Goal: Task Accomplishment & Management: Manage account settings

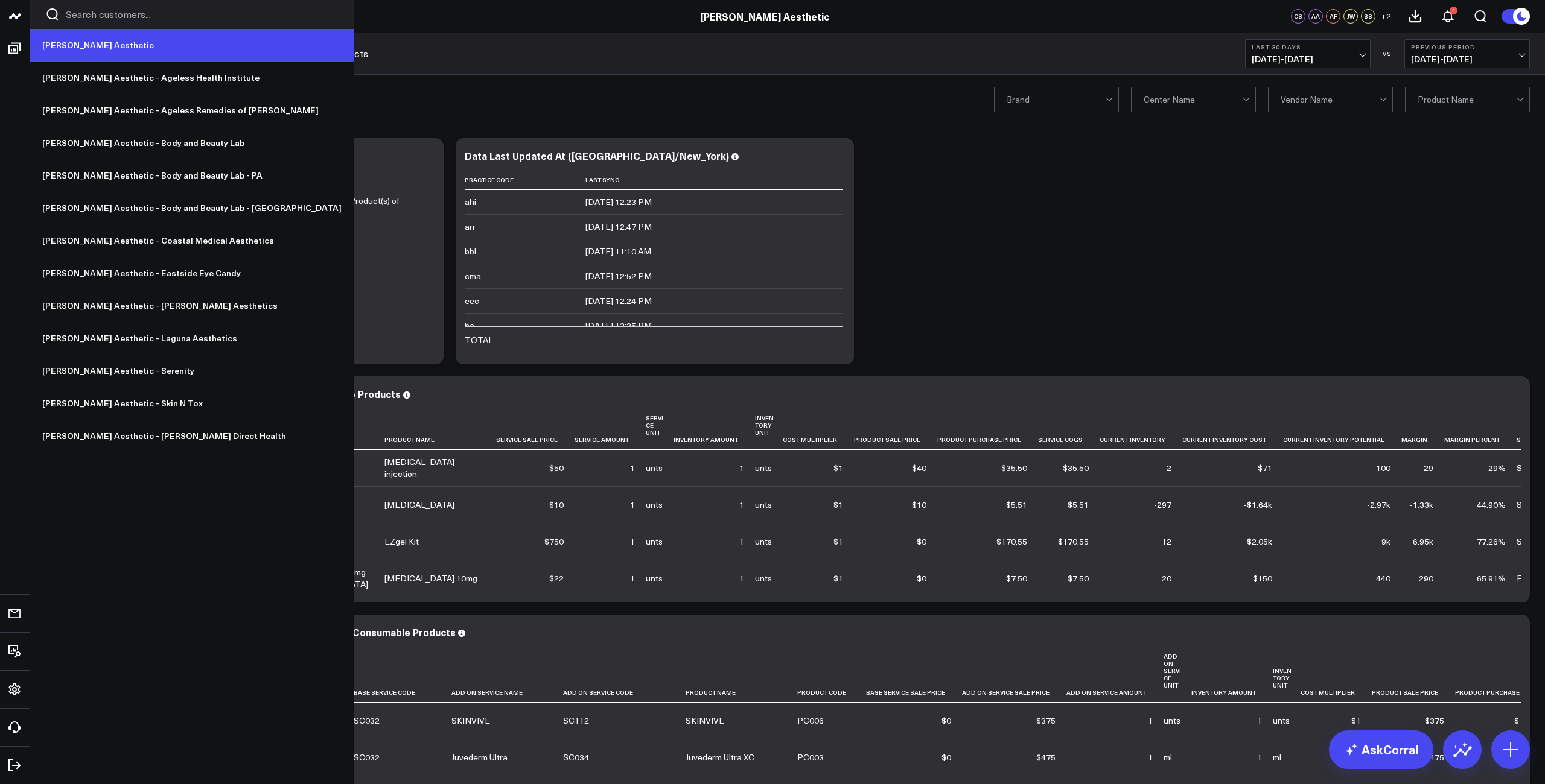
click at [65, 49] on link "[PERSON_NAME] Aesthetic" at bounding box center [192, 46] width 324 height 33
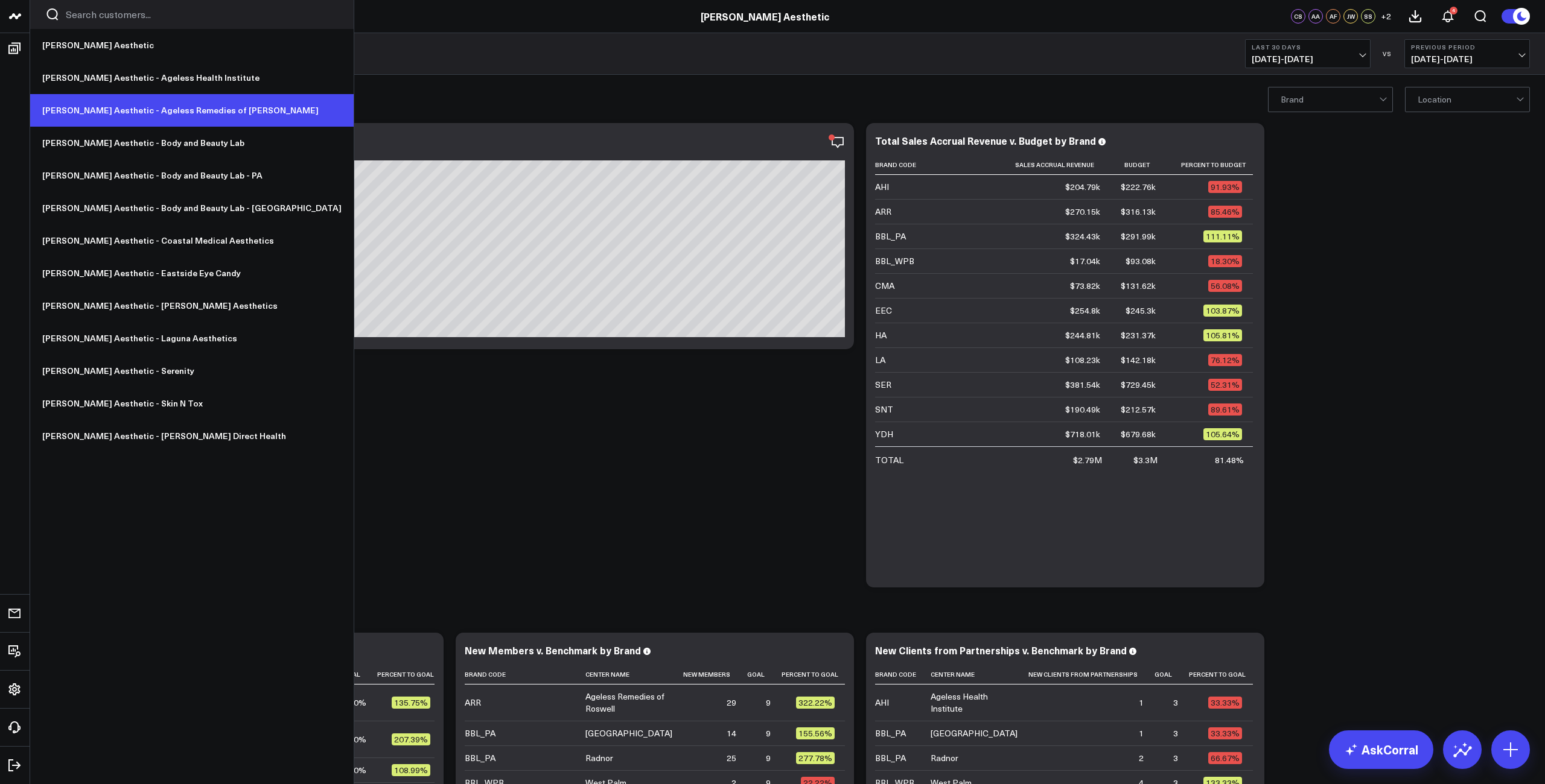
click at [138, 109] on link "[PERSON_NAME] Aesthetic - Ageless Remedies of [PERSON_NAME]" at bounding box center [192, 110] width 324 height 33
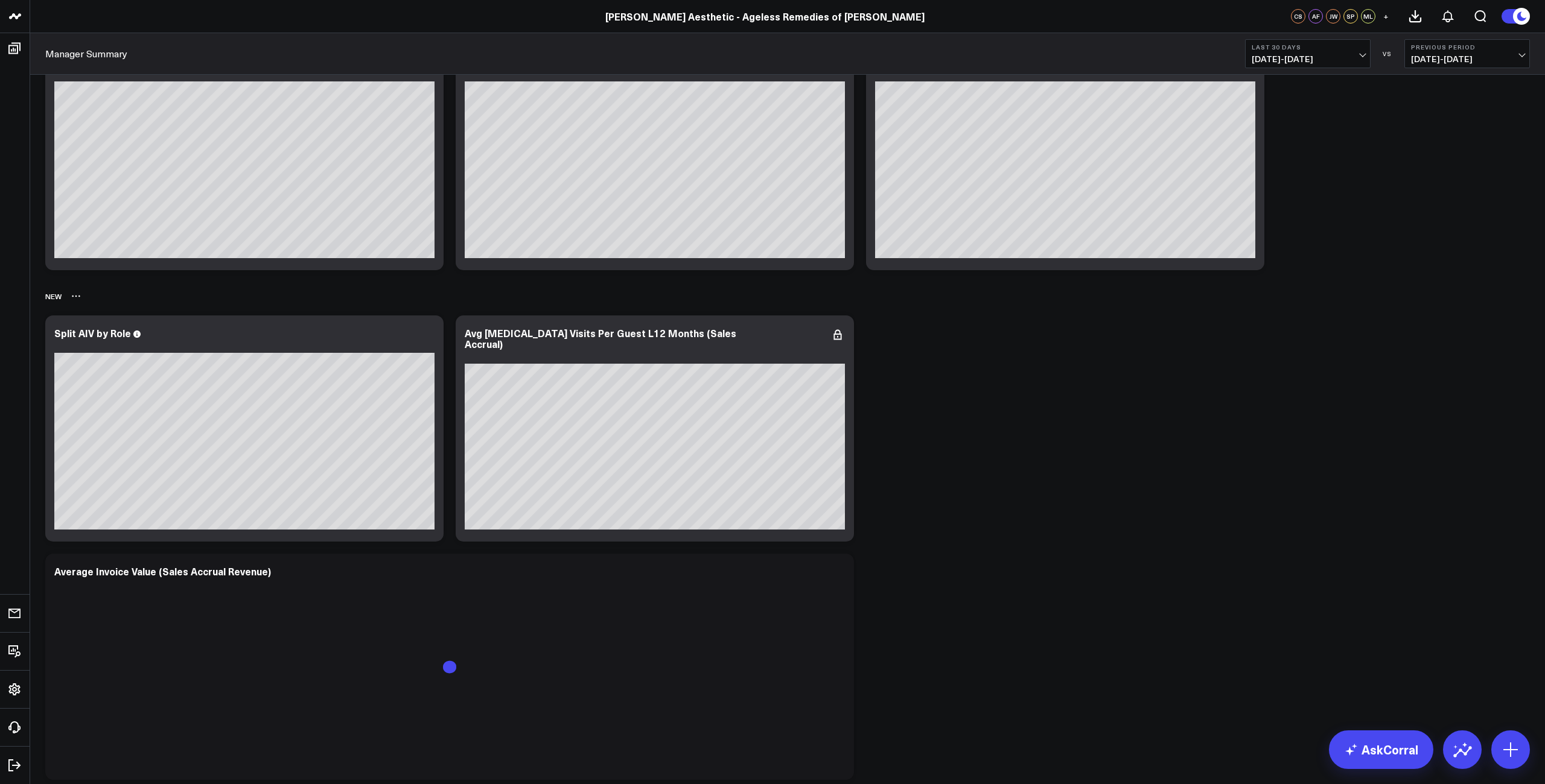
scroll to position [3147, 0]
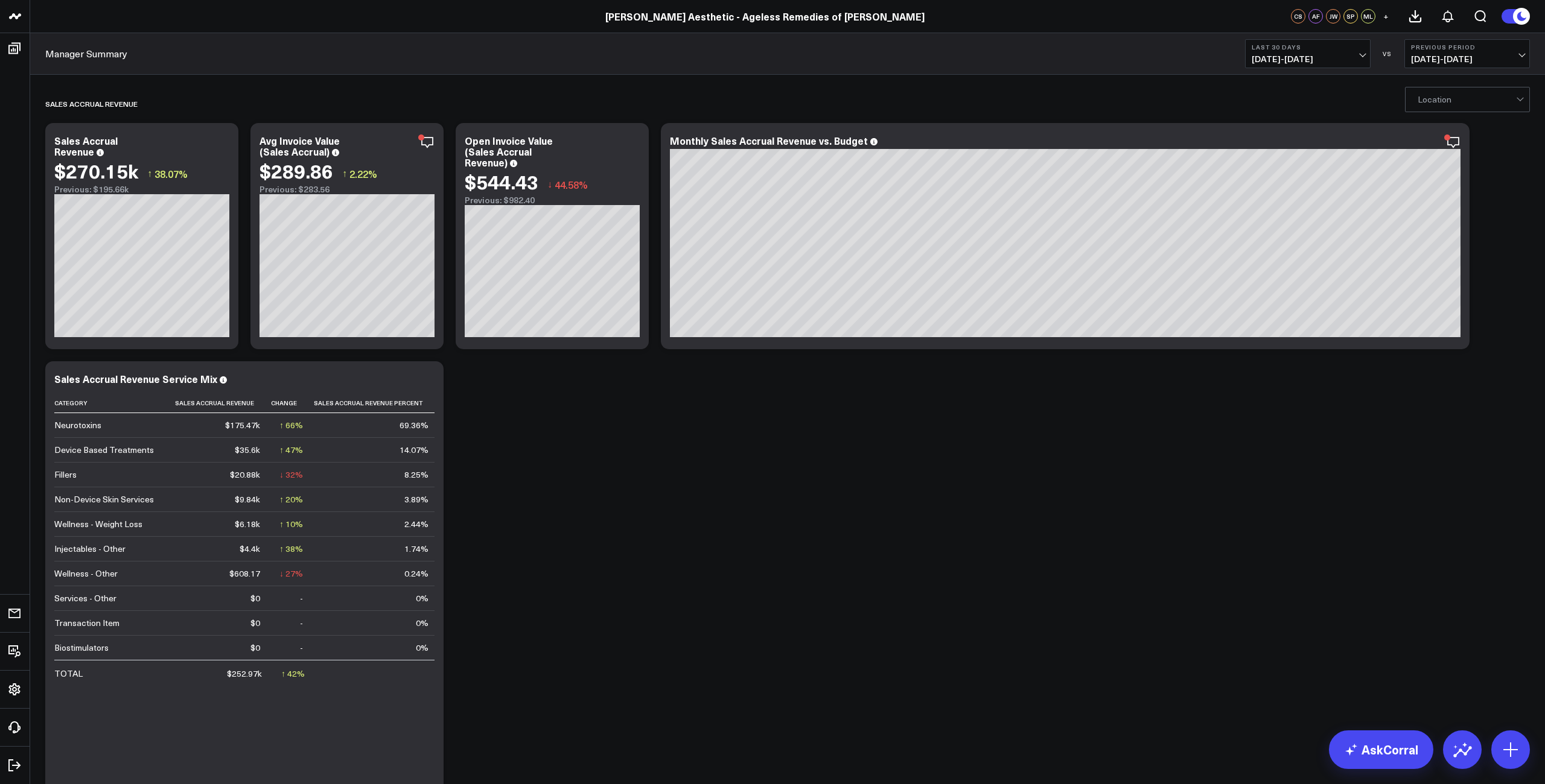
scroll to position [0, 0]
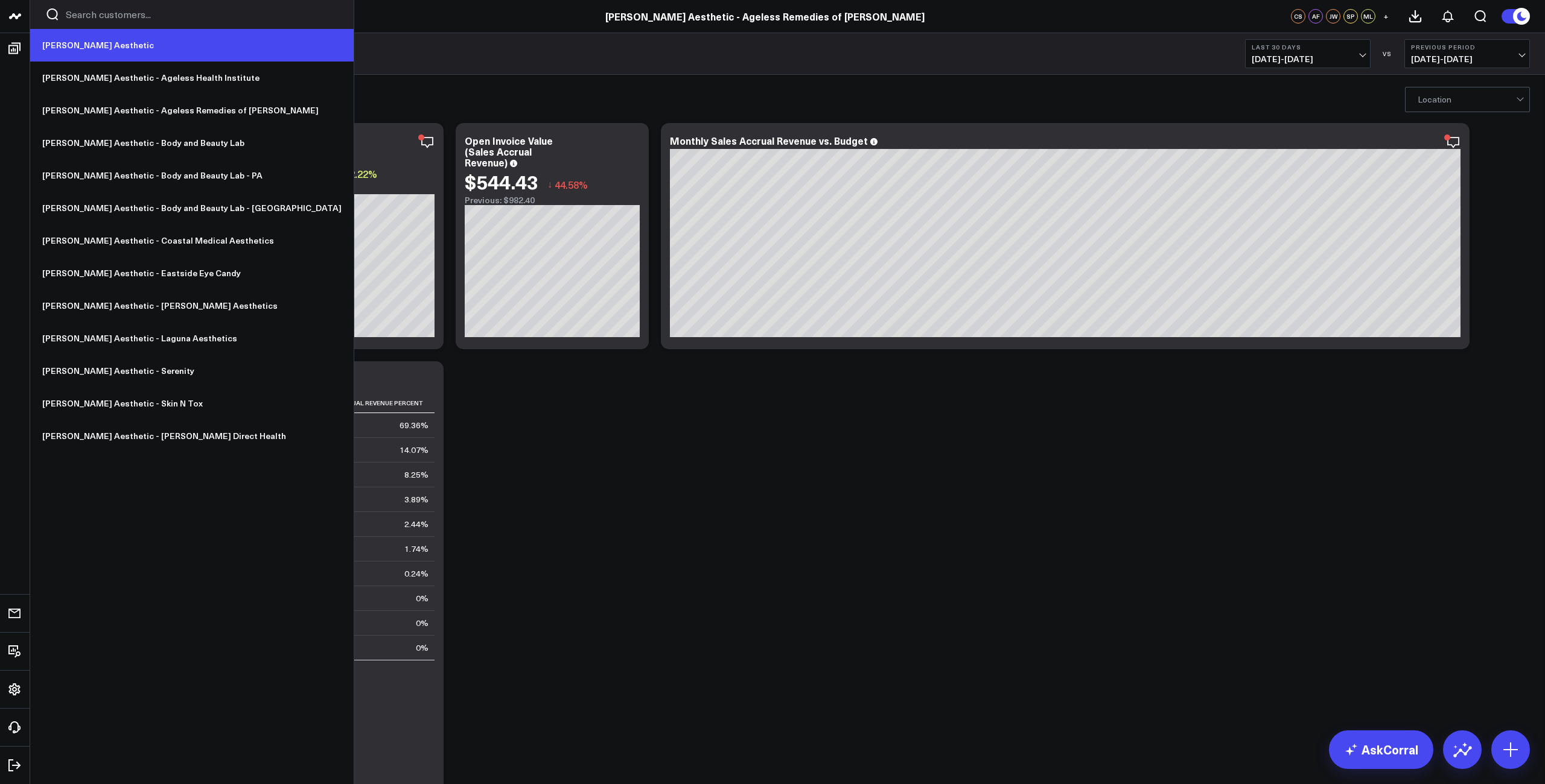
click at [82, 40] on link "[PERSON_NAME] Aesthetic" at bounding box center [192, 46] width 324 height 33
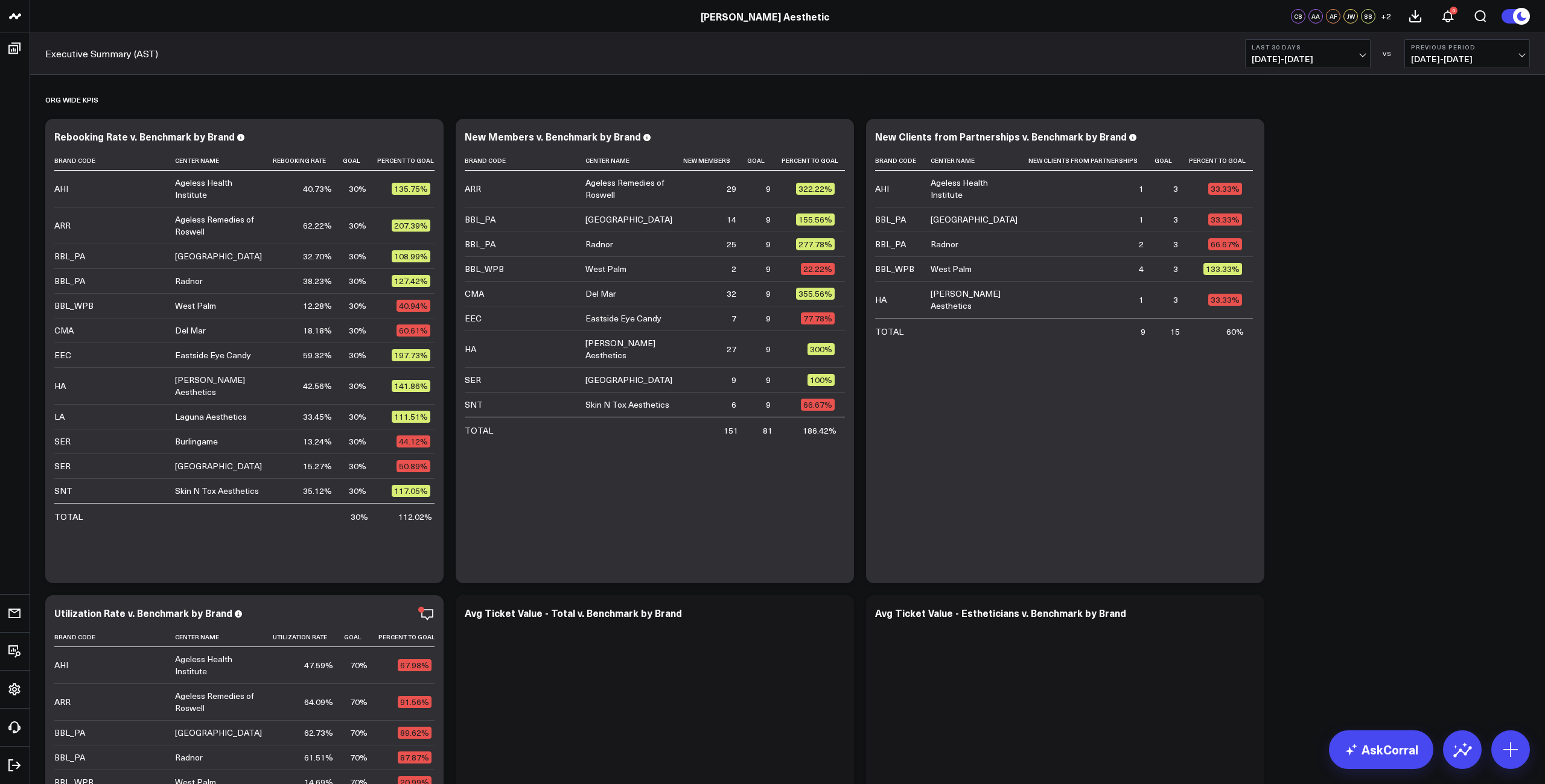
scroll to position [512, 0]
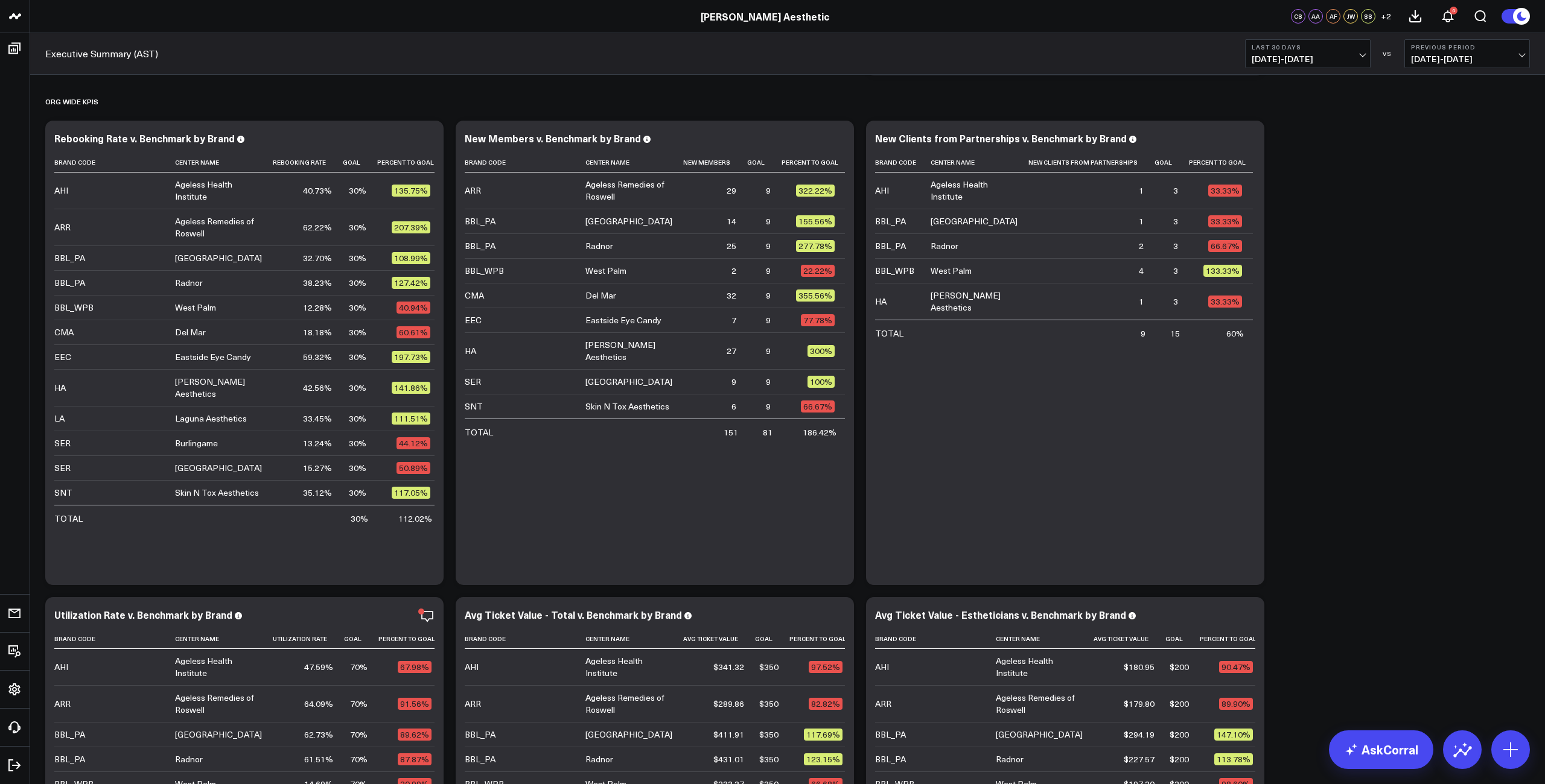
click at [1282, 54] on span "07/29/25 - 08/27/25" at bounding box center [1307, 59] width 112 height 9
click at [1289, 242] on link "Last Month" at bounding box center [1307, 244] width 124 height 23
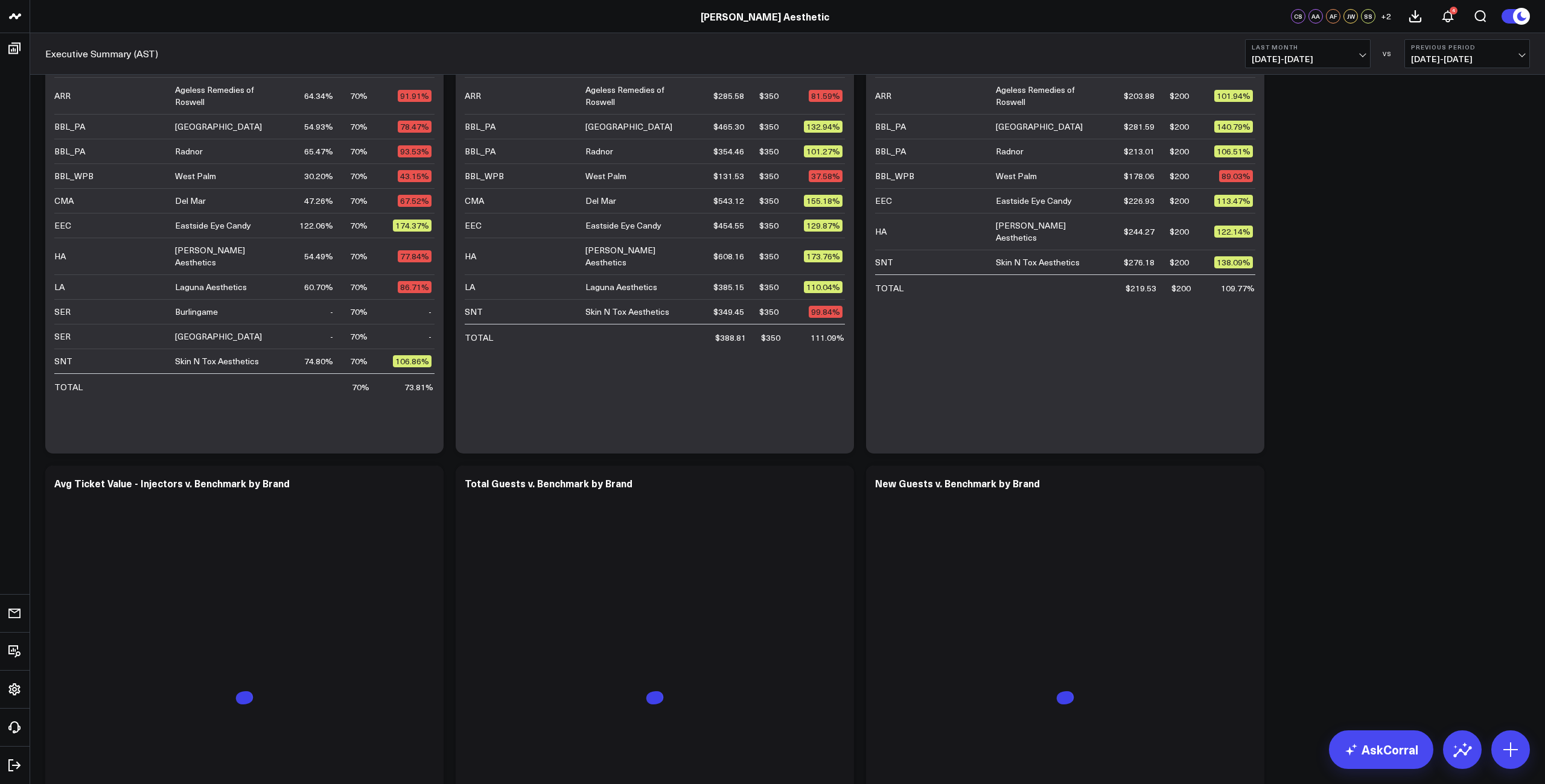
scroll to position [1114, 0]
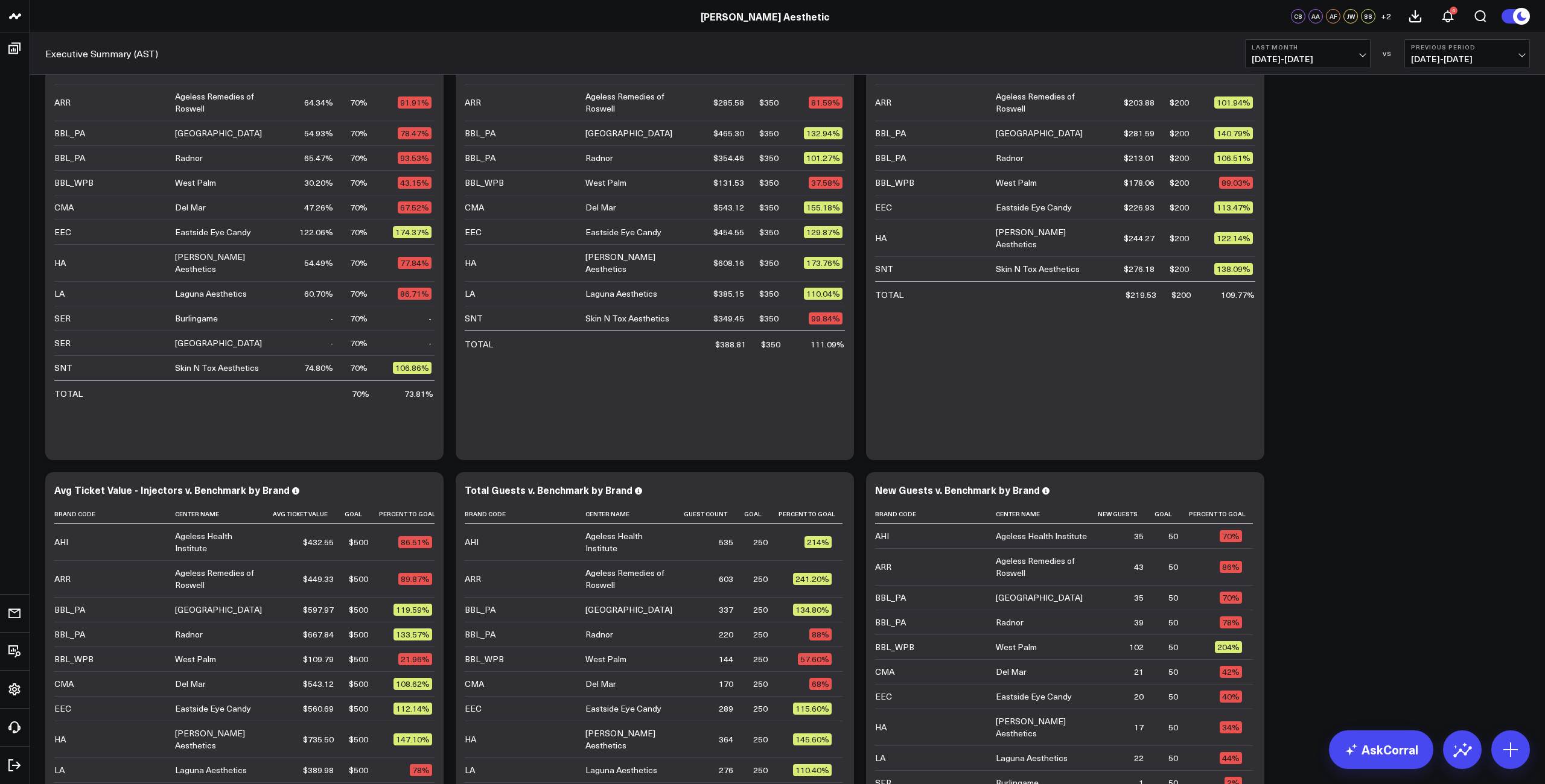
click at [1297, 59] on span "[DATE] - [DATE]" at bounding box center [1307, 59] width 112 height 9
click at [1282, 380] on link "Custom Dates" at bounding box center [1307, 386] width 124 height 23
select select "7"
select select "2025"
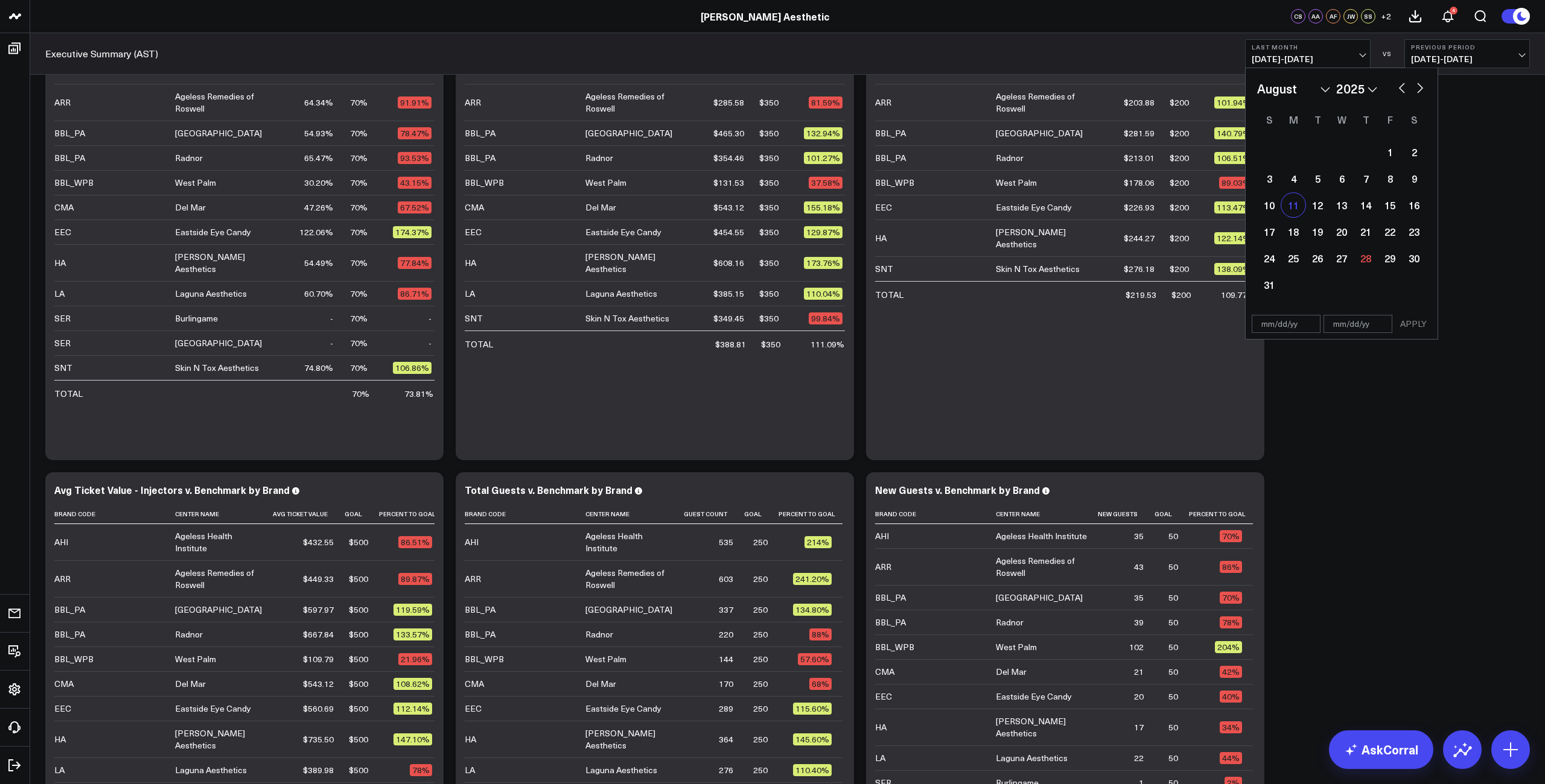
click at [1289, 207] on div "11" at bounding box center [1293, 205] width 24 height 24
type input "[DATE]"
select select "7"
select select "2025"
click at [1338, 260] on div "27" at bounding box center [1341, 258] width 24 height 24
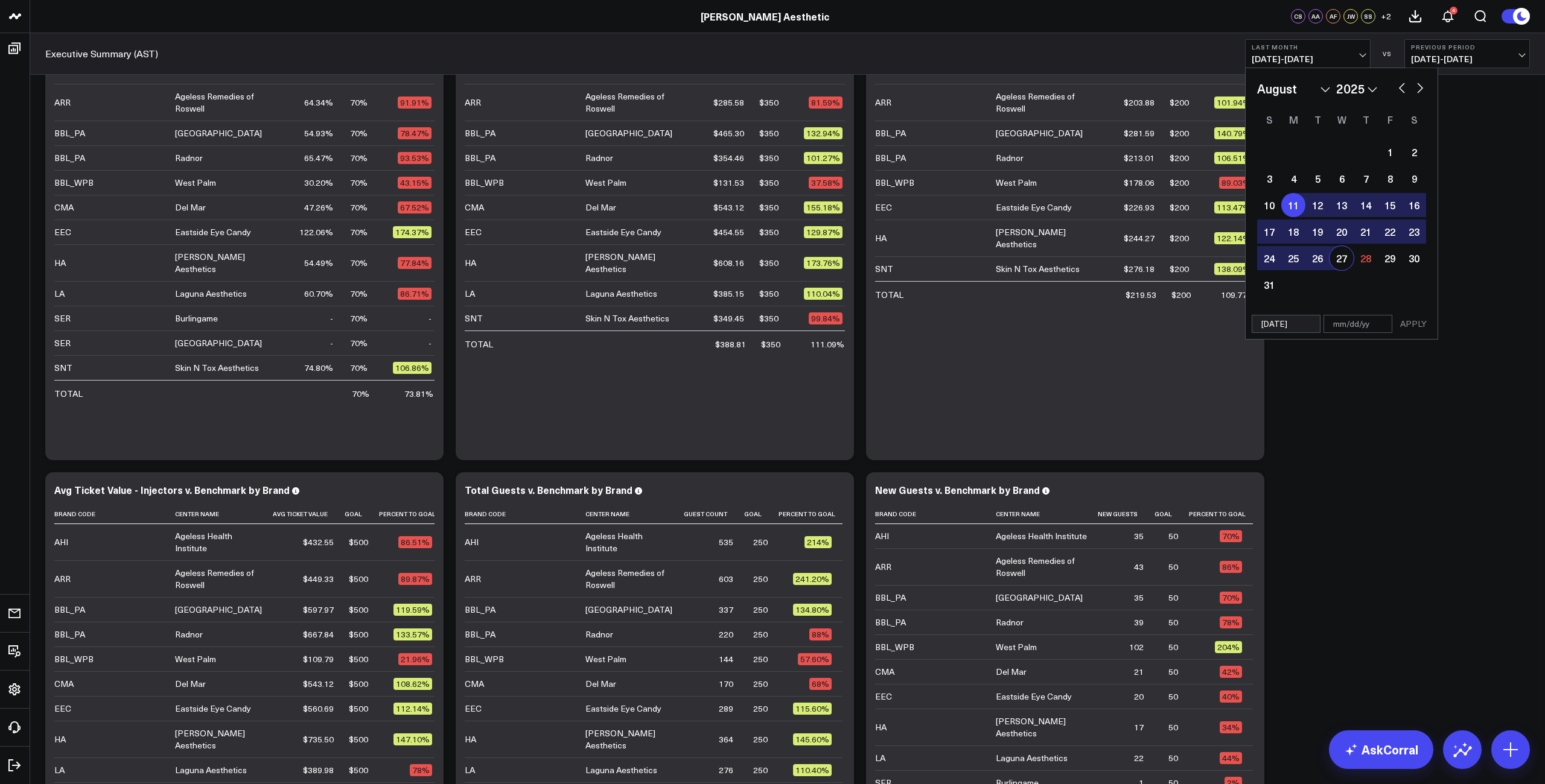
type input "[DATE]"
select select "7"
select select "2025"
click at [1412, 323] on button "APPLY" at bounding box center [1413, 324] width 36 height 18
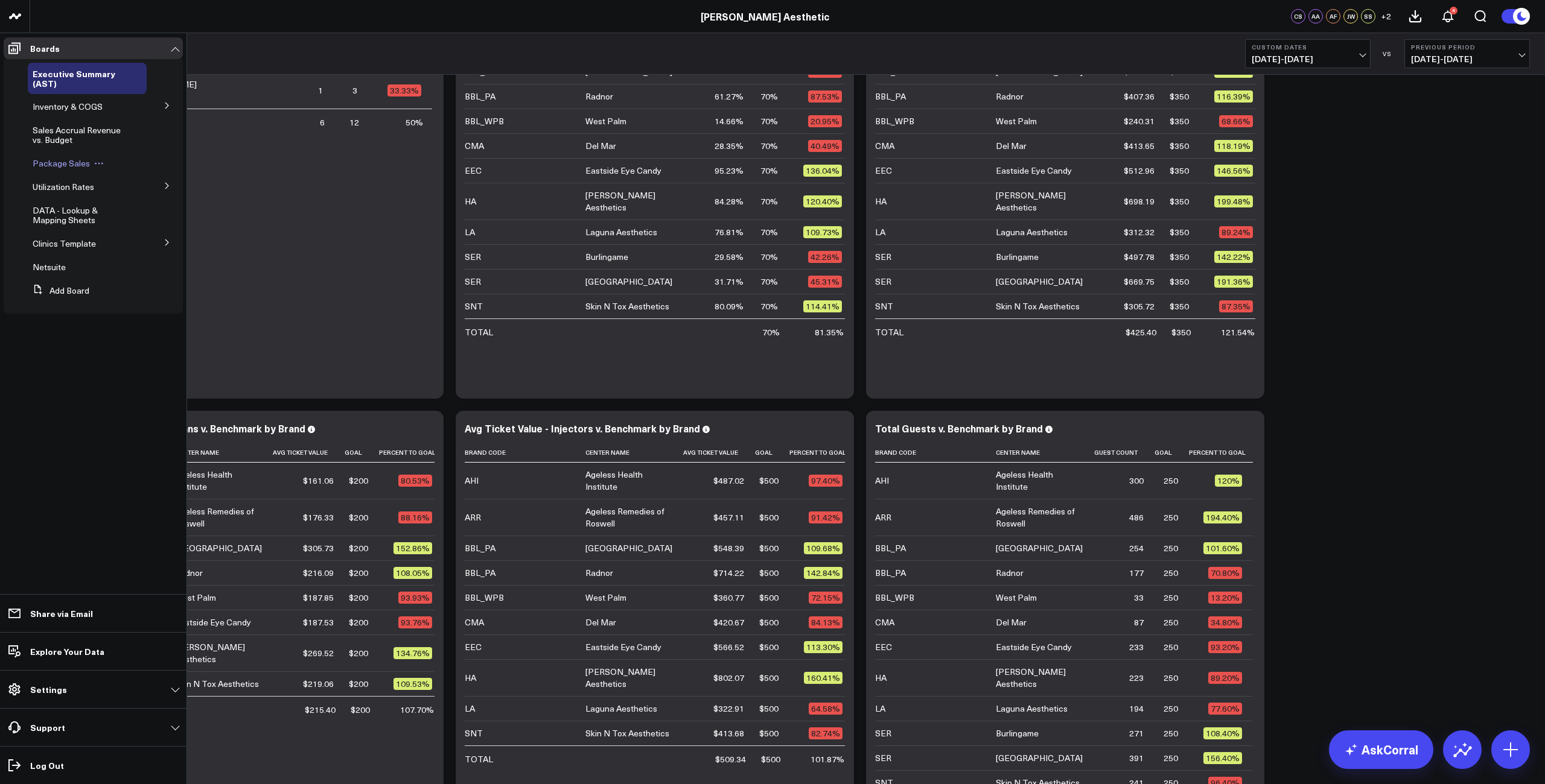
scroll to position [1188, 0]
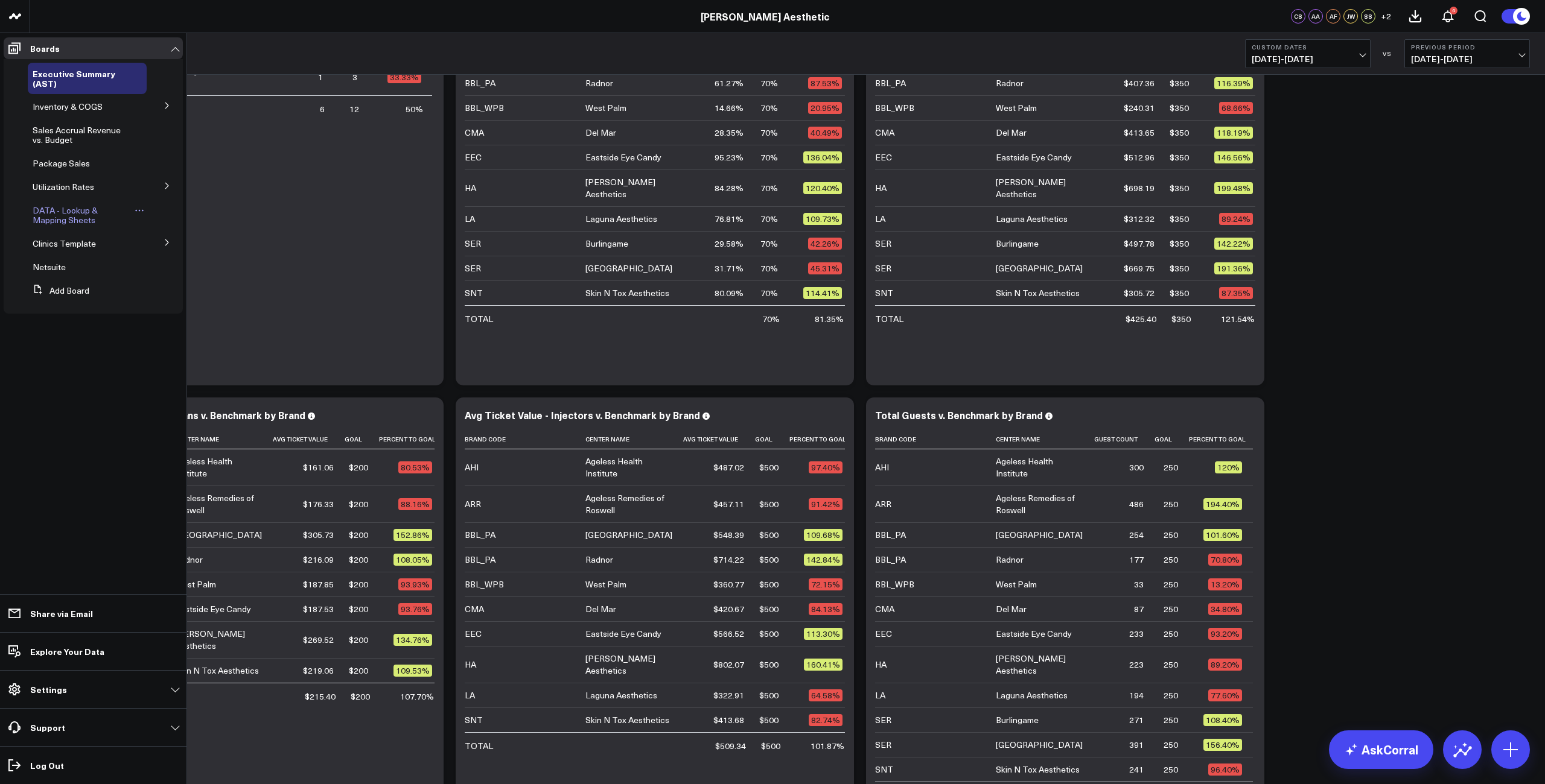
click at [63, 213] on span "DATA - Lookup & Mapping Sheets" at bounding box center [65, 215] width 65 height 22
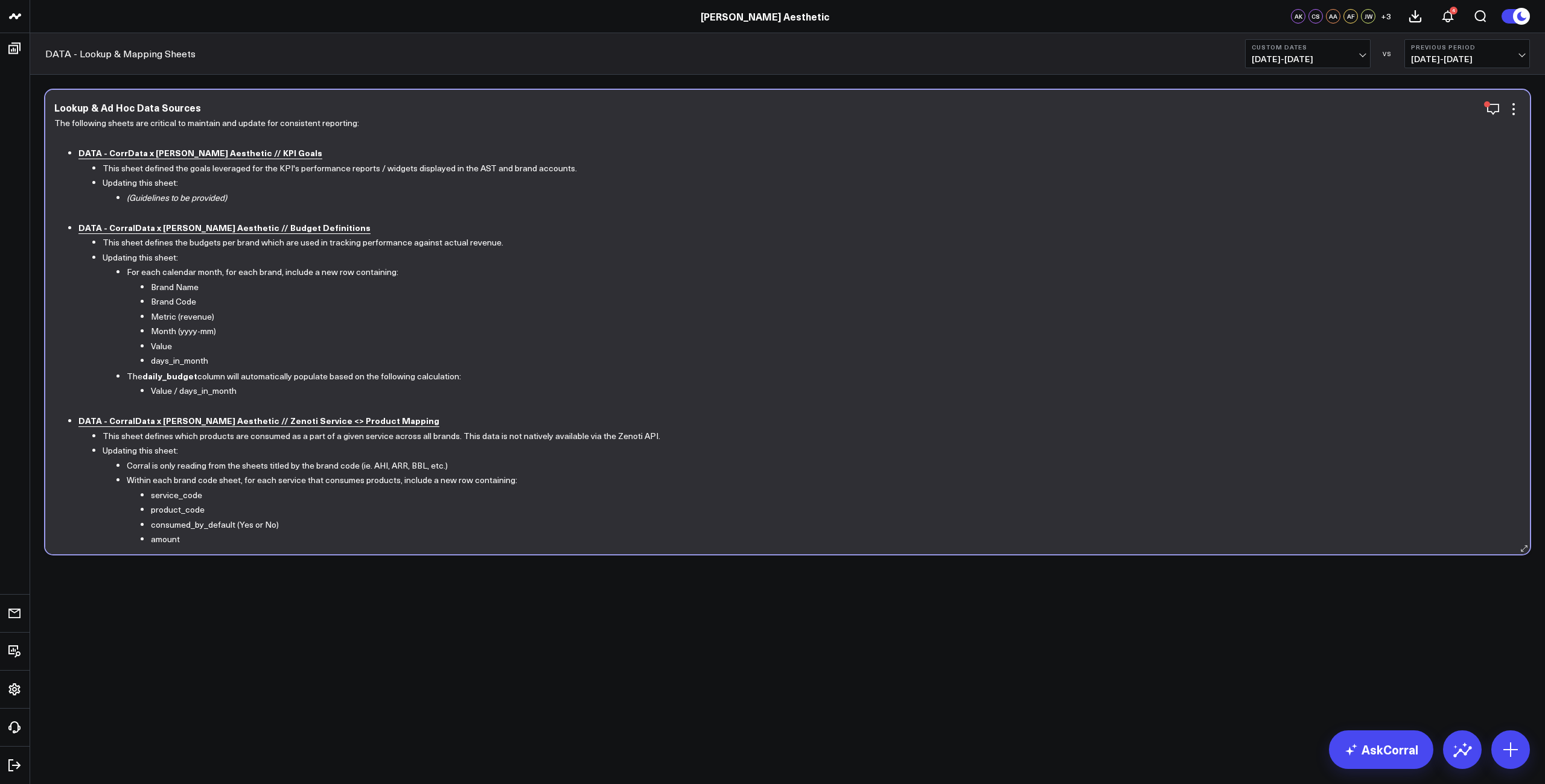
click at [193, 223] on b "DATA - CorralData x Annie Aesthetic // Budget Definitions" at bounding box center [224, 227] width 292 height 12
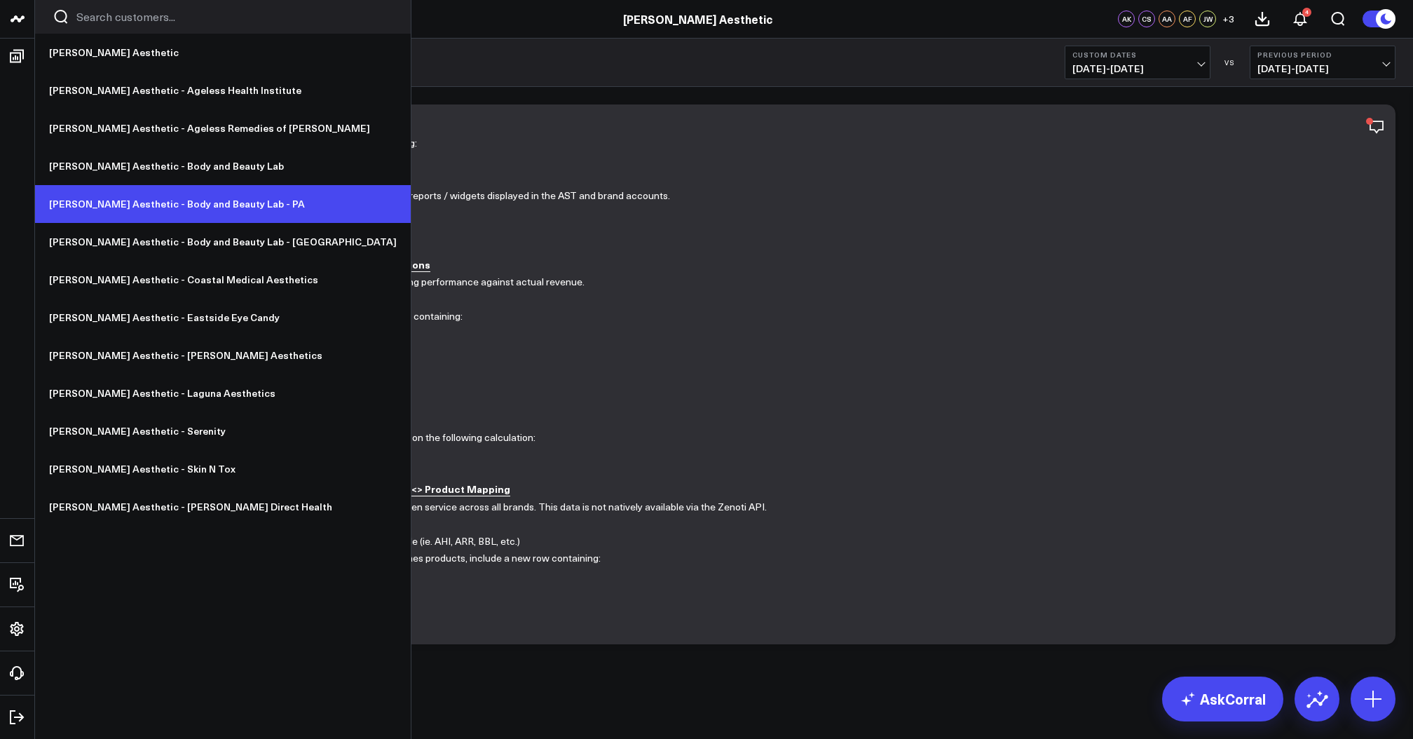
click at [166, 199] on link "[PERSON_NAME] Aesthetic - Body and Beauty Lab - PA" at bounding box center [223, 204] width 376 height 38
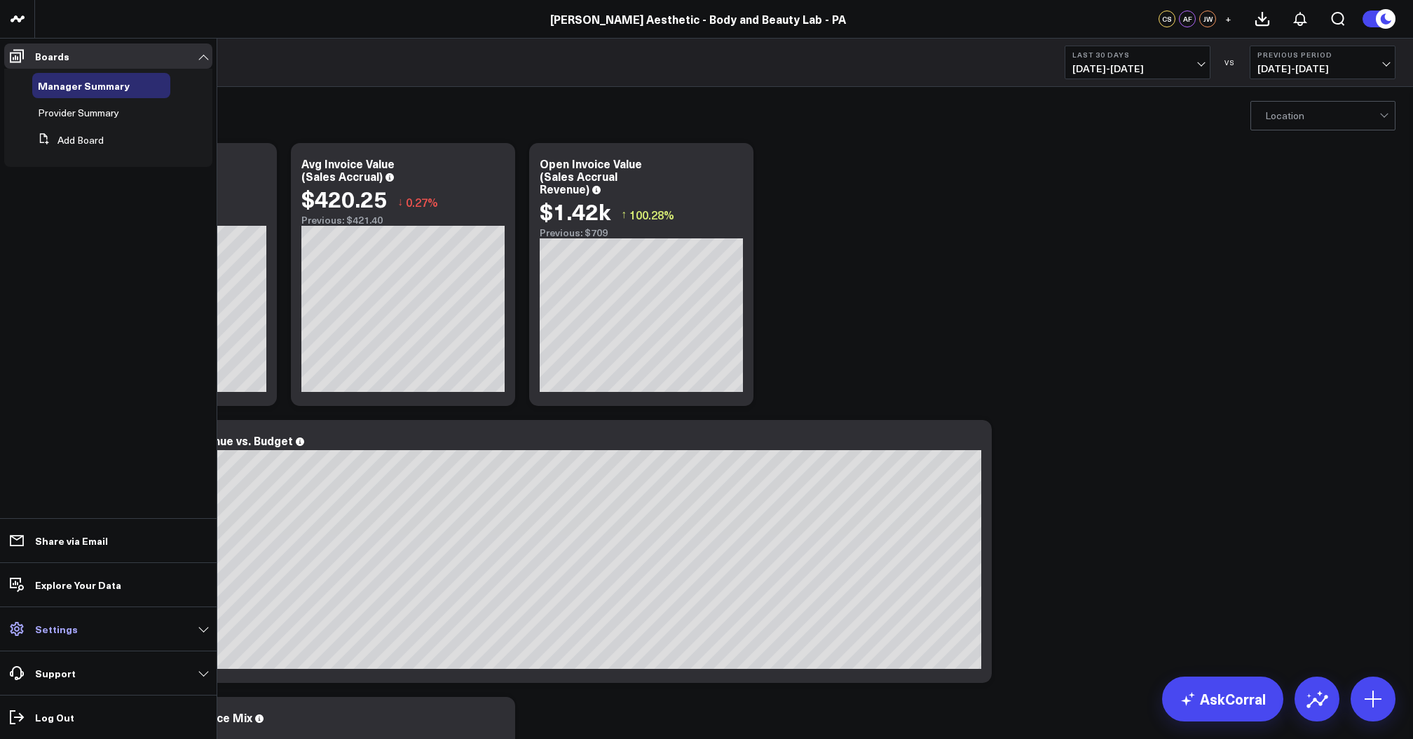
click at [88, 632] on link "Settings" at bounding box center [108, 628] width 208 height 25
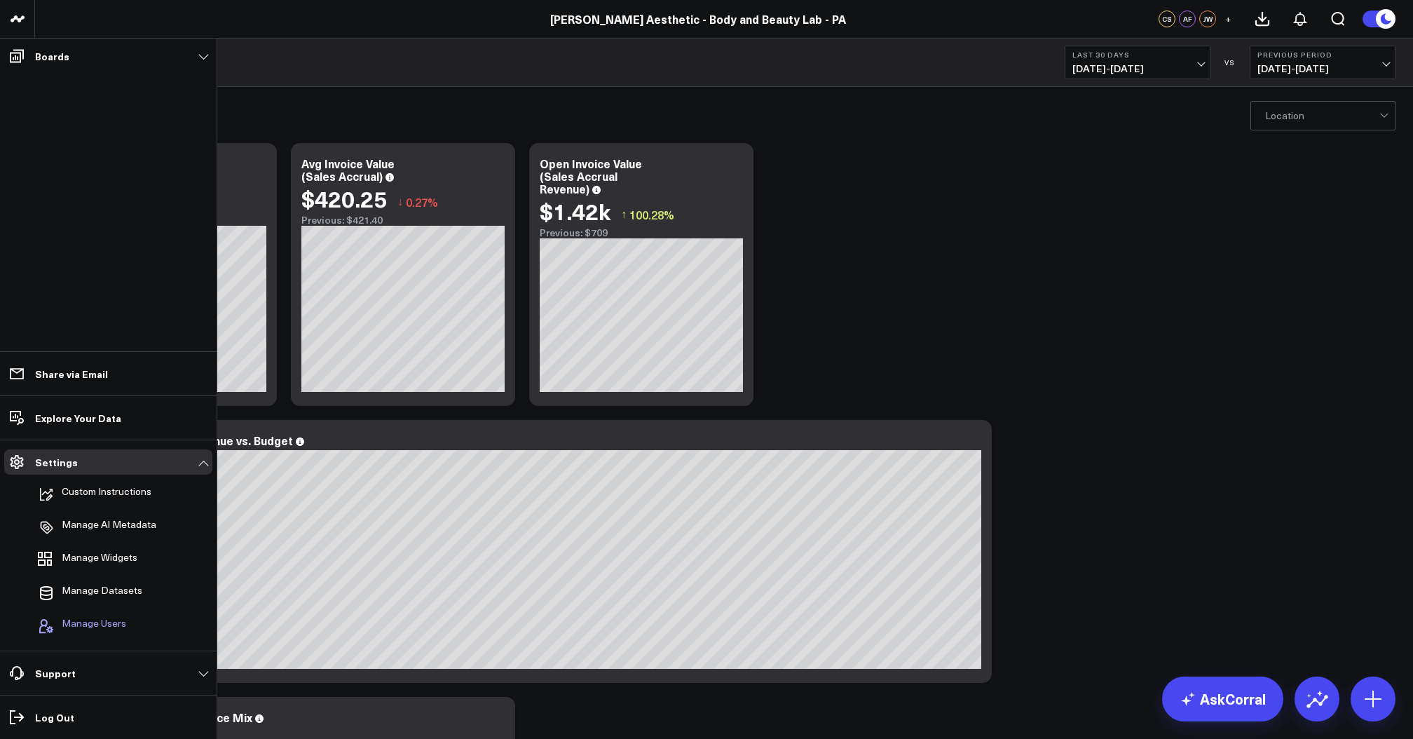
click at [100, 623] on span "Manage Users" at bounding box center [94, 626] width 64 height 17
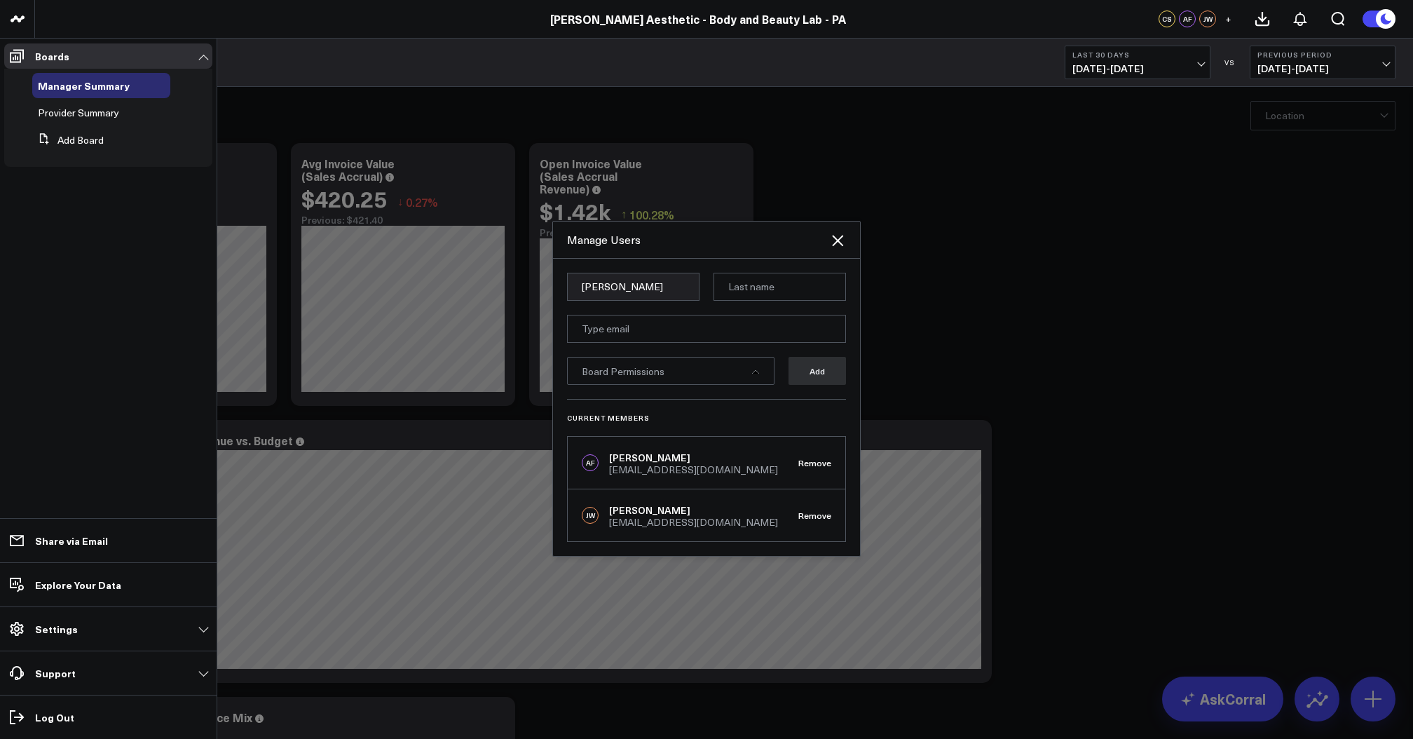
click at [624, 285] on input "Kelli" at bounding box center [633, 287] width 132 height 28
type input "Samarth"
type input "Patel"
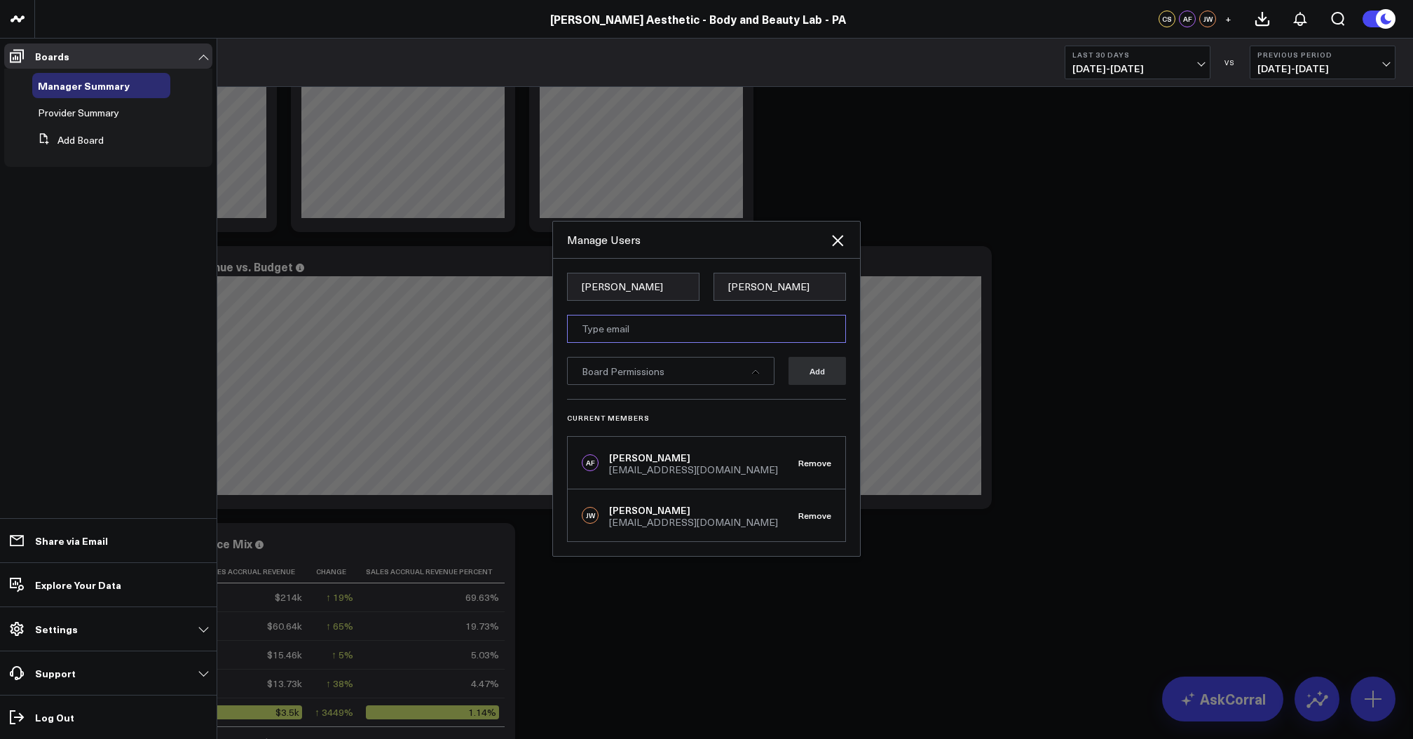
scroll to position [178, 0]
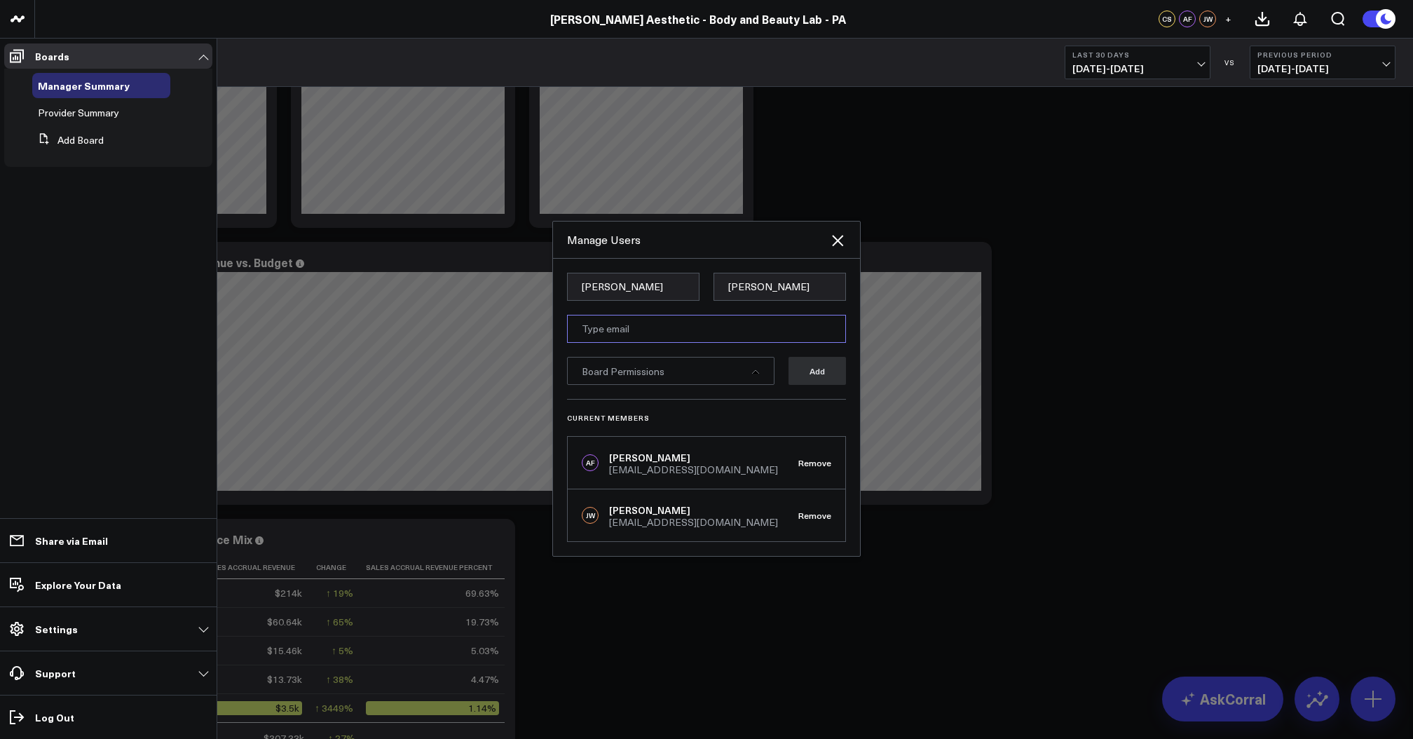
click at [685, 323] on input "email" at bounding box center [706, 329] width 279 height 28
type input "samarth@anniea"
type input "samarth@annieaesthetic.com"
click at [688, 371] on div "Board Permissions" at bounding box center [671, 371] width 208 height 28
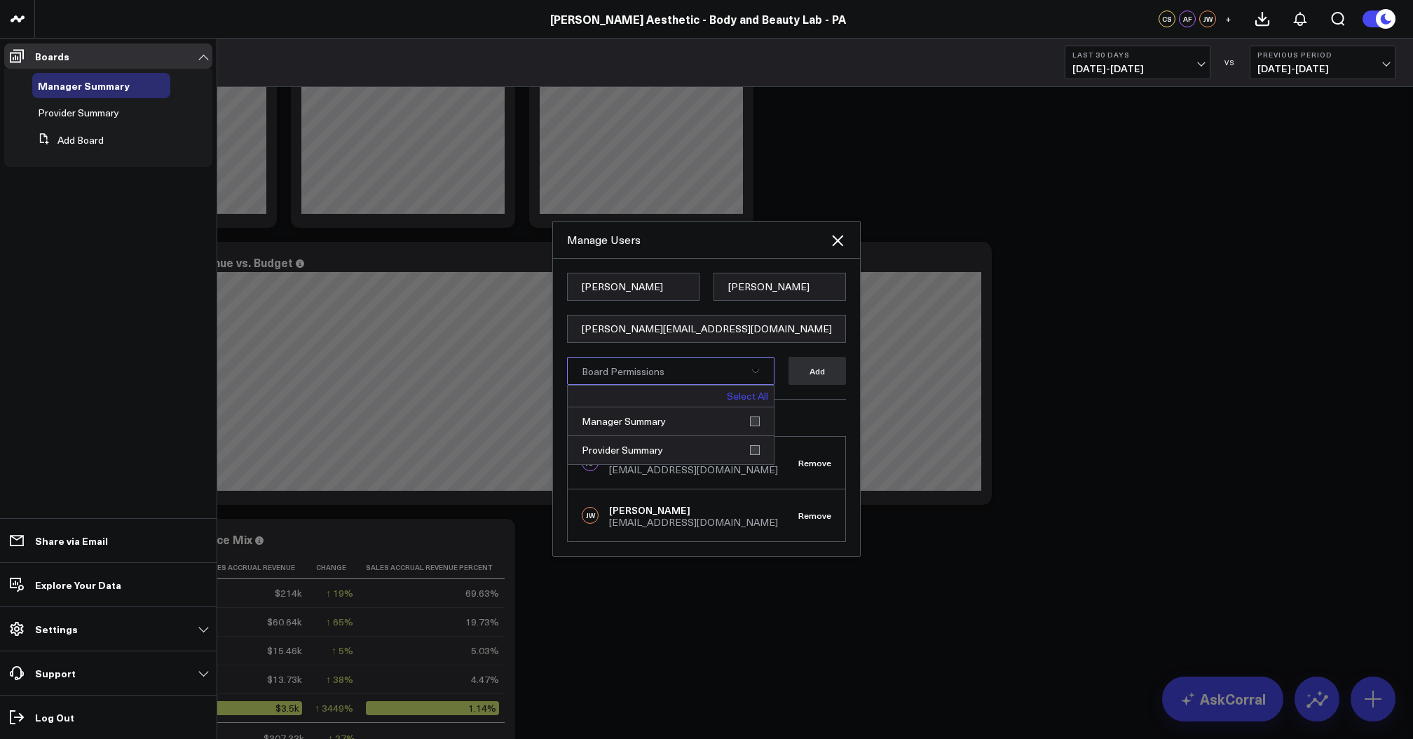
click at [752, 396] on link "Select All" at bounding box center [747, 396] width 41 height 10
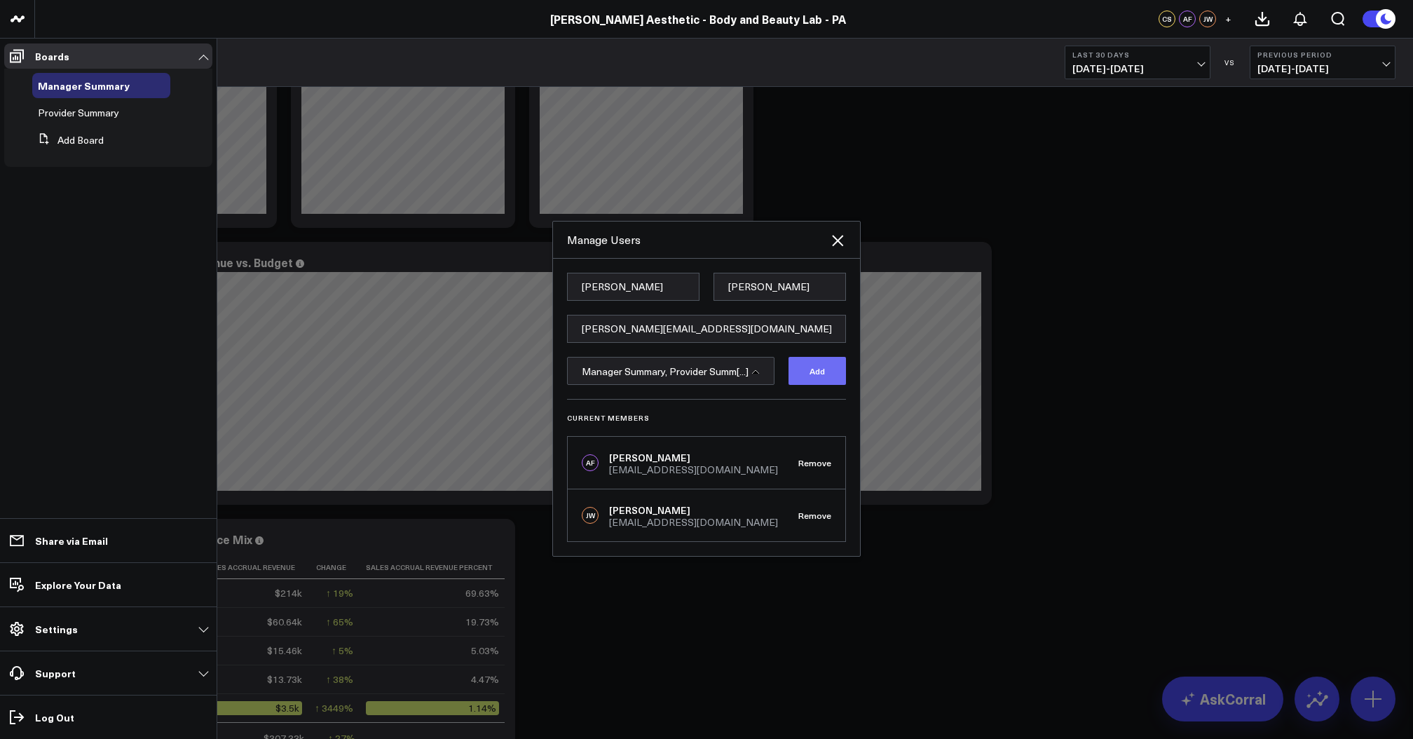
click at [811, 375] on button "Add" at bounding box center [817, 371] width 57 height 28
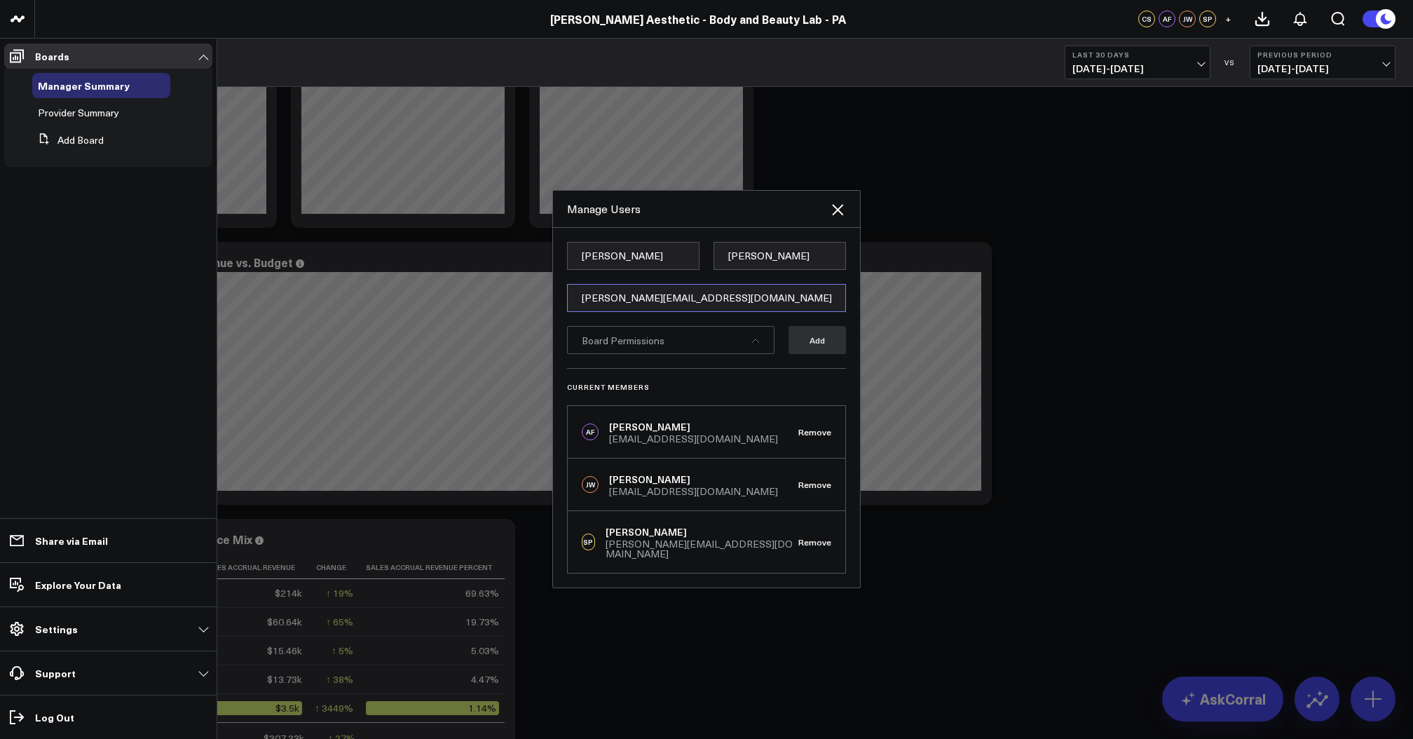
click at [614, 307] on input "samarth@annieaesthetic.com" at bounding box center [706, 298] width 279 height 28
paste input "kblohm@bodyandbeauty.com"
drag, startPoint x: 590, startPoint y: 304, endPoint x: 617, endPoint y: 304, distance: 27.3
click at [617, 304] on input "kblohm@bodyandbeauty.com" at bounding box center [706, 298] width 279 height 28
type input "kblohm@bodyandbeauty.com"
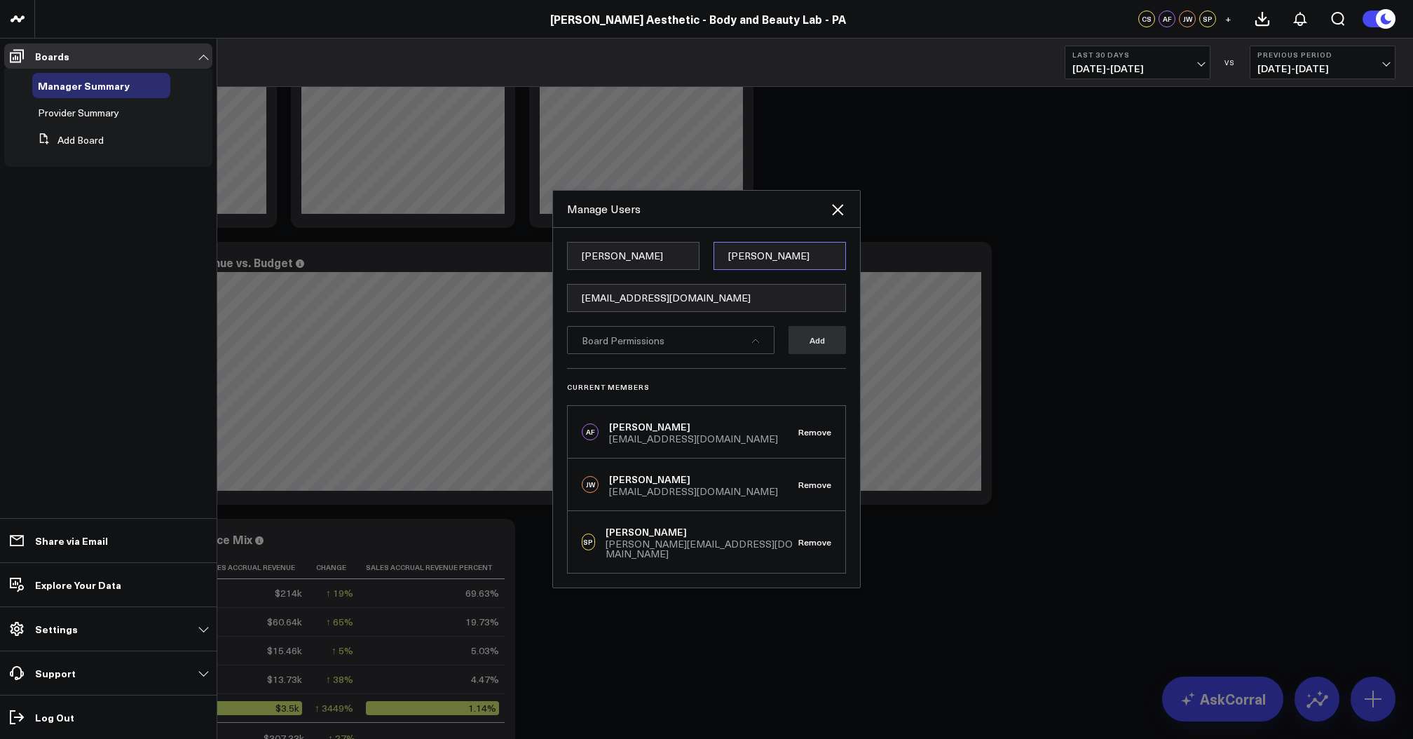
click at [733, 264] on input "Patel" at bounding box center [780, 256] width 132 height 28
paste input "blohm"
drag, startPoint x: 733, startPoint y: 264, endPoint x: 716, endPoint y: 265, distance: 16.1
click at [716, 265] on input "blohm" at bounding box center [780, 256] width 132 height 28
type input "Blohm"
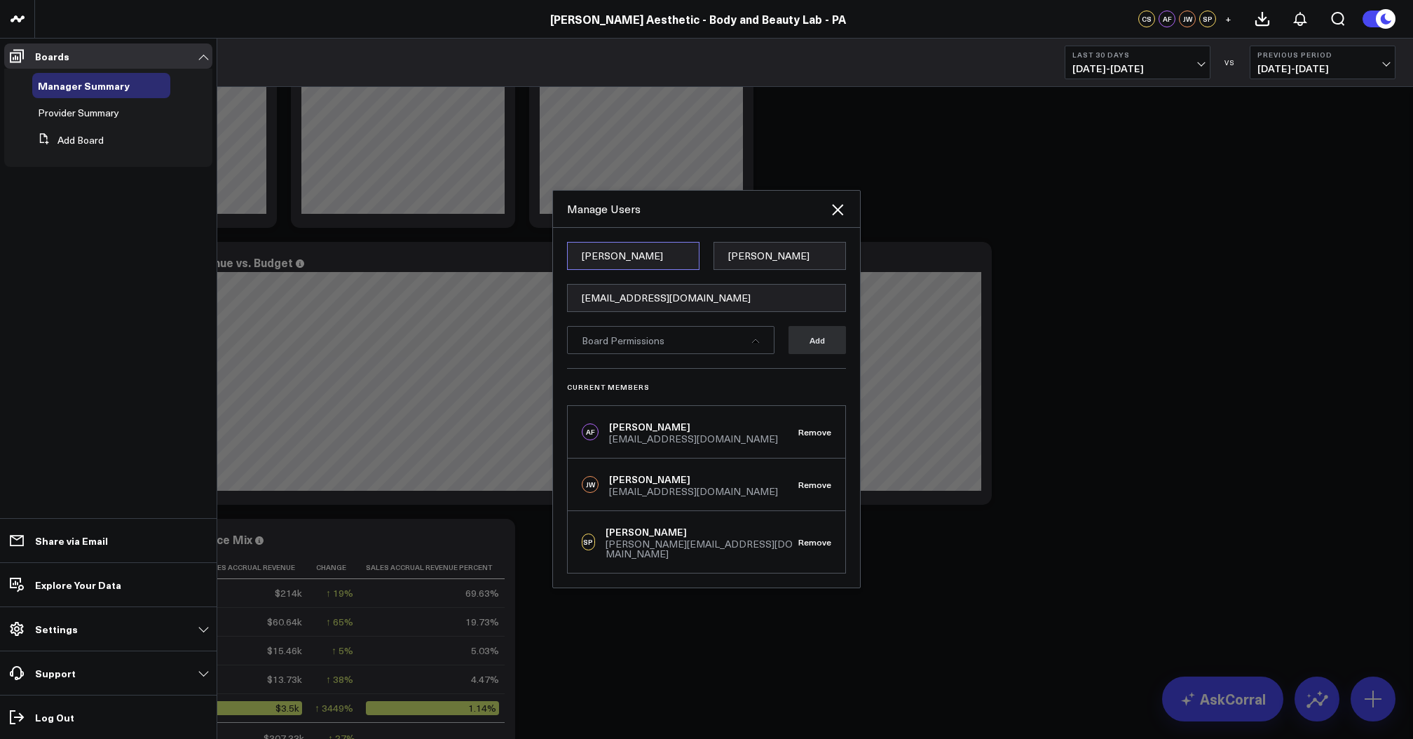
click at [614, 266] on input "Samarth" at bounding box center [633, 256] width 132 height 28
type input "Kelli"
click at [719, 346] on div "Board Permissions" at bounding box center [671, 340] width 208 height 28
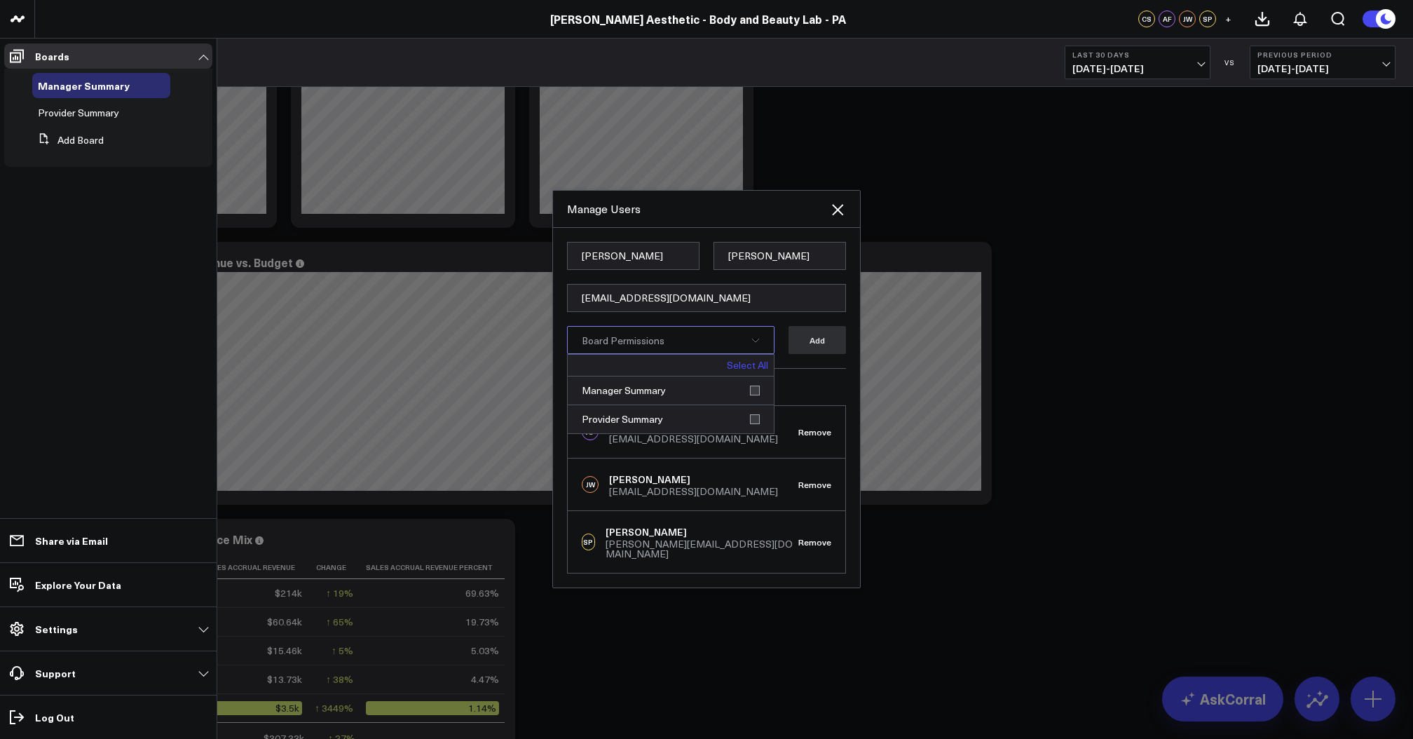
click at [754, 370] on link "Select All" at bounding box center [747, 365] width 41 height 10
click at [823, 348] on button "Add" at bounding box center [817, 340] width 57 height 28
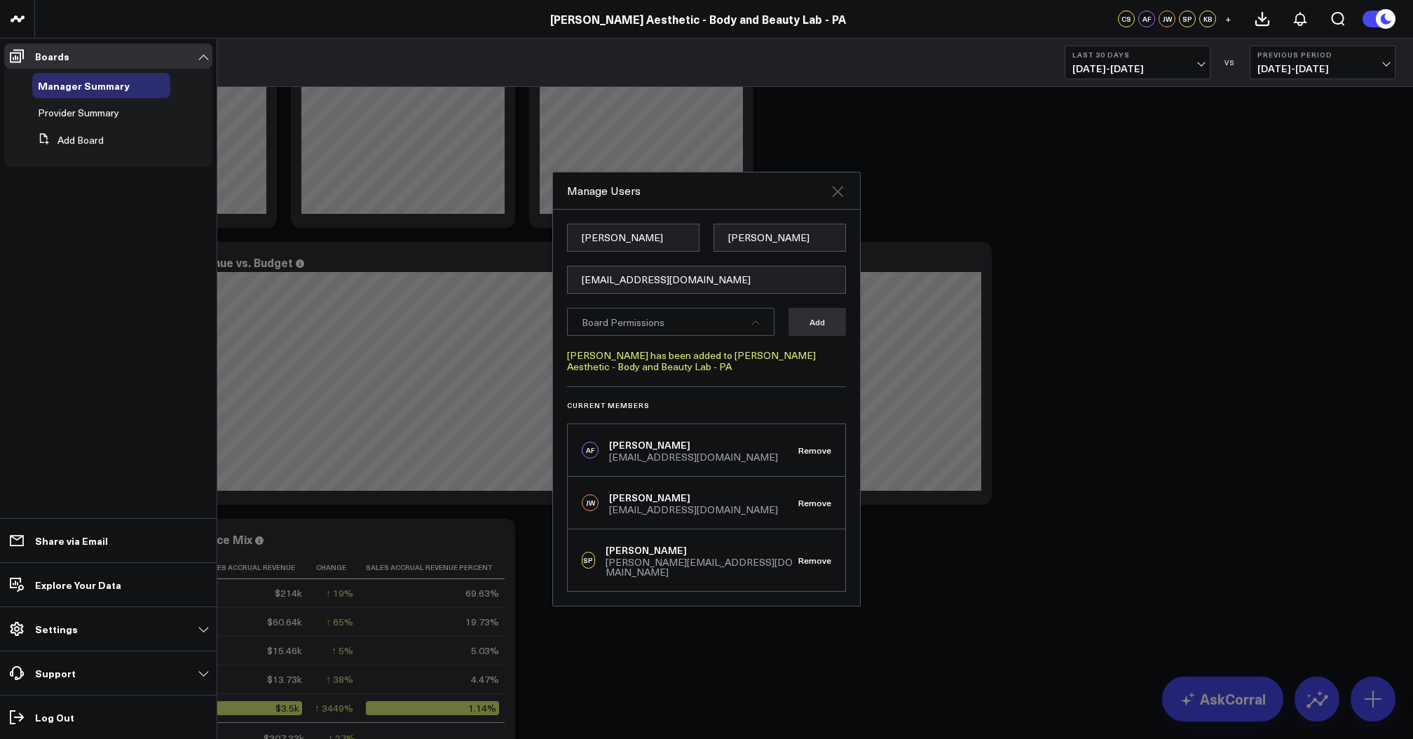
click at [834, 196] on icon "Close" at bounding box center [837, 191] width 17 height 17
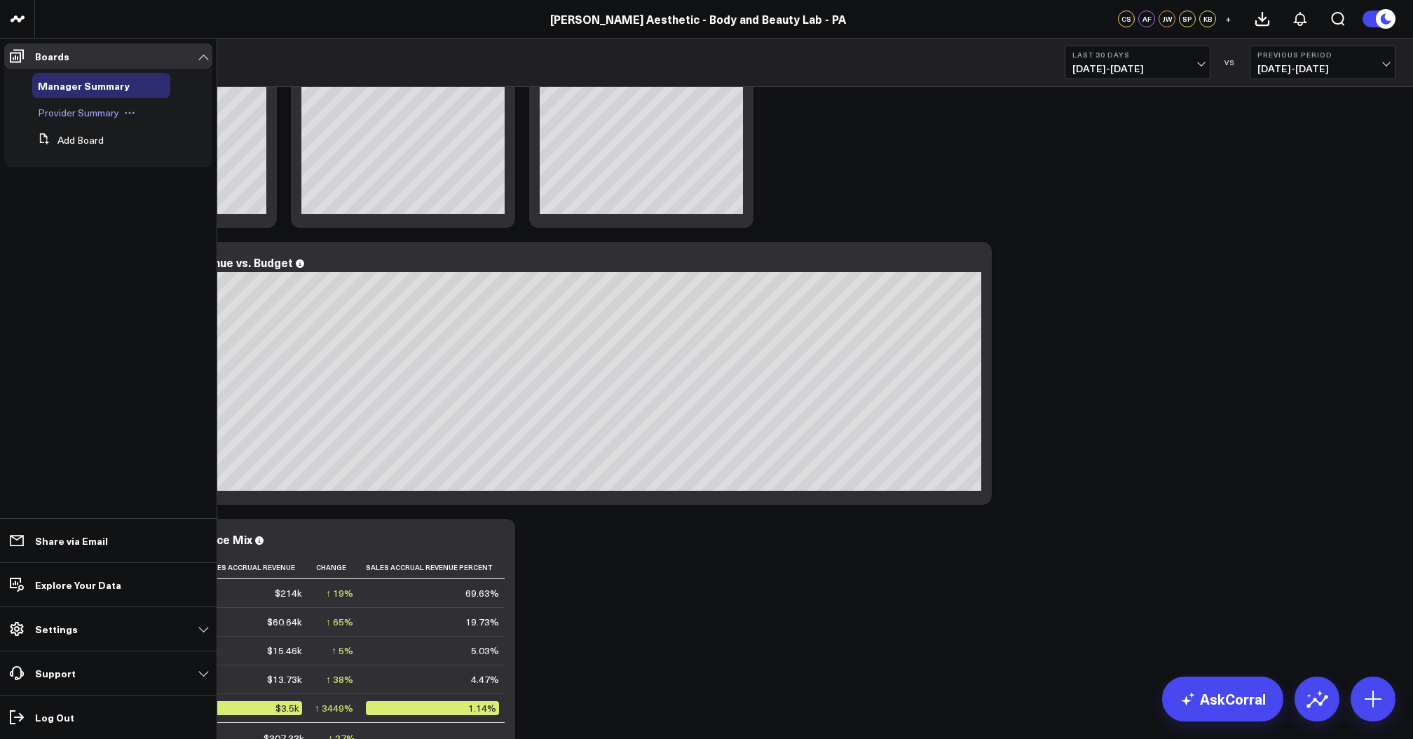
click at [73, 116] on span "Provider Summary" at bounding box center [78, 112] width 81 height 13
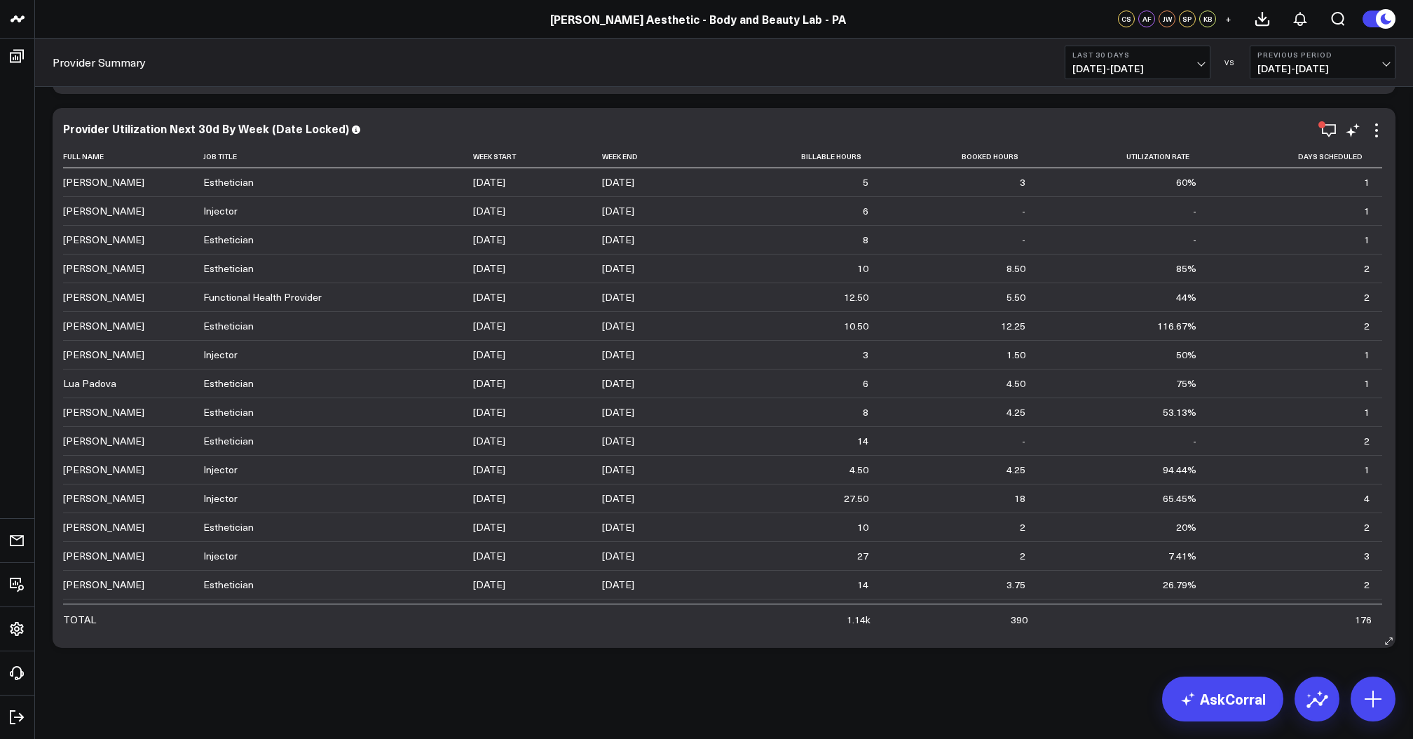
scroll to position [4013, 0]
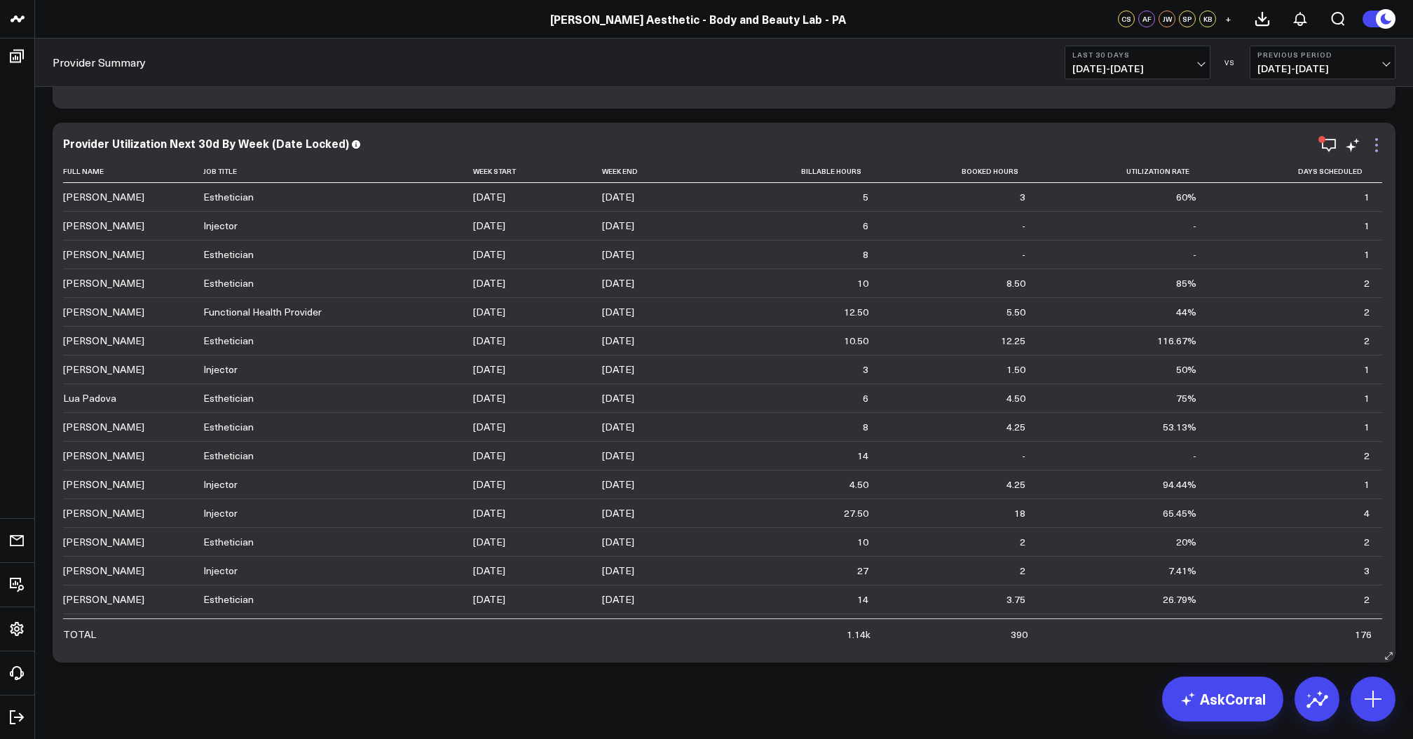
click at [1374, 146] on icon at bounding box center [1376, 145] width 17 height 17
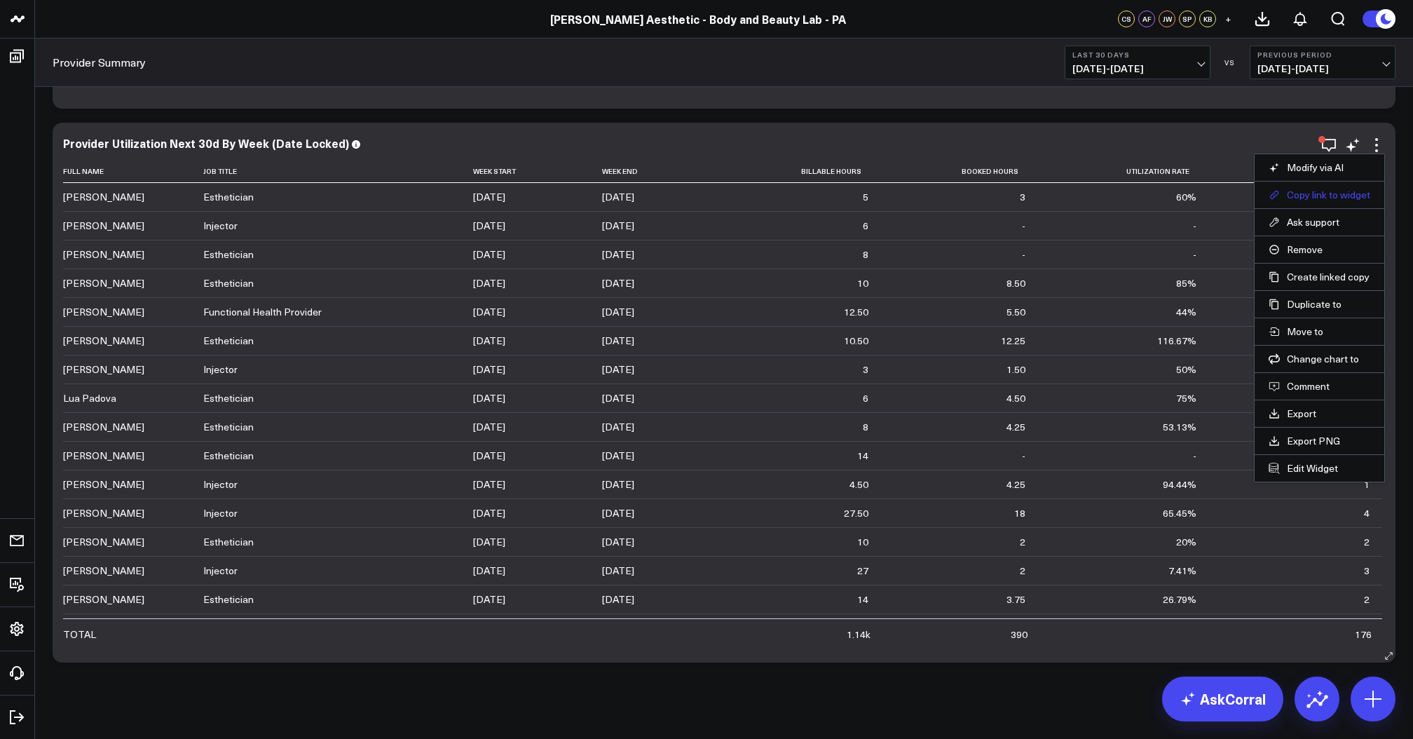
click at [1328, 193] on button "Copy link to widget" at bounding box center [1320, 195] width 102 height 13
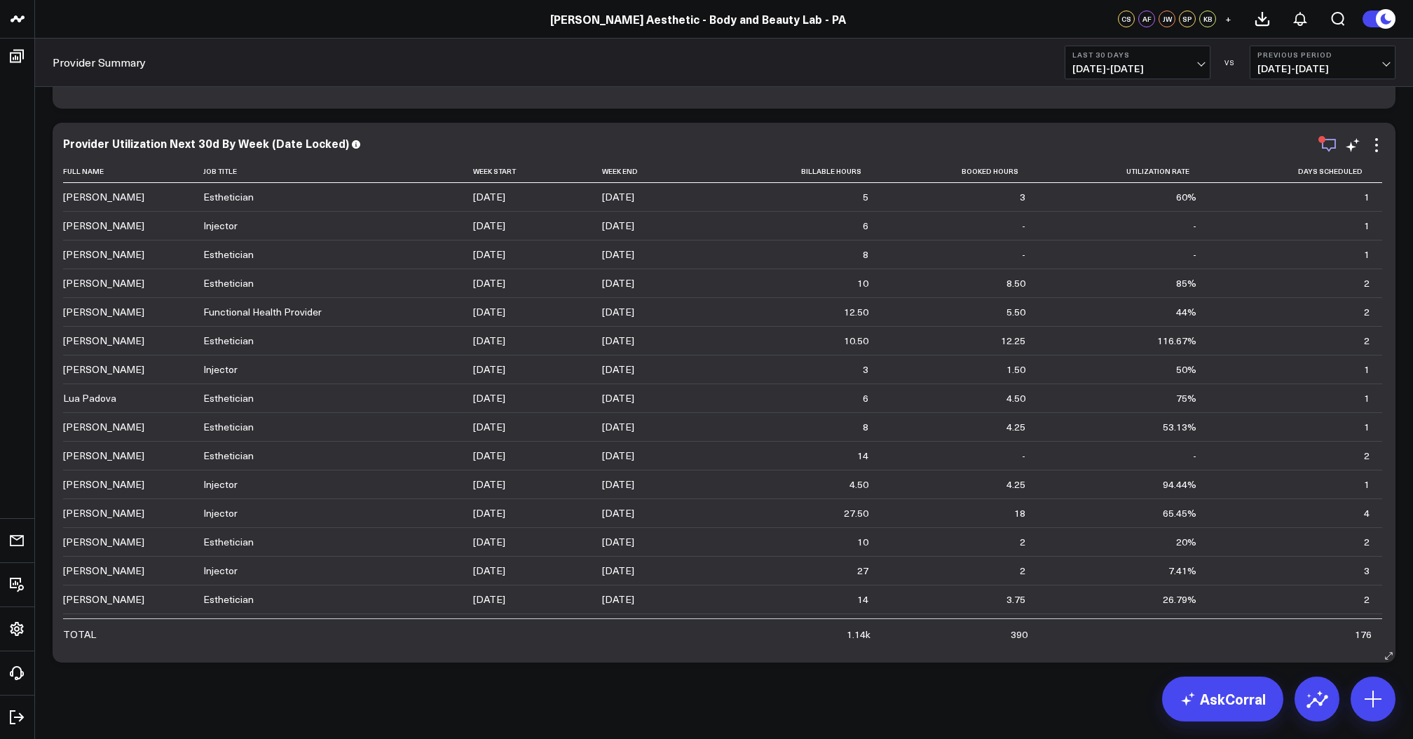
click at [1335, 146] on icon "button" at bounding box center [1329, 145] width 17 height 17
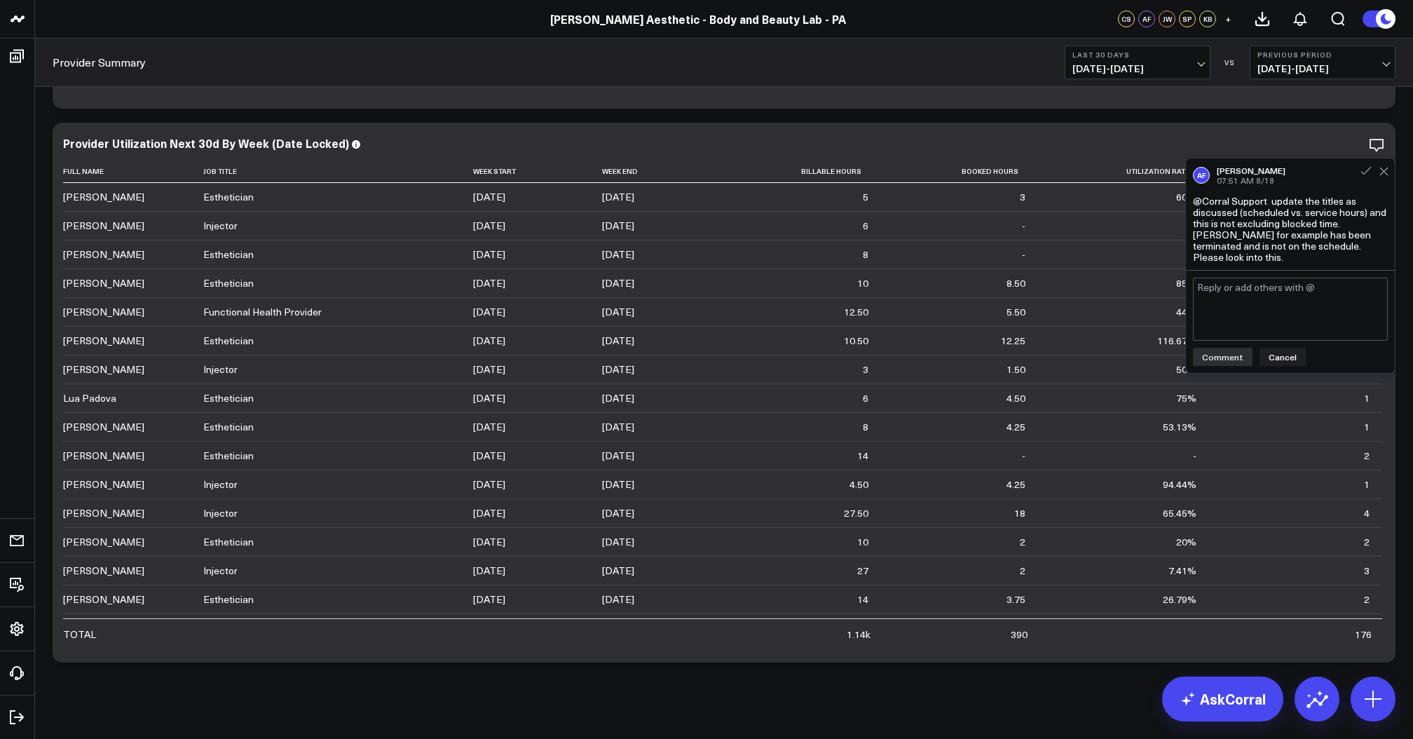
click at [1283, 310] on textarea at bounding box center [1290, 309] width 195 height 63
type textarea "@Corral Support can you remove Jacqueline Clarizio from the charts for utilizai…"
click at [1218, 365] on button "Comment" at bounding box center [1223, 358] width 60 height 18
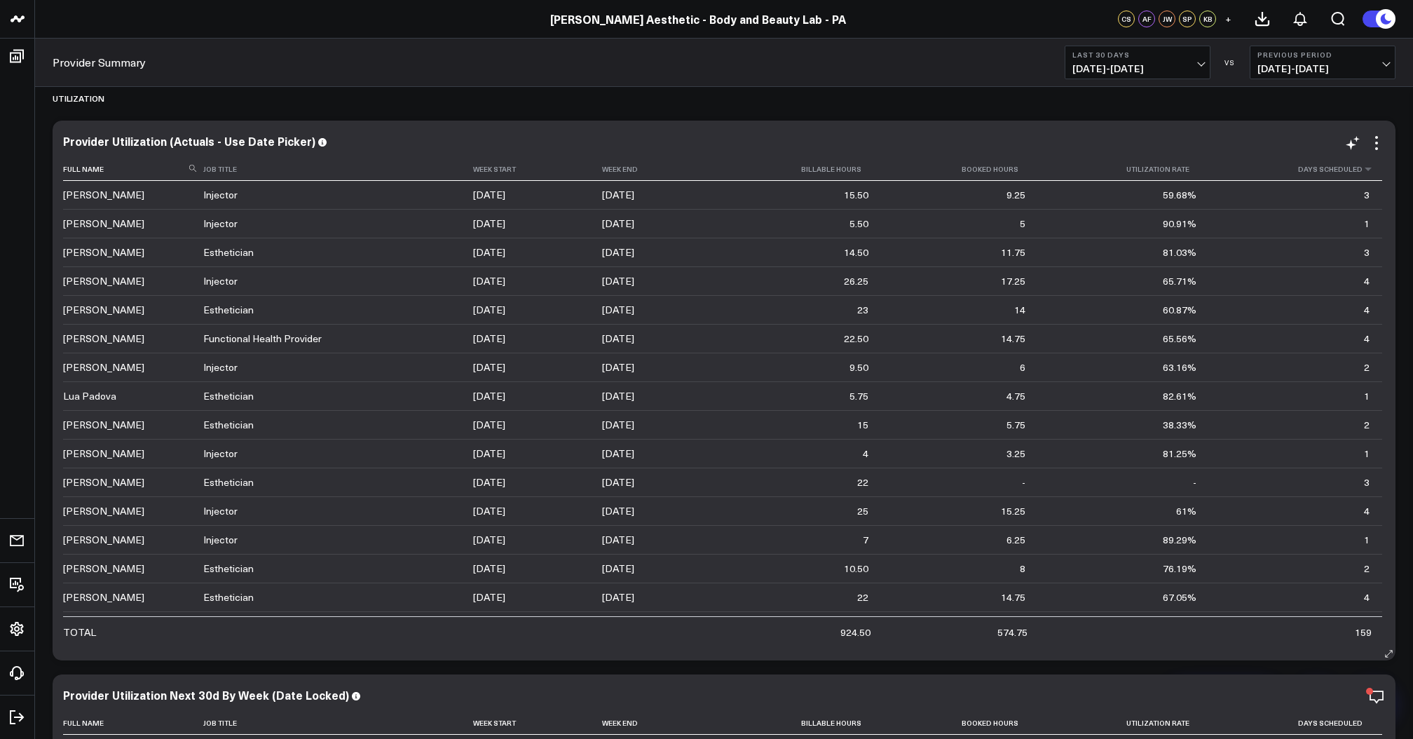
scroll to position [3447, 0]
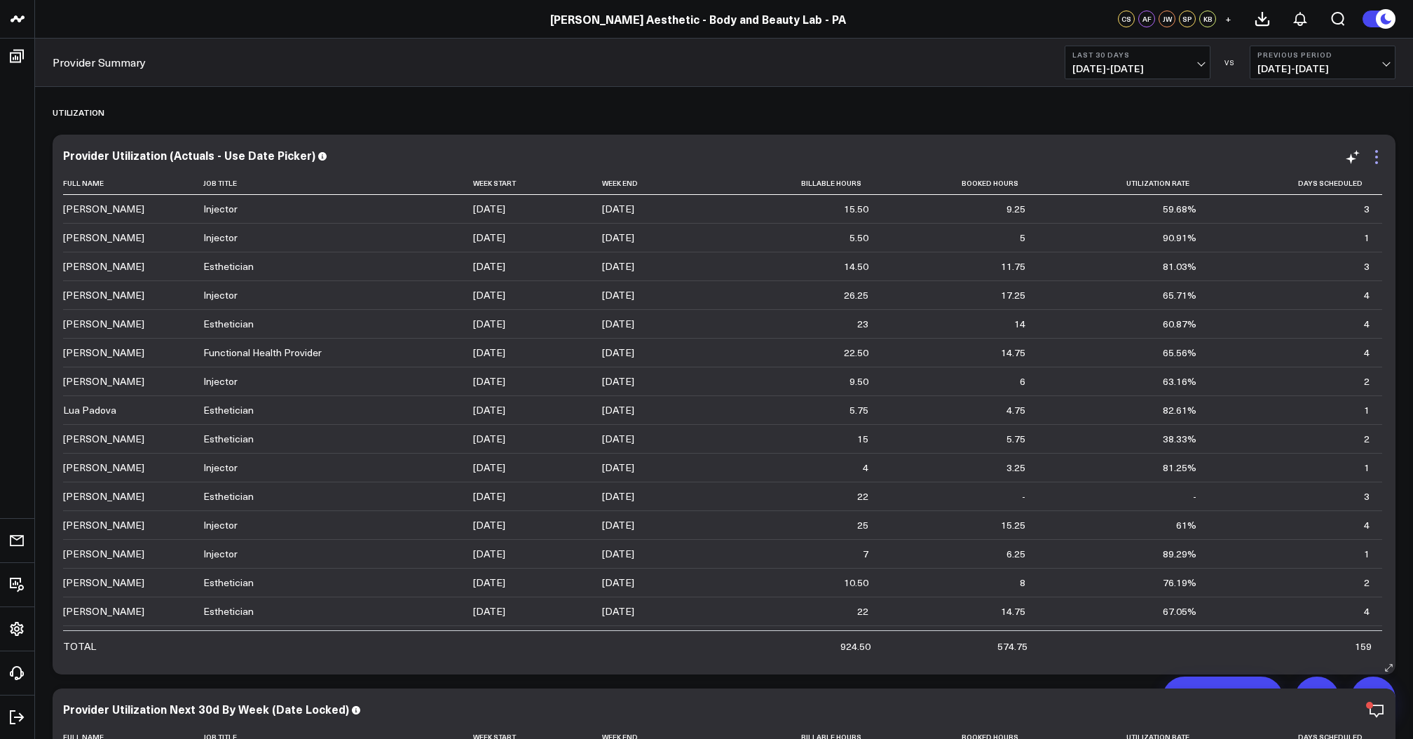
click at [1381, 161] on icon at bounding box center [1376, 157] width 17 height 17
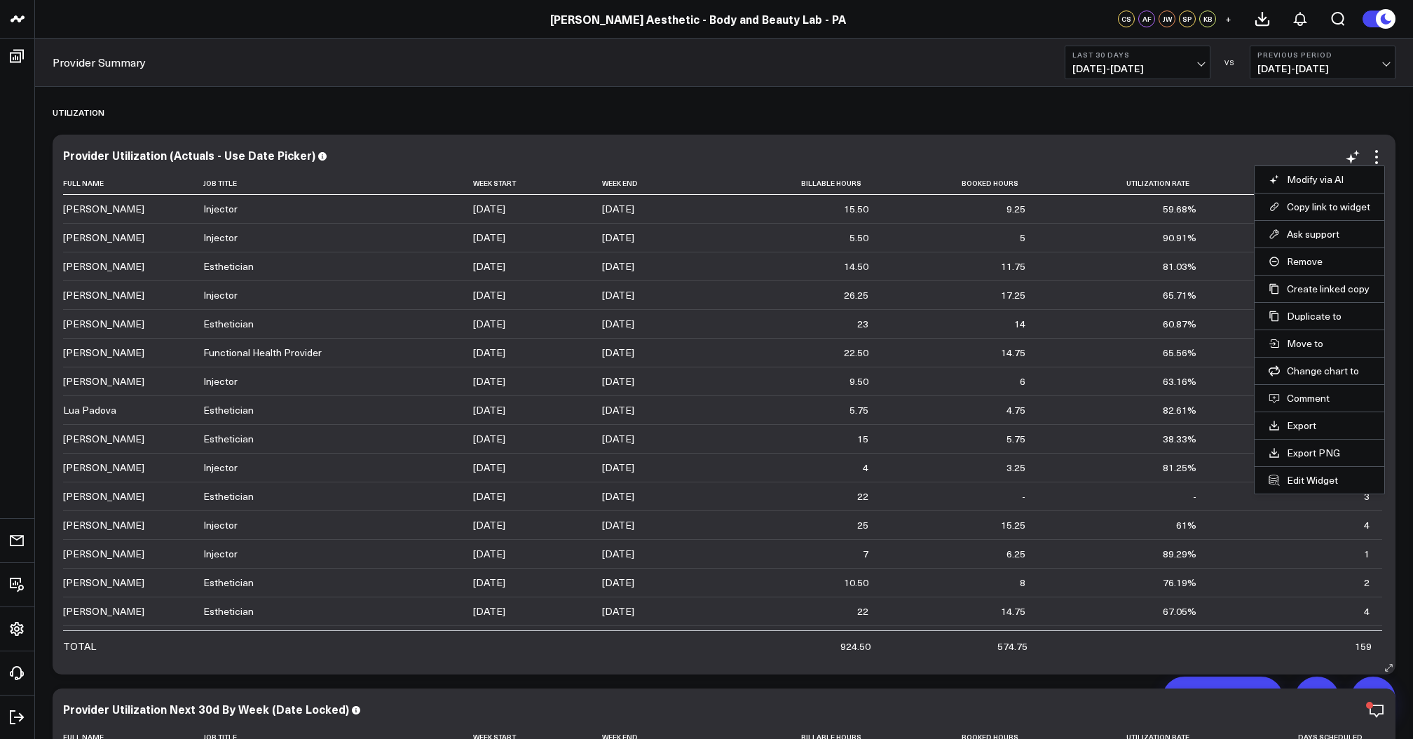
scroll to position [3447, 1]
click at [1299, 479] on button "Edit Widget" at bounding box center [1320, 480] width 102 height 13
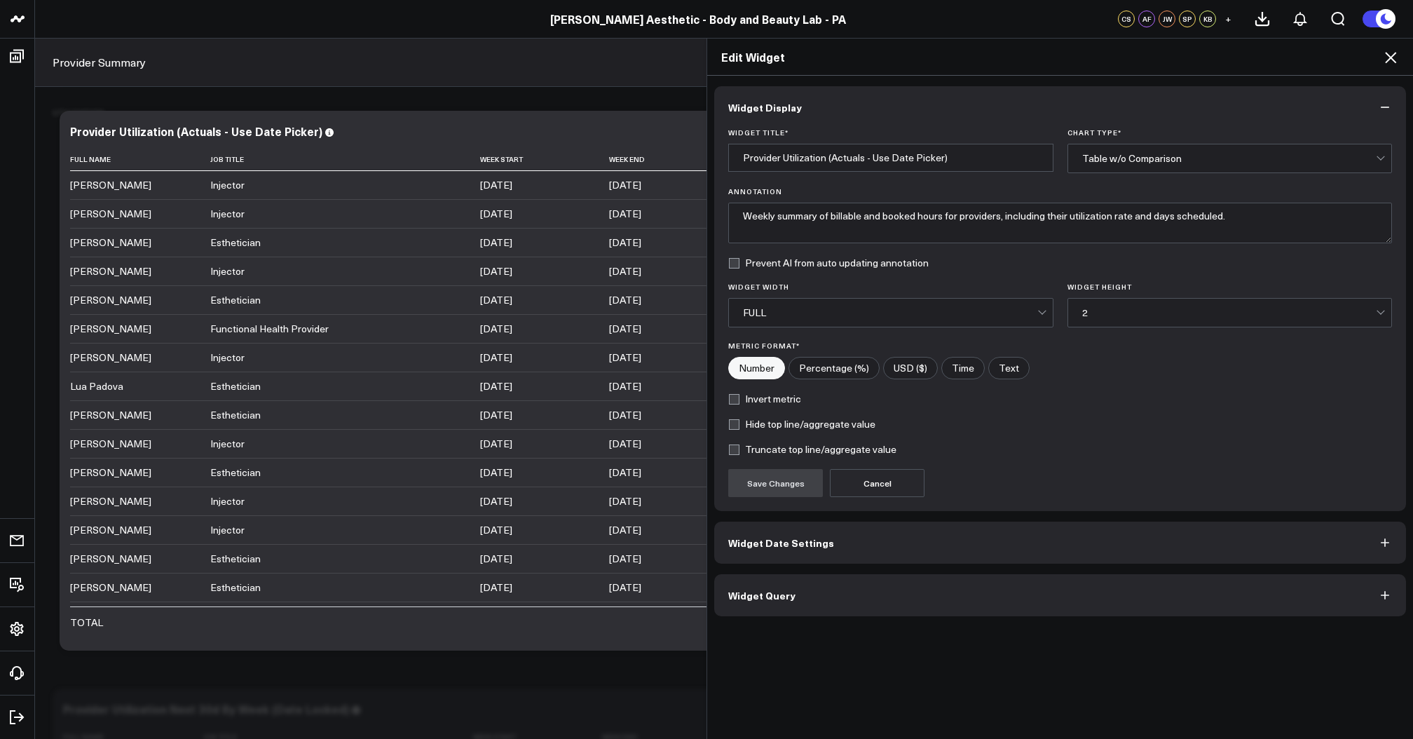
scroll to position [3447, 0]
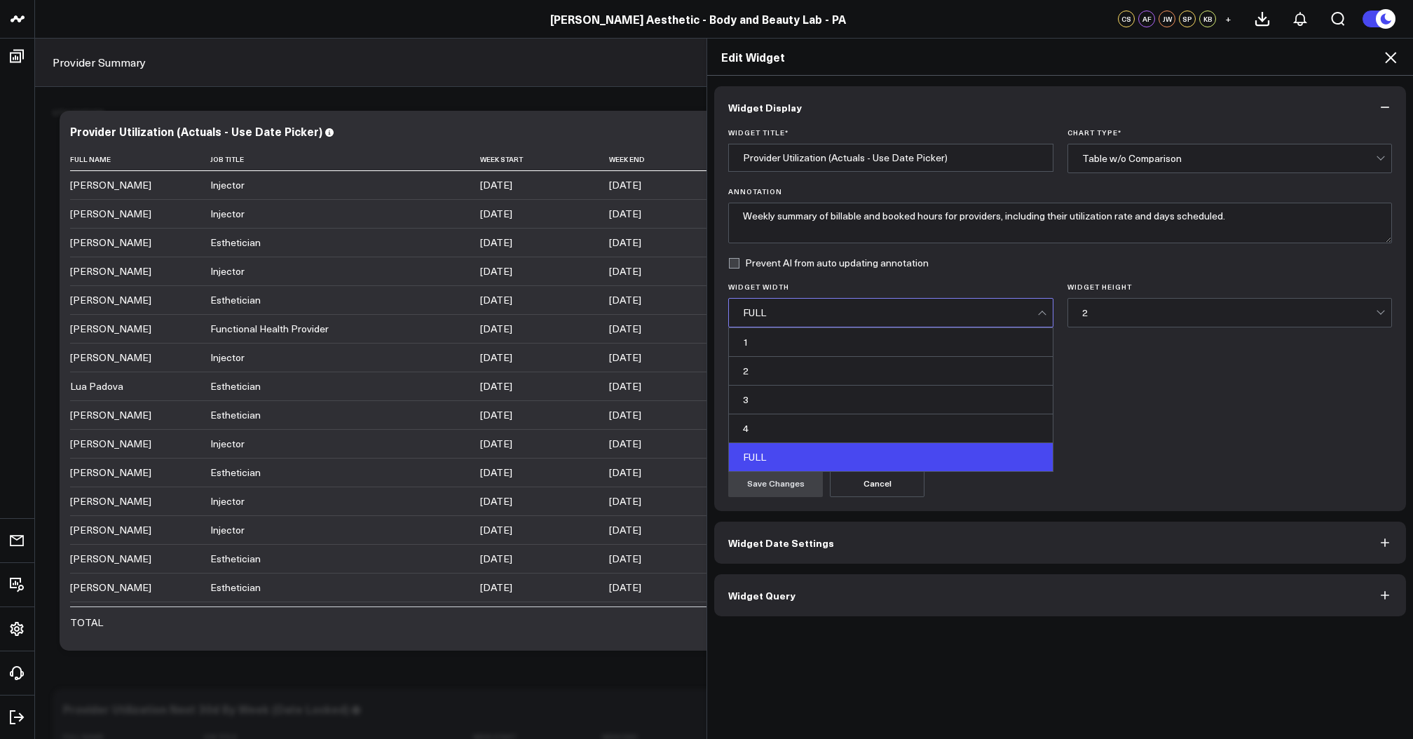
click at [815, 318] on div "FULL" at bounding box center [890, 312] width 294 height 11
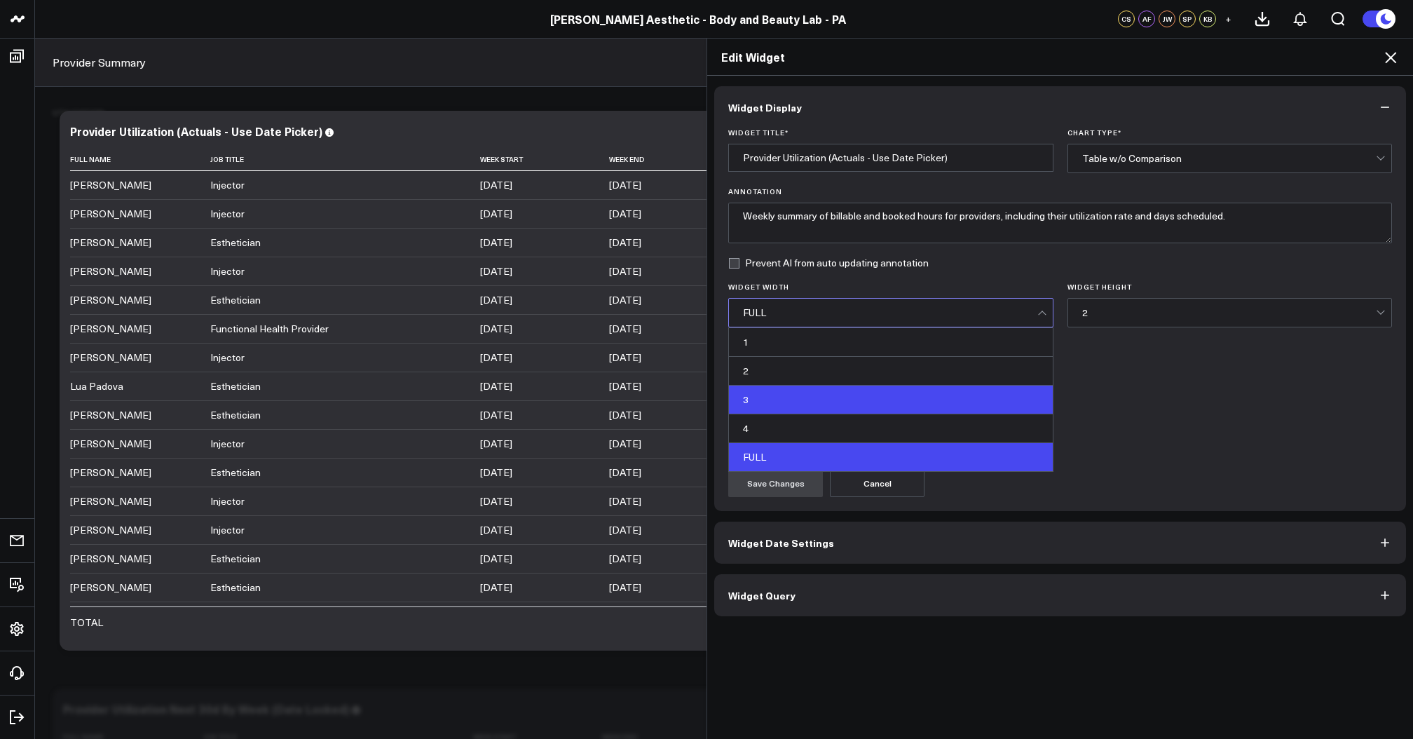
click at [809, 410] on div "3" at bounding box center [891, 400] width 324 height 29
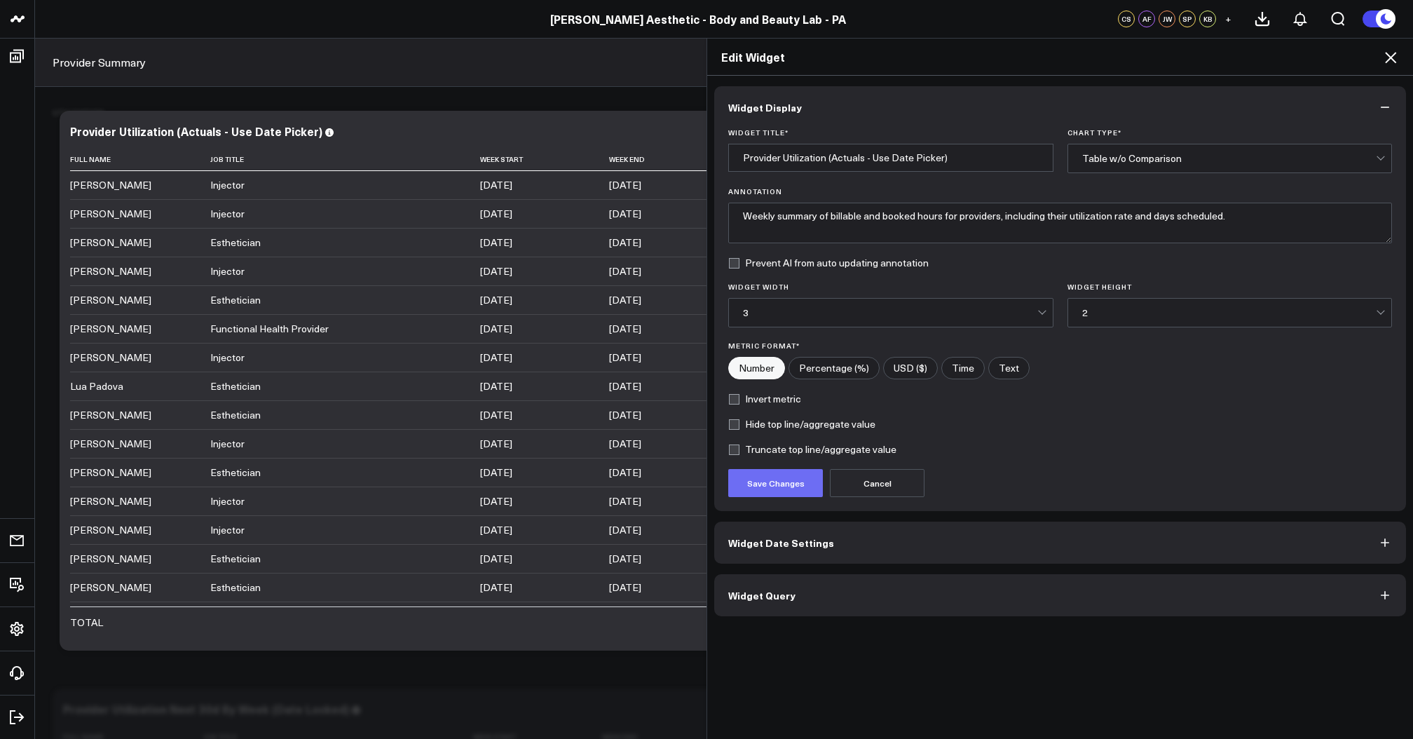
click at [783, 489] on button "Save Changes" at bounding box center [775, 483] width 95 height 28
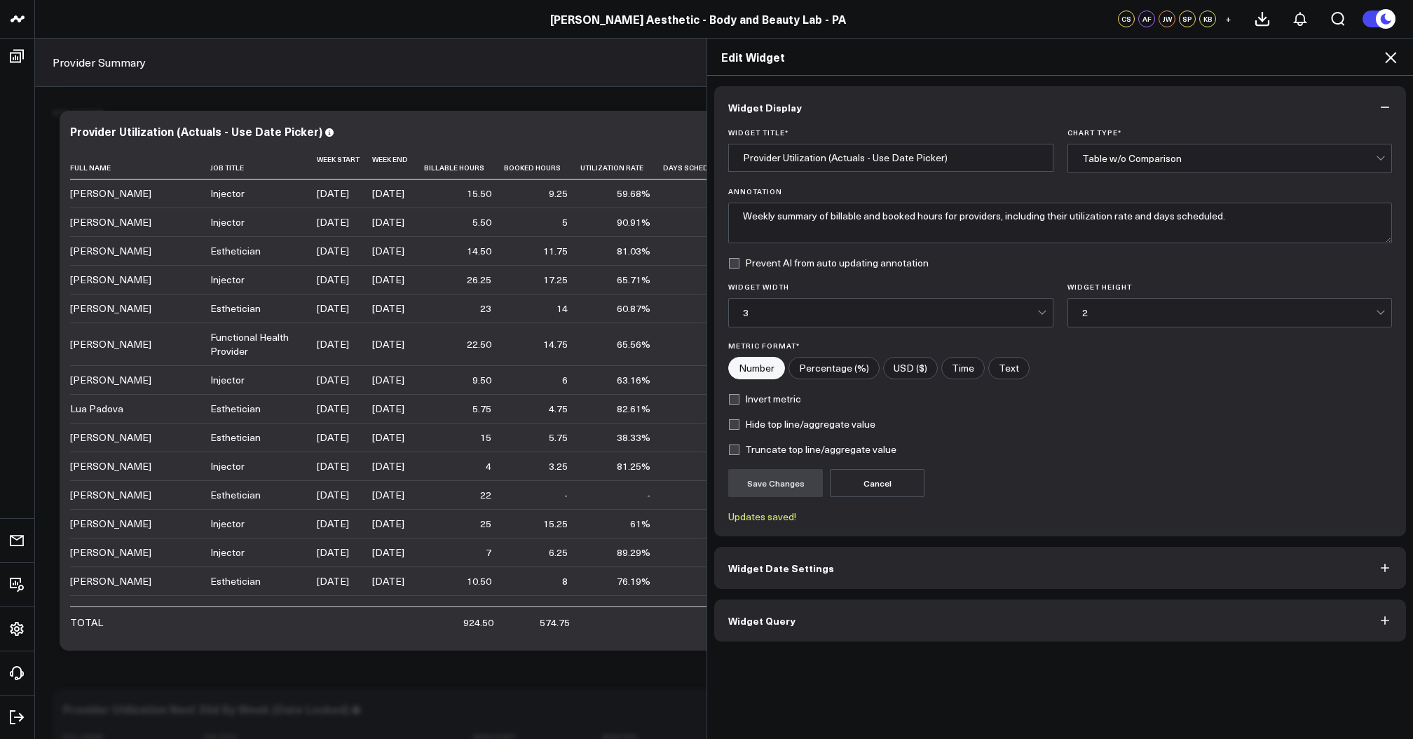
scroll to position [3441, 0]
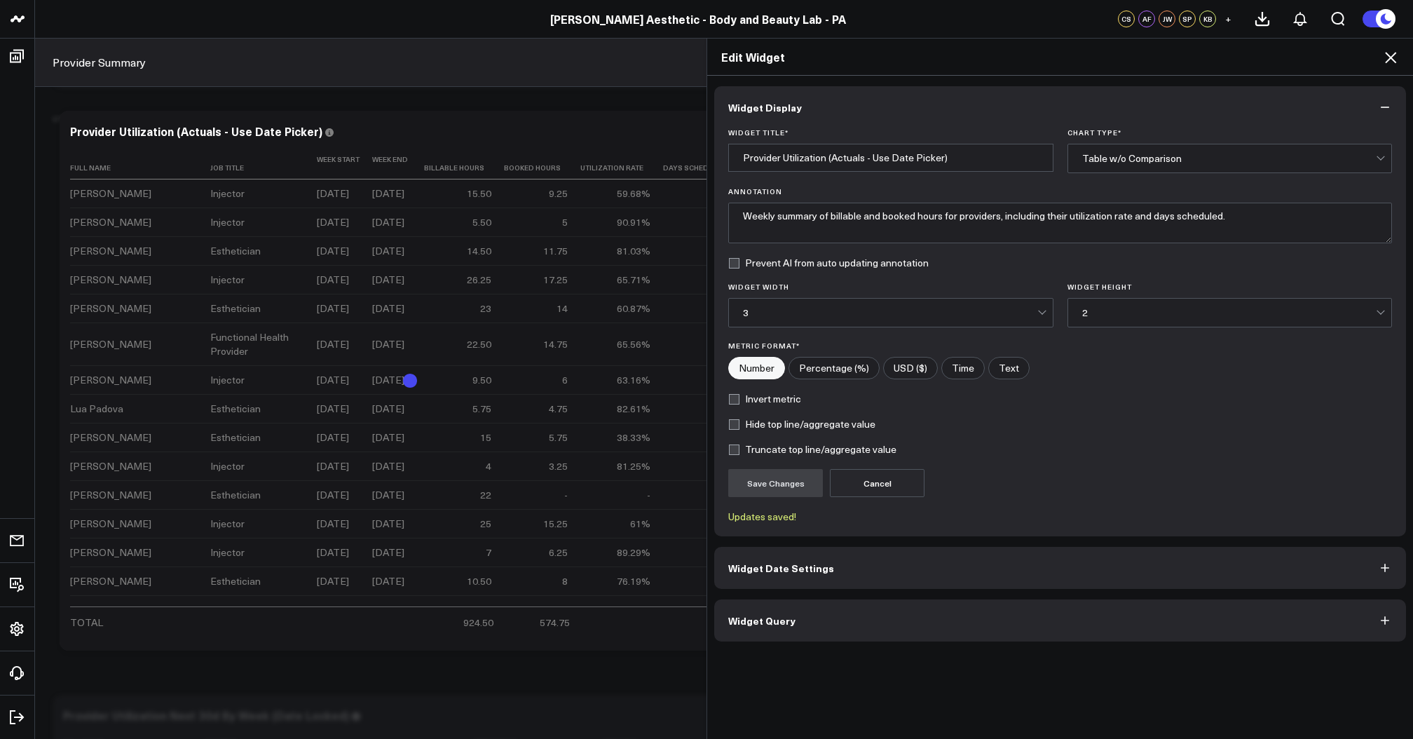
click at [1391, 57] on icon at bounding box center [1390, 57] width 11 height 11
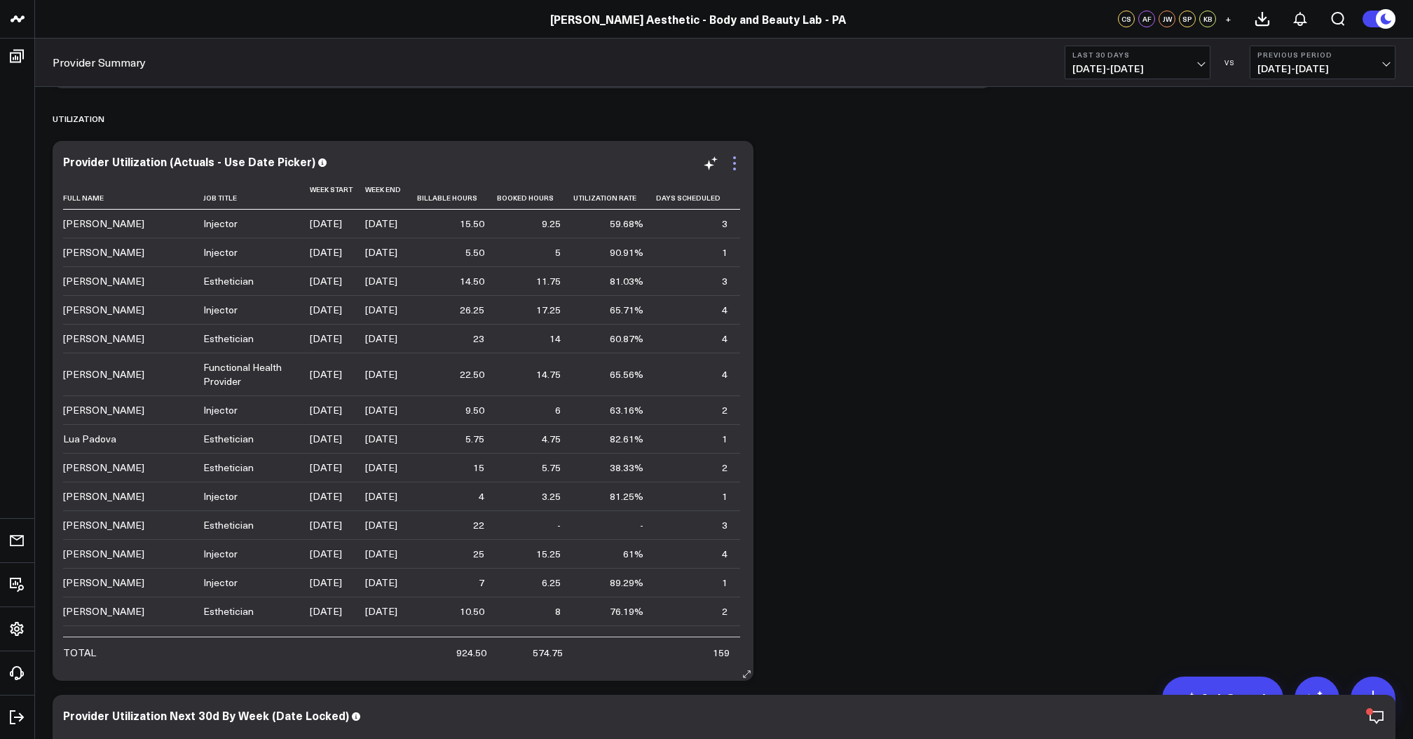
click at [735, 163] on icon at bounding box center [734, 163] width 3 height 3
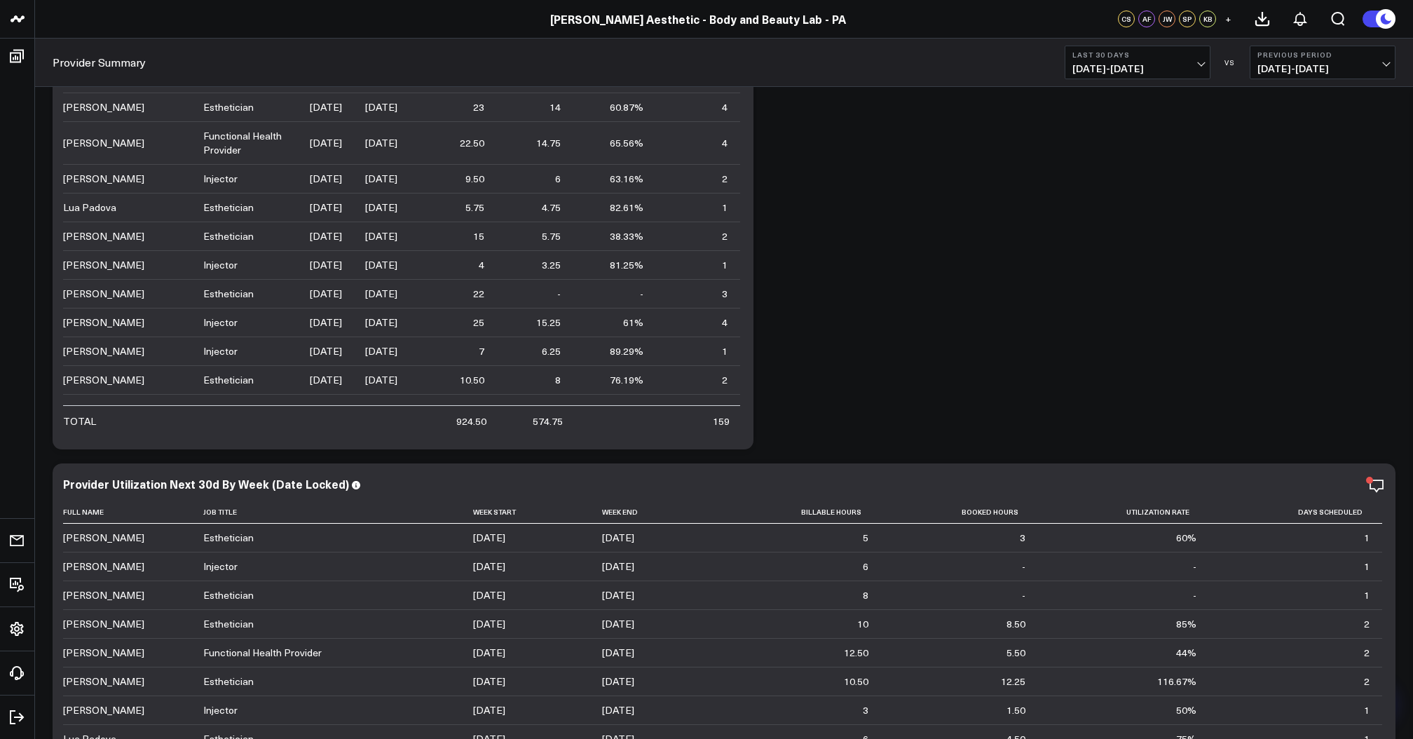
scroll to position [3957, 0]
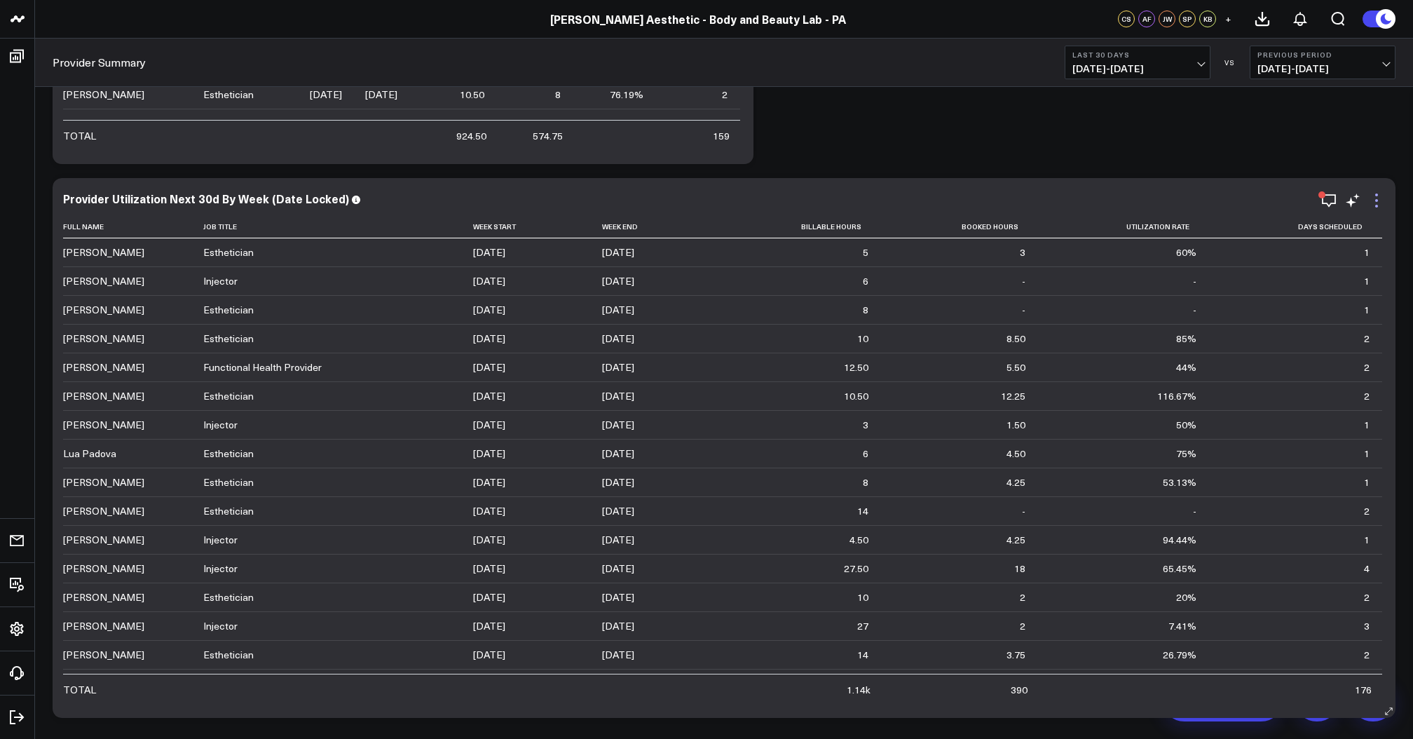
click at [1380, 207] on icon at bounding box center [1376, 200] width 17 height 17
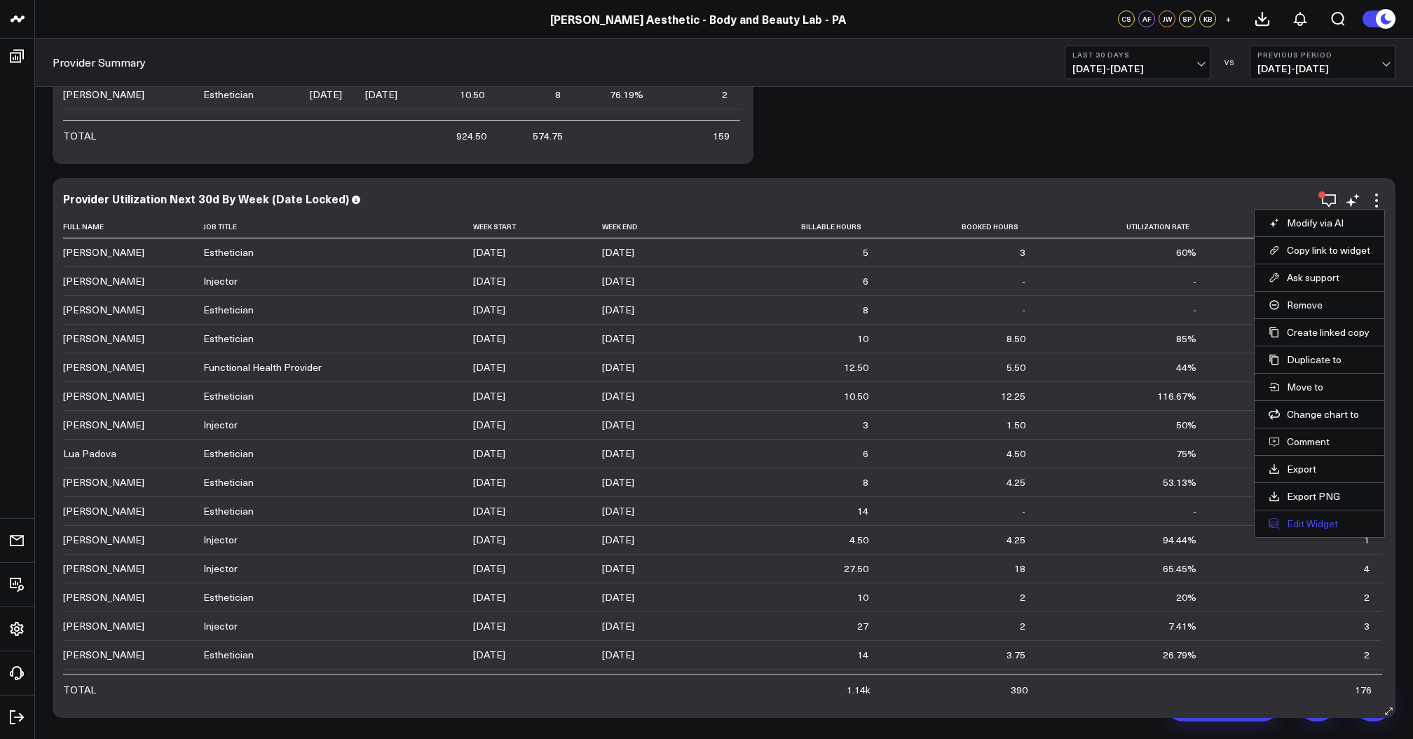
click at [1307, 522] on button "Edit Widget" at bounding box center [1320, 523] width 102 height 13
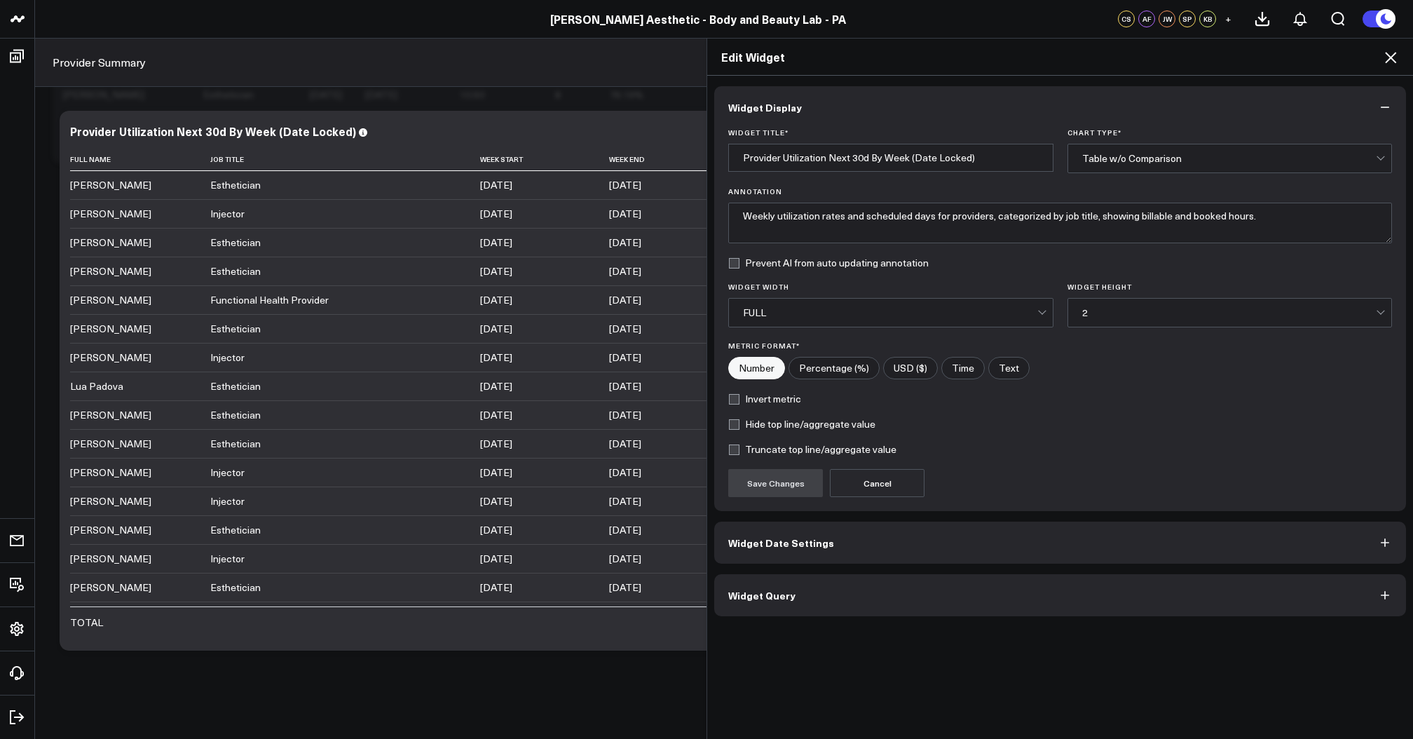
click at [782, 312] on div "FULL" at bounding box center [890, 312] width 294 height 11
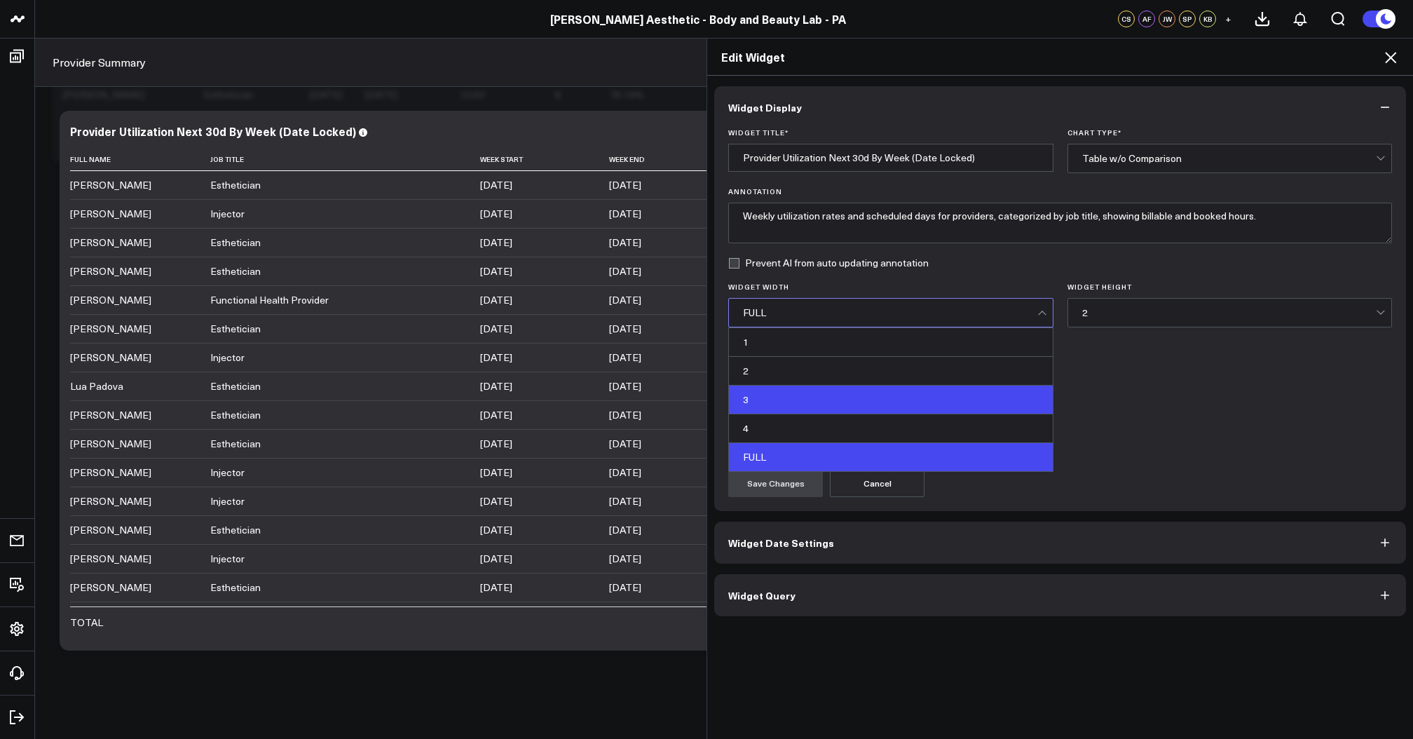
click at [794, 411] on div "3" at bounding box center [891, 400] width 324 height 29
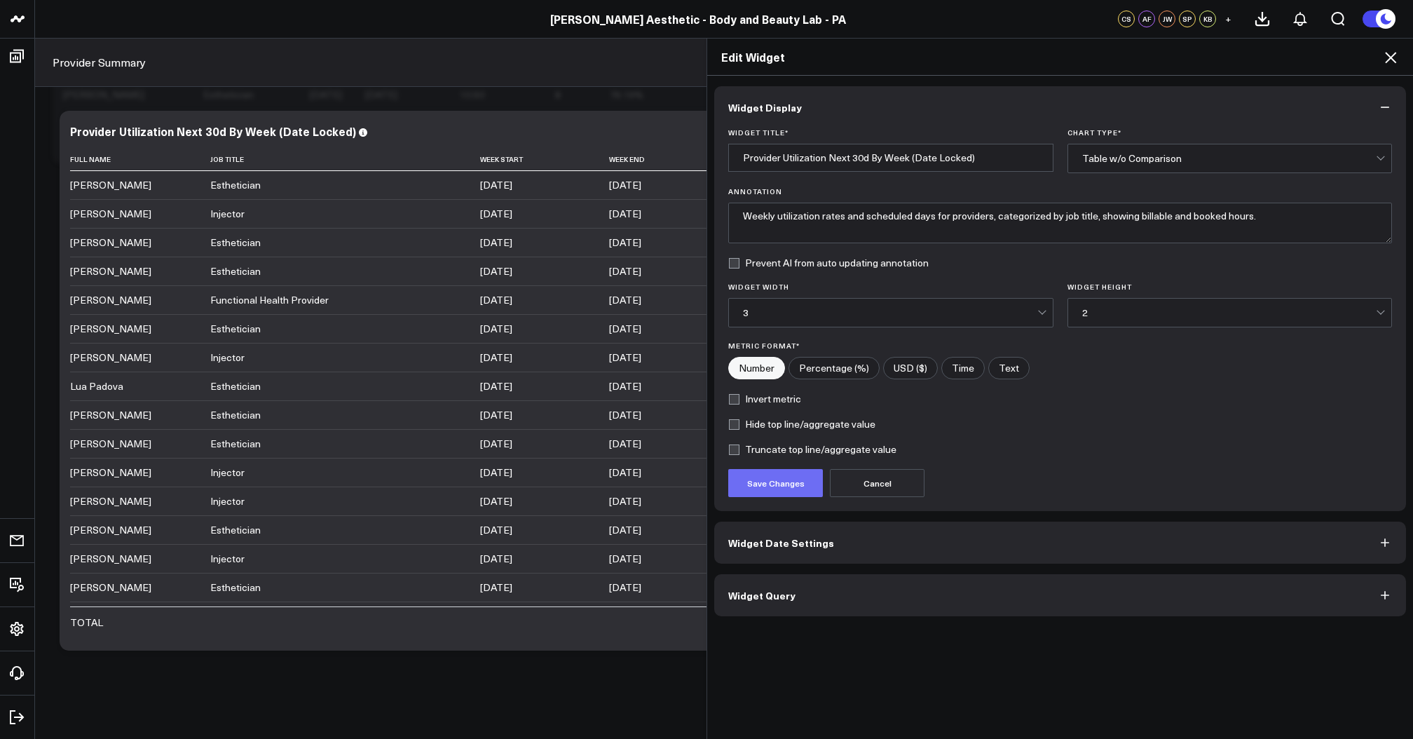
click at [769, 486] on button "Save Changes" at bounding box center [775, 483] width 95 height 28
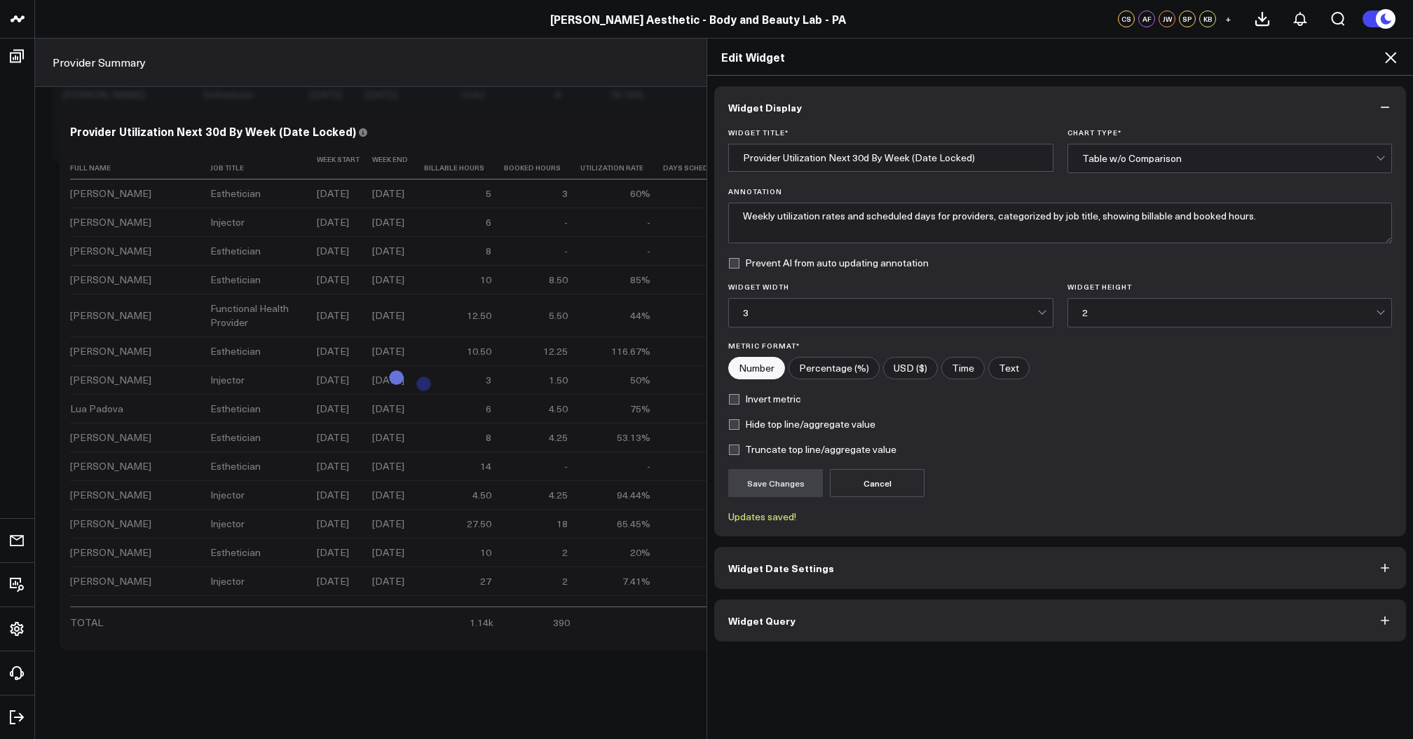
scroll to position [3948, 0]
click at [1387, 57] on icon at bounding box center [1390, 57] width 17 height 17
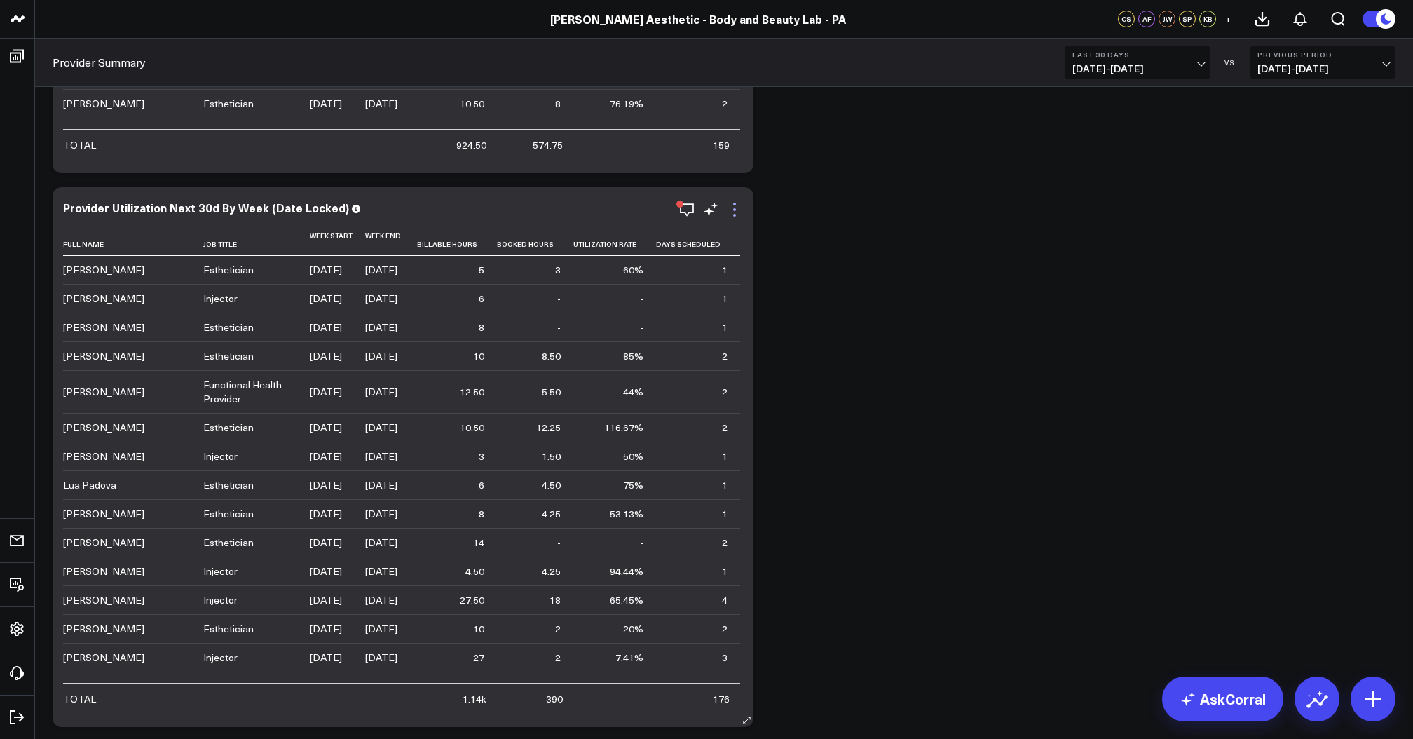
click at [741, 210] on icon at bounding box center [734, 209] width 17 height 17
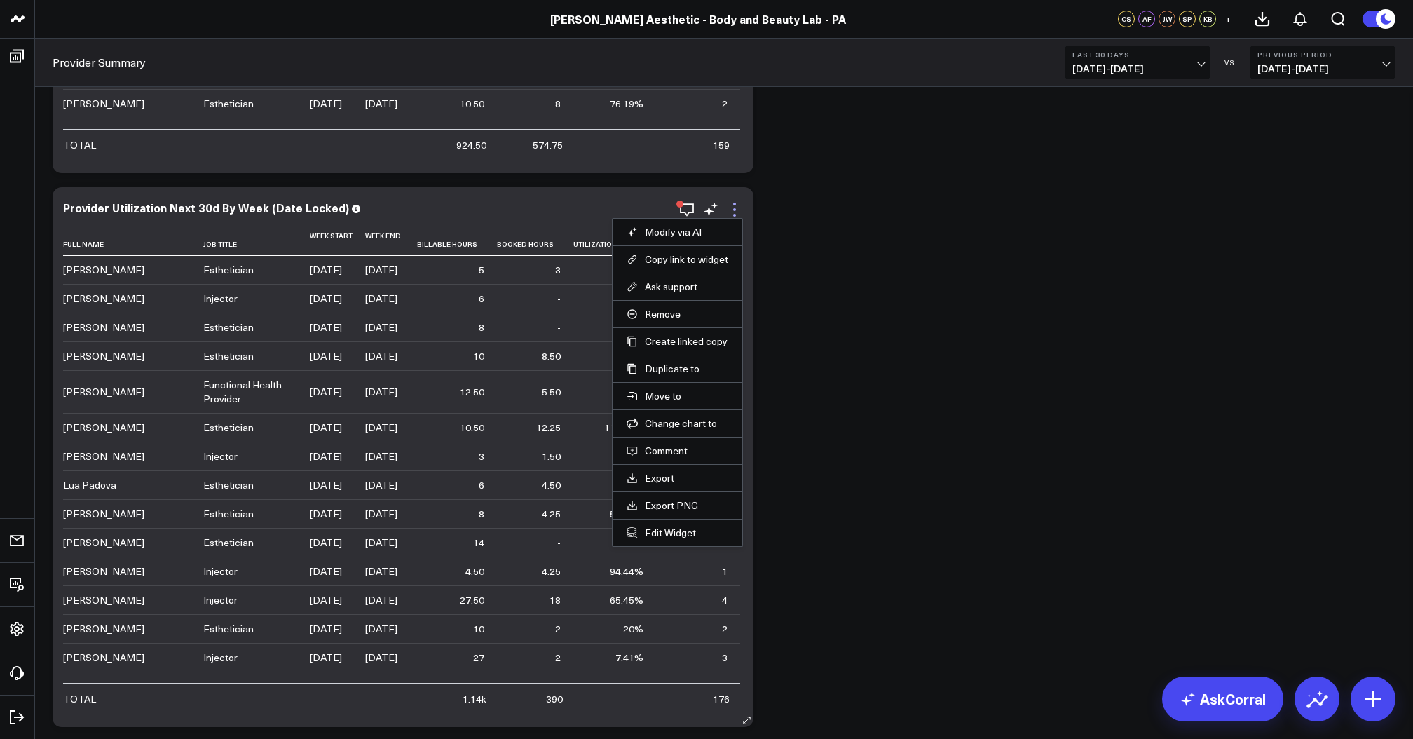
click at [733, 209] on icon at bounding box center [734, 209] width 17 height 17
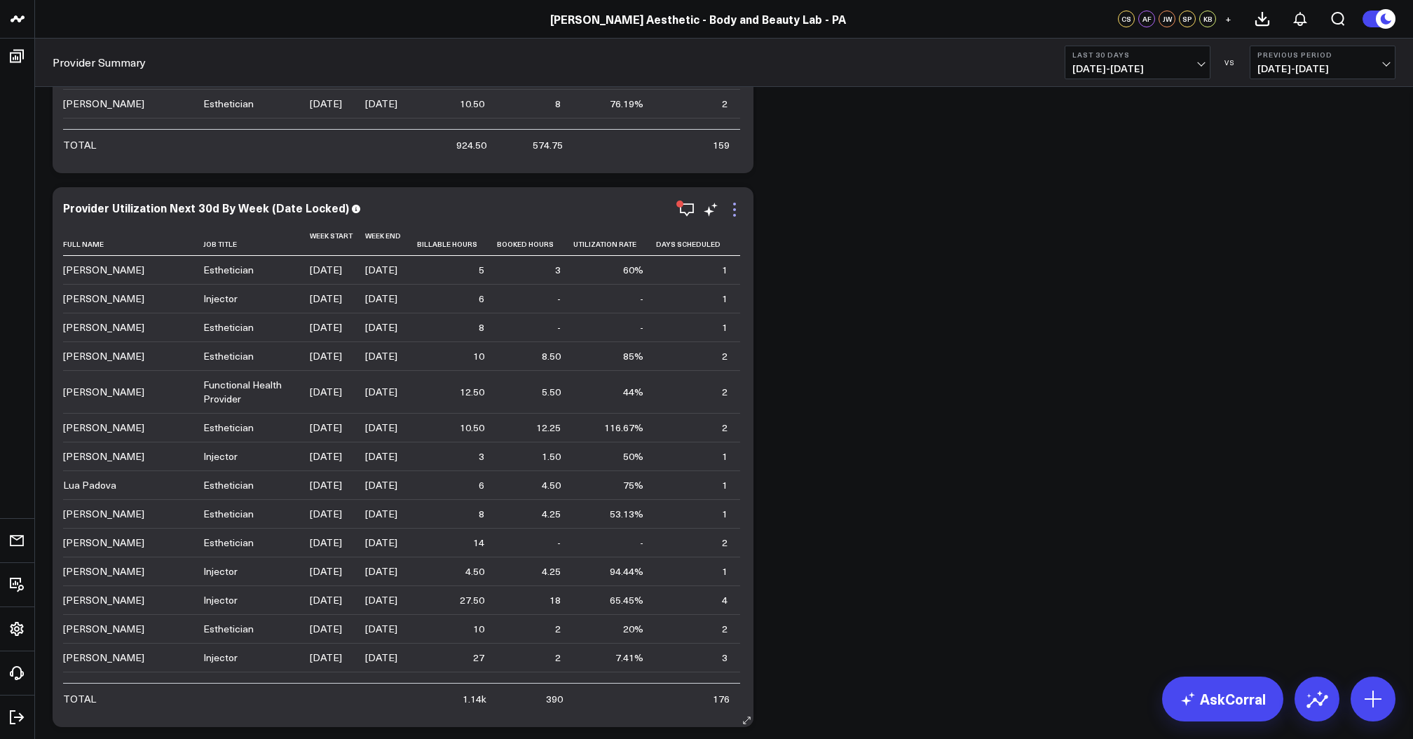
click at [733, 210] on icon at bounding box center [734, 209] width 17 height 17
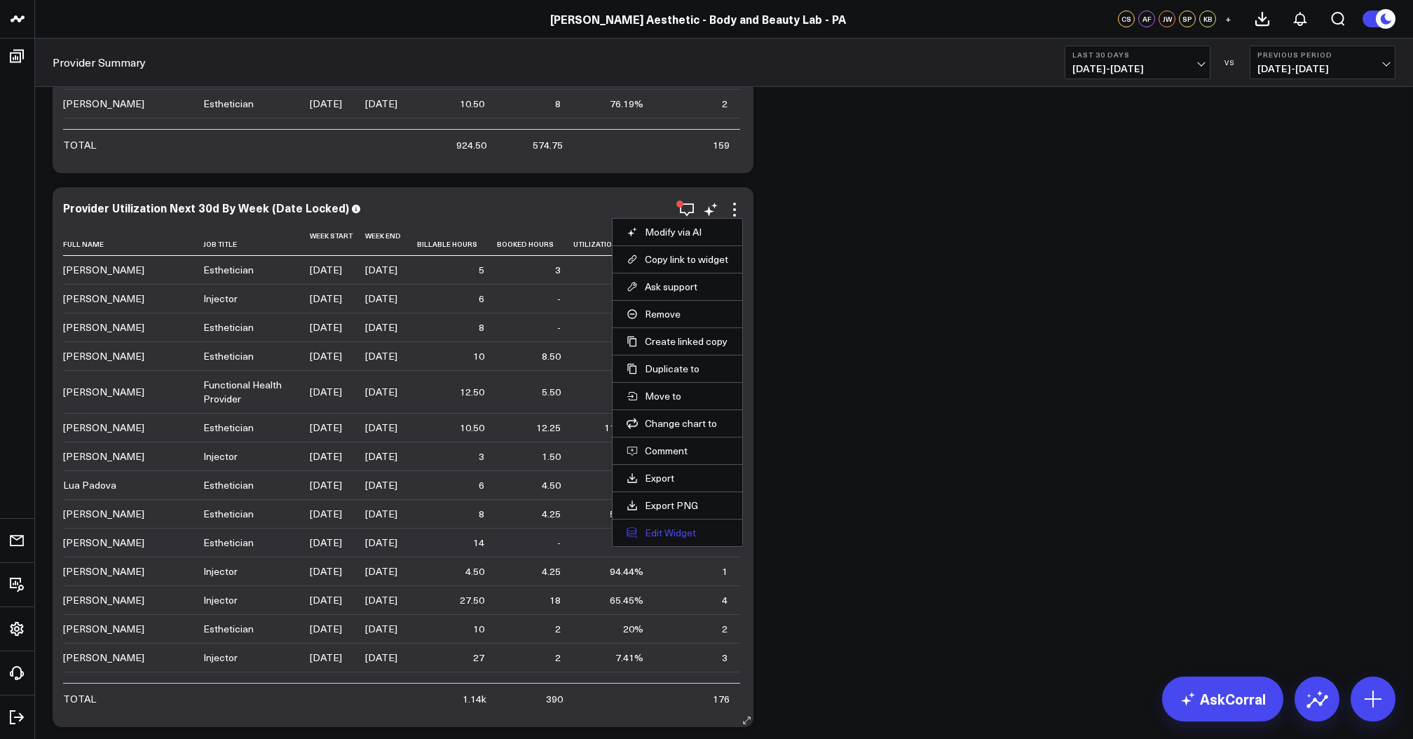
click at [665, 533] on button "Edit Widget" at bounding box center [678, 532] width 102 height 13
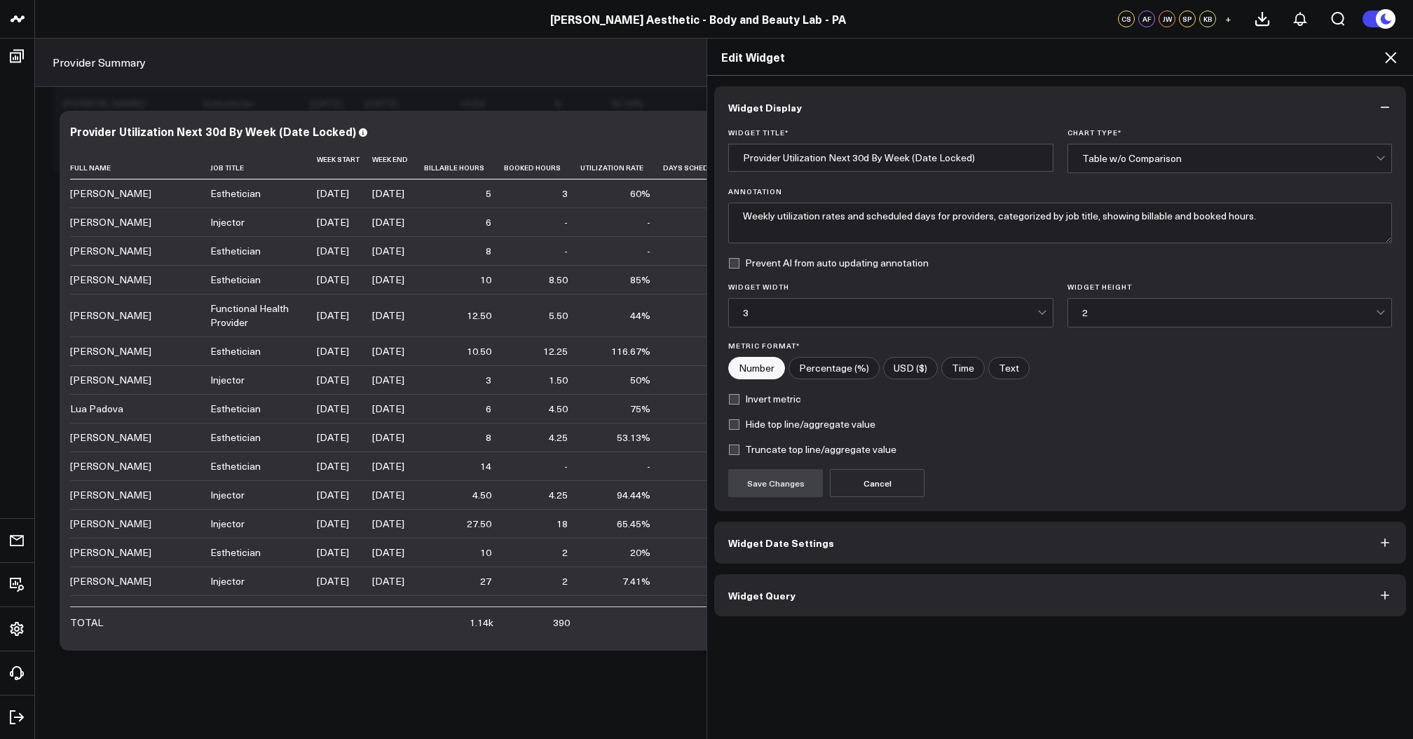
click at [884, 313] on div "3" at bounding box center [890, 312] width 294 height 11
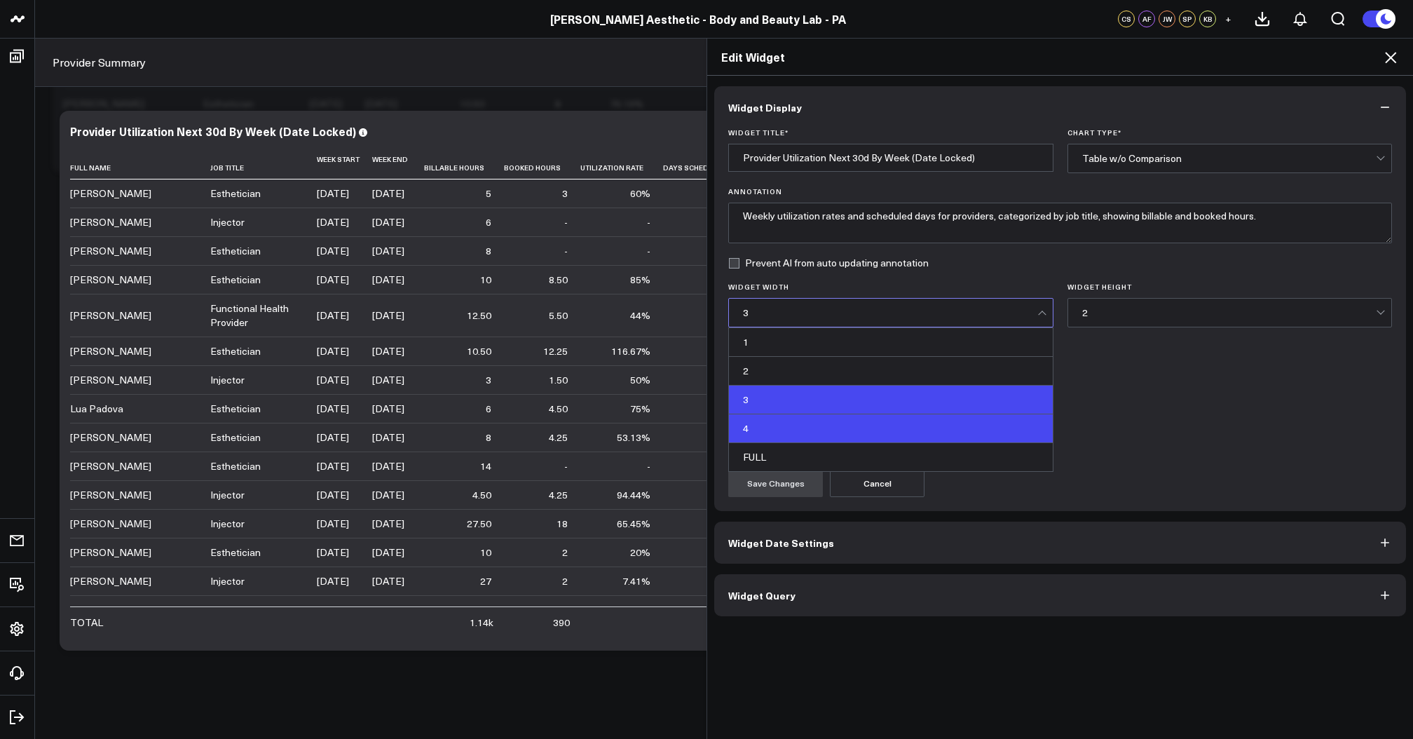
click at [831, 440] on div "4" at bounding box center [891, 428] width 324 height 29
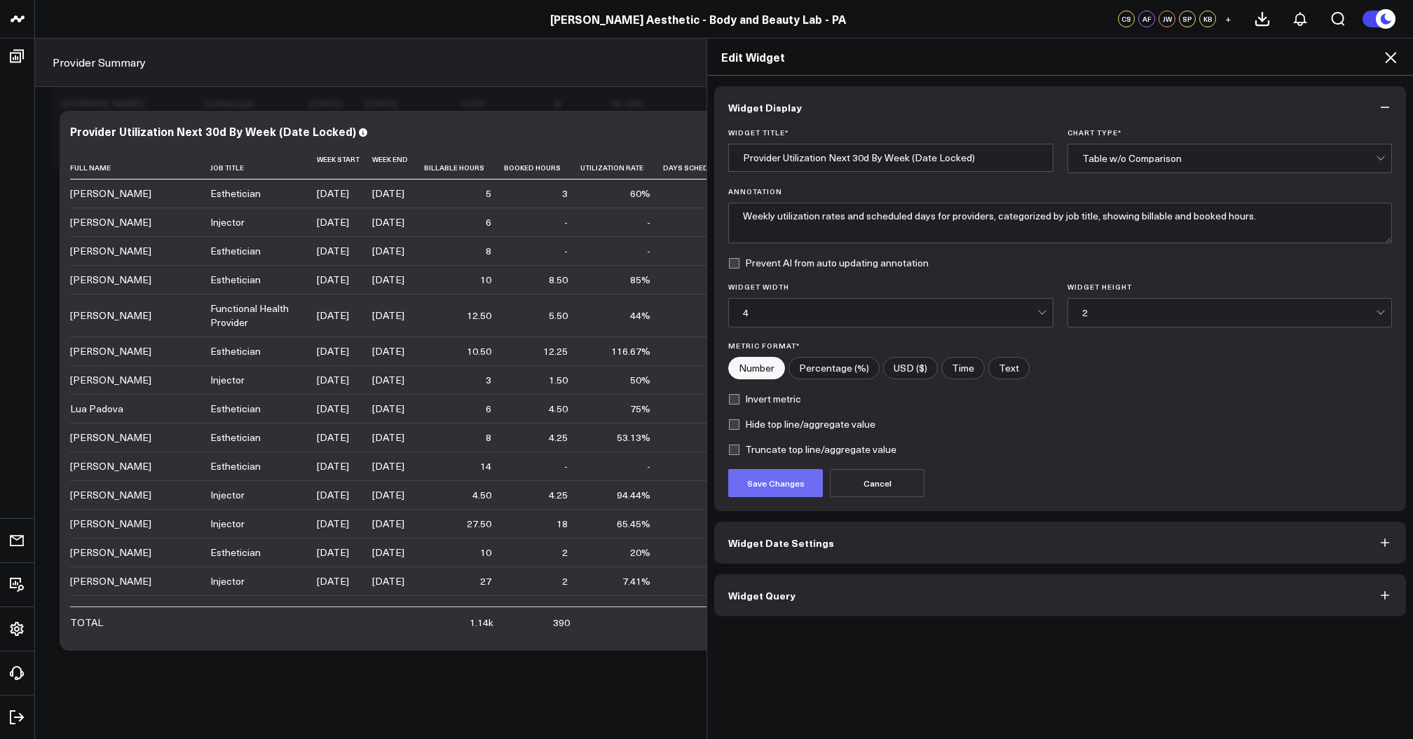
click at [774, 488] on button "Save Changes" at bounding box center [775, 483] width 95 height 28
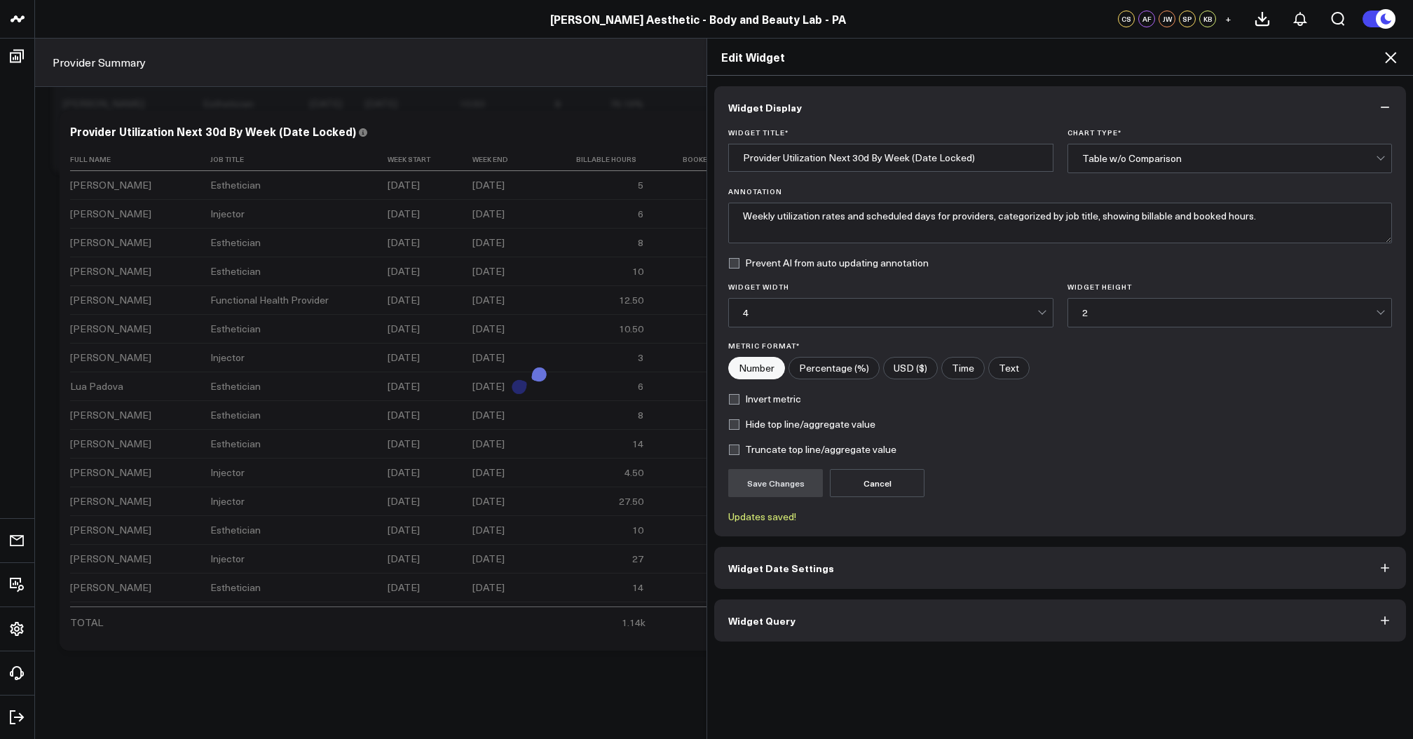
click at [1392, 57] on icon at bounding box center [1390, 57] width 11 height 11
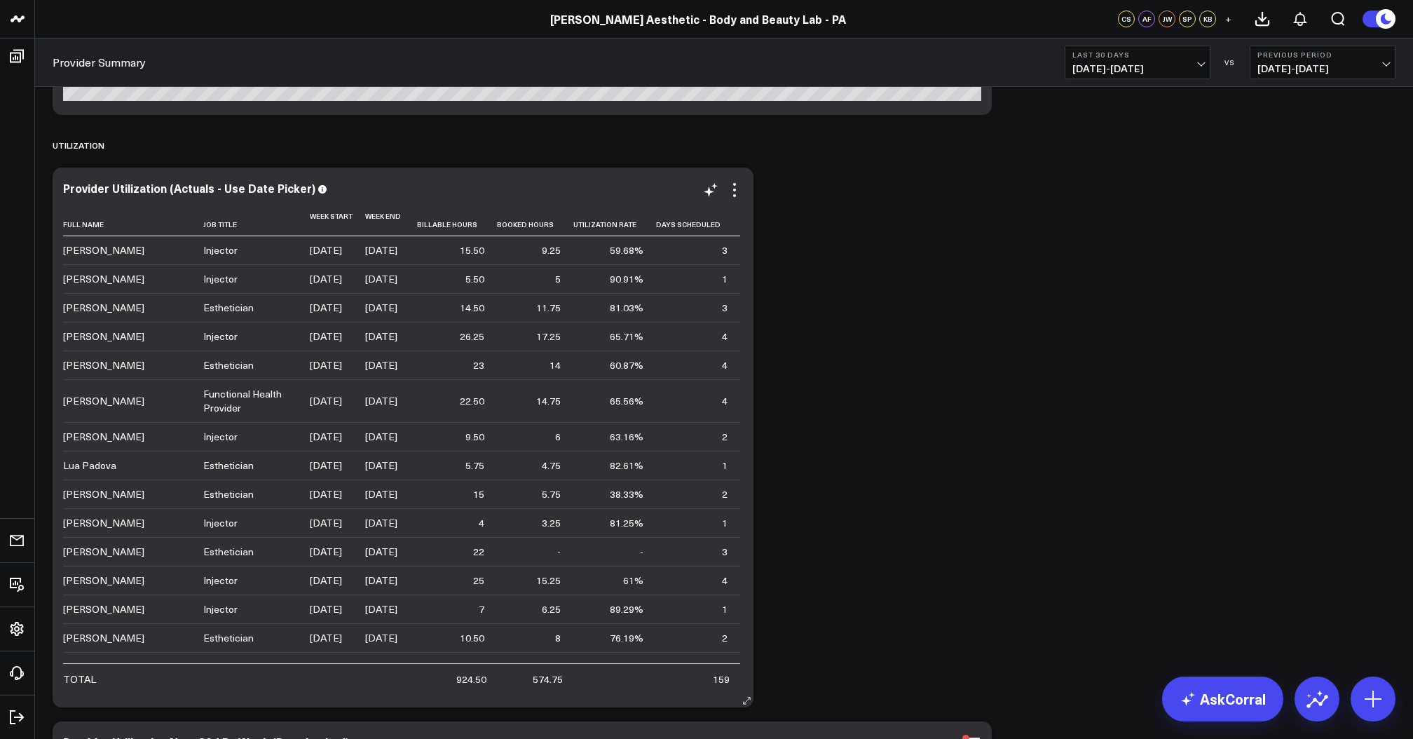
scroll to position [3411, 0]
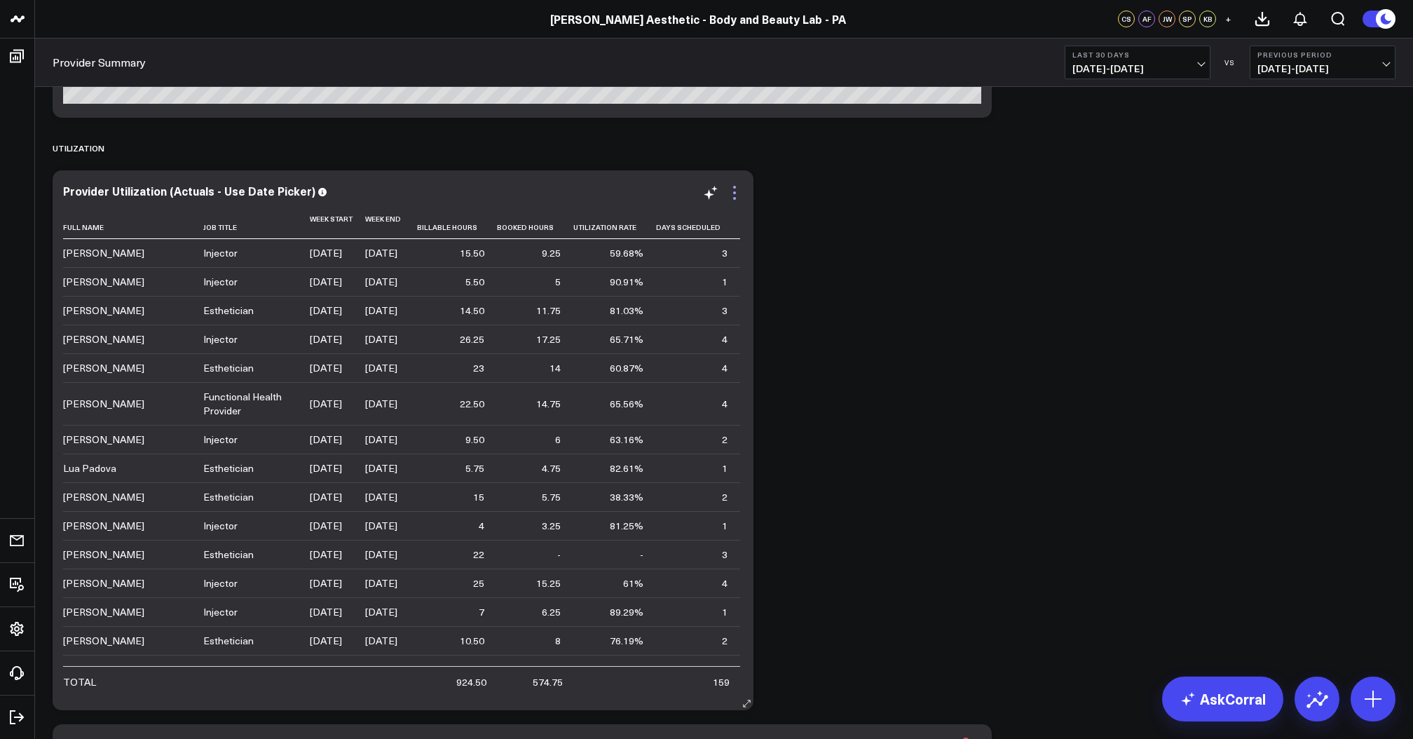
click at [733, 189] on icon at bounding box center [734, 192] width 17 height 17
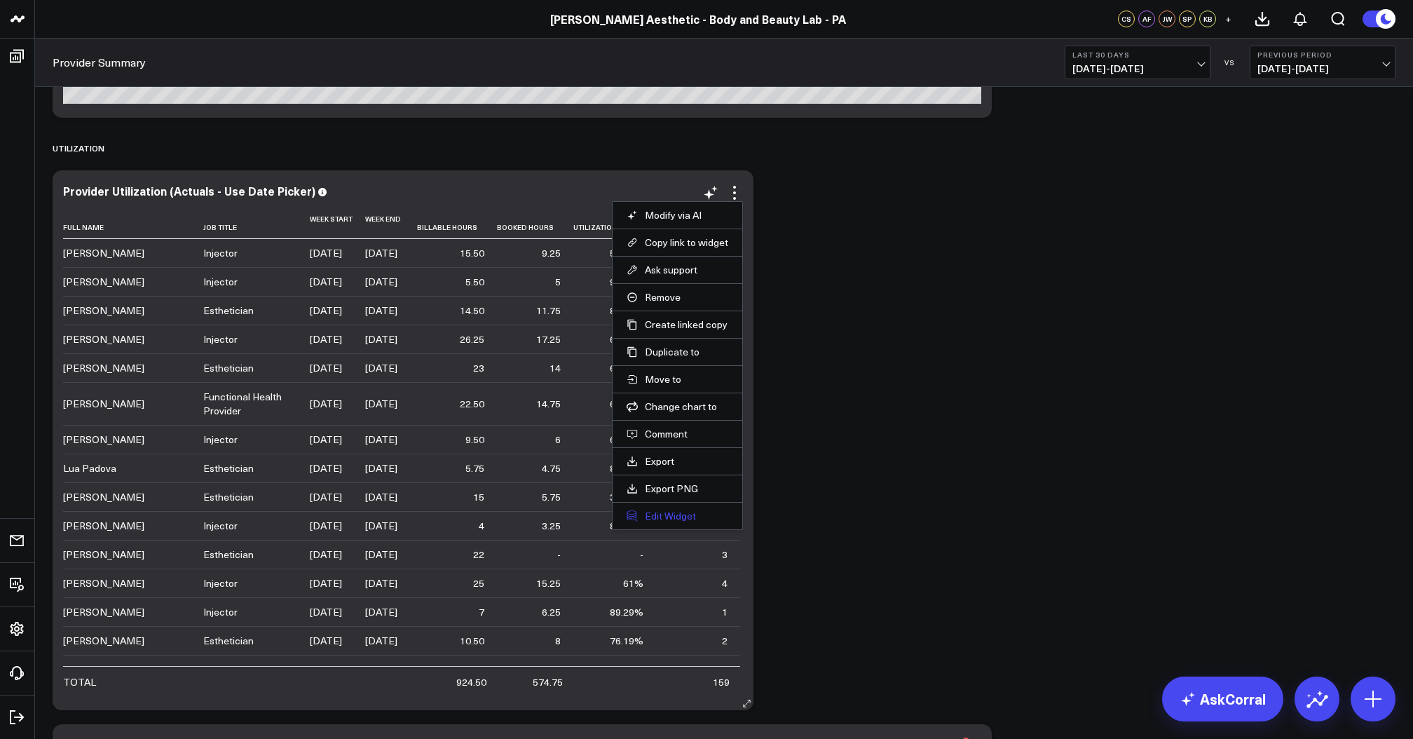
click at [655, 514] on button "Edit Widget" at bounding box center [678, 516] width 102 height 13
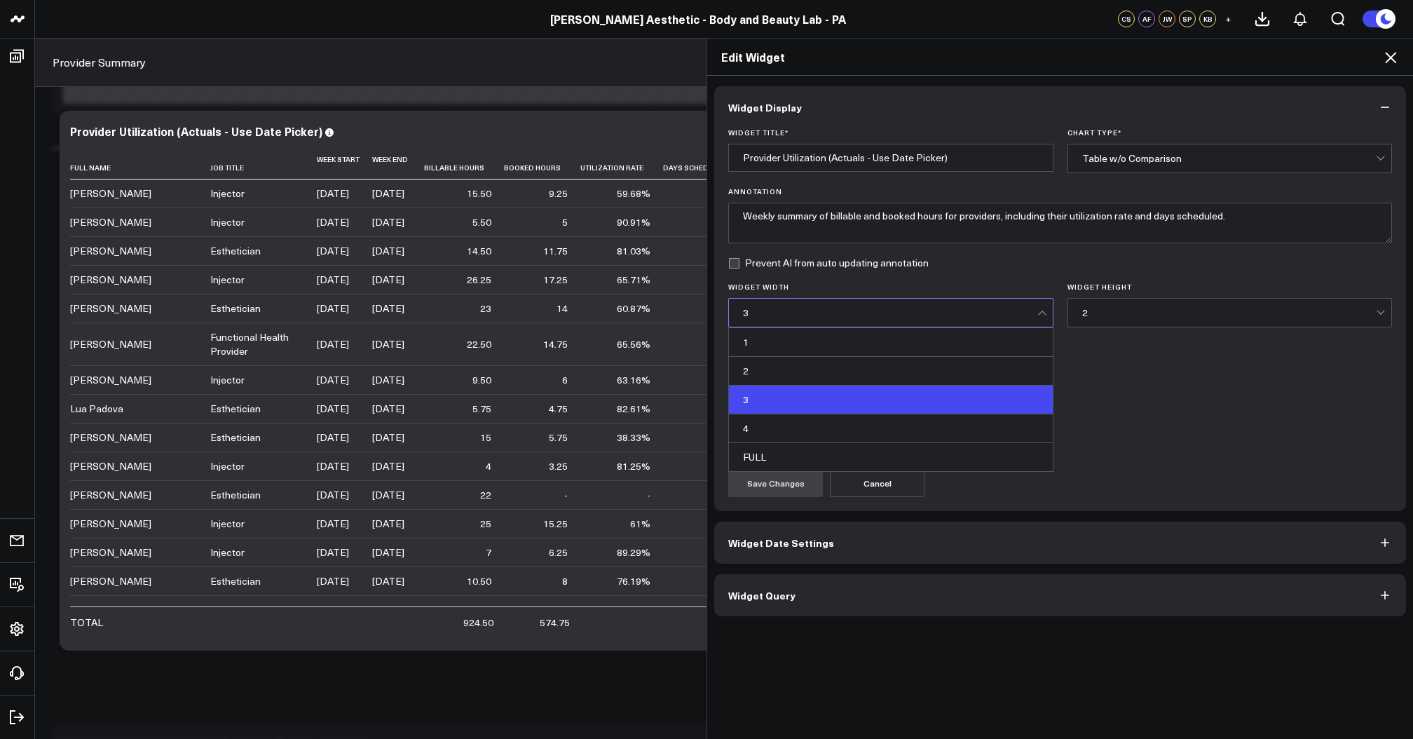
click at [830, 315] on div "3" at bounding box center [890, 312] width 294 height 11
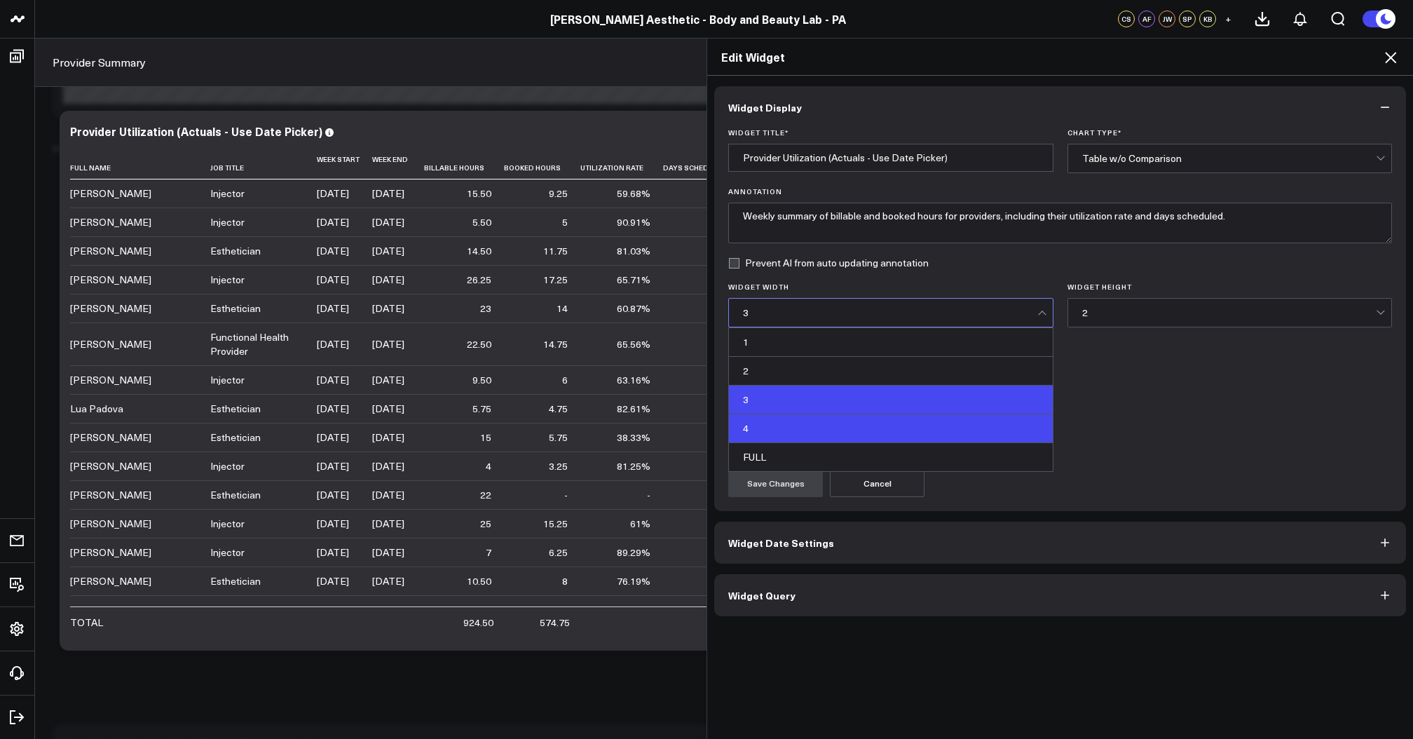
click at [786, 433] on div "4" at bounding box center [891, 428] width 324 height 29
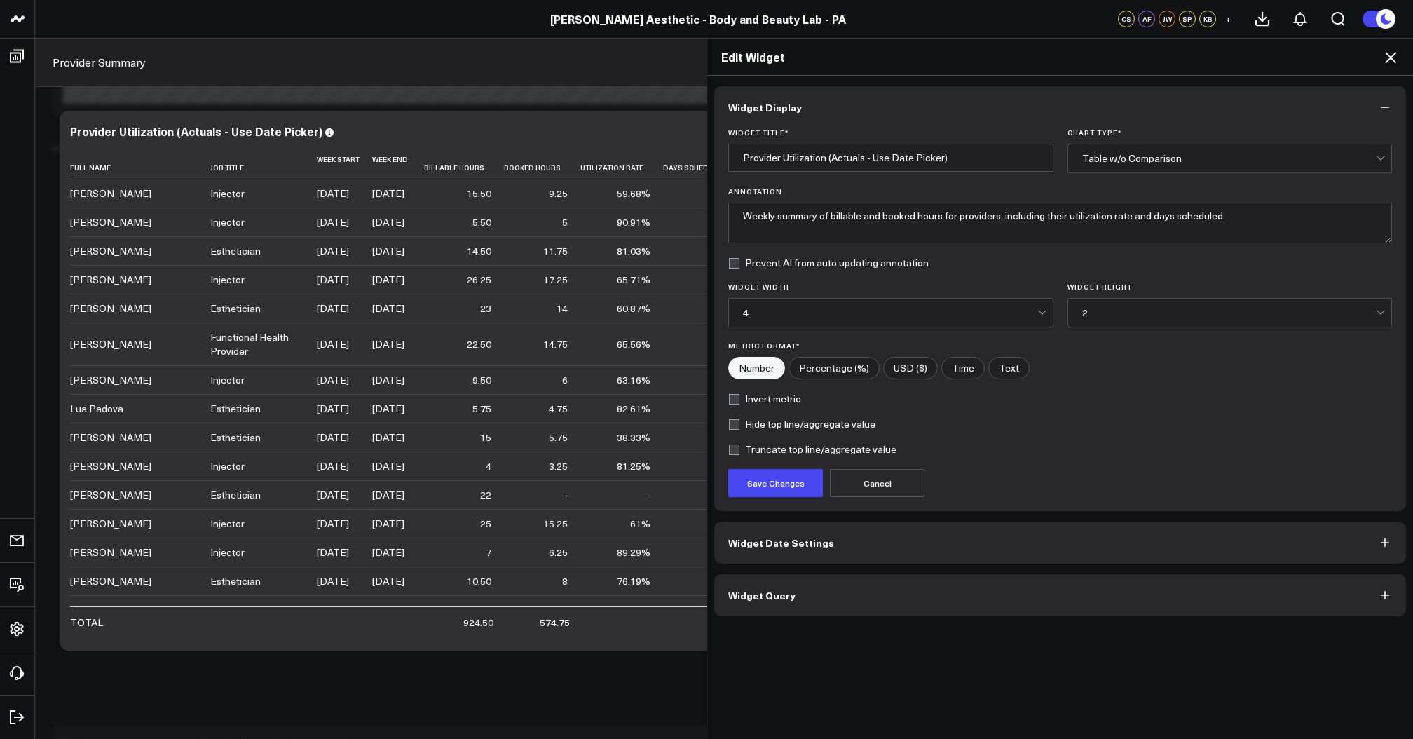
scroll to position [3417, 0]
click at [770, 489] on button "Save Changes" at bounding box center [775, 483] width 95 height 28
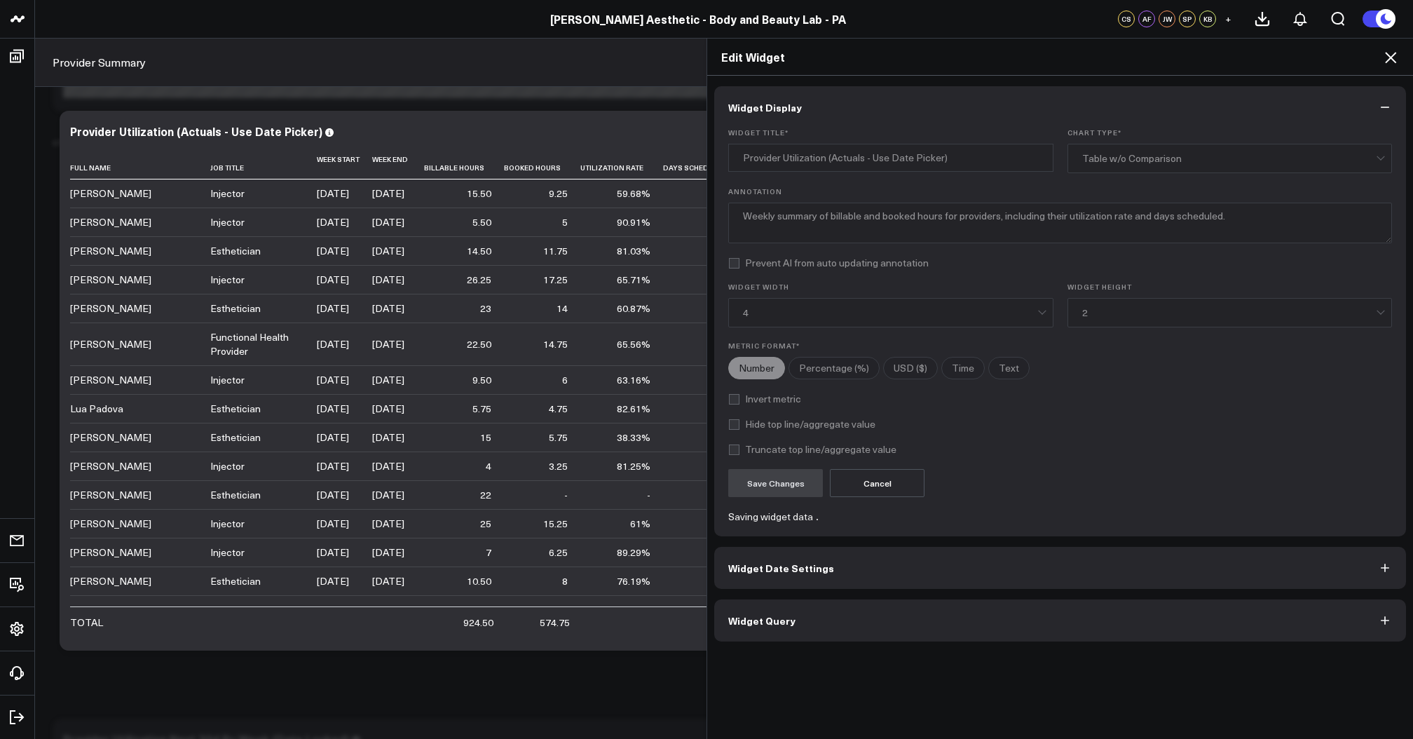
scroll to position [3420, 0]
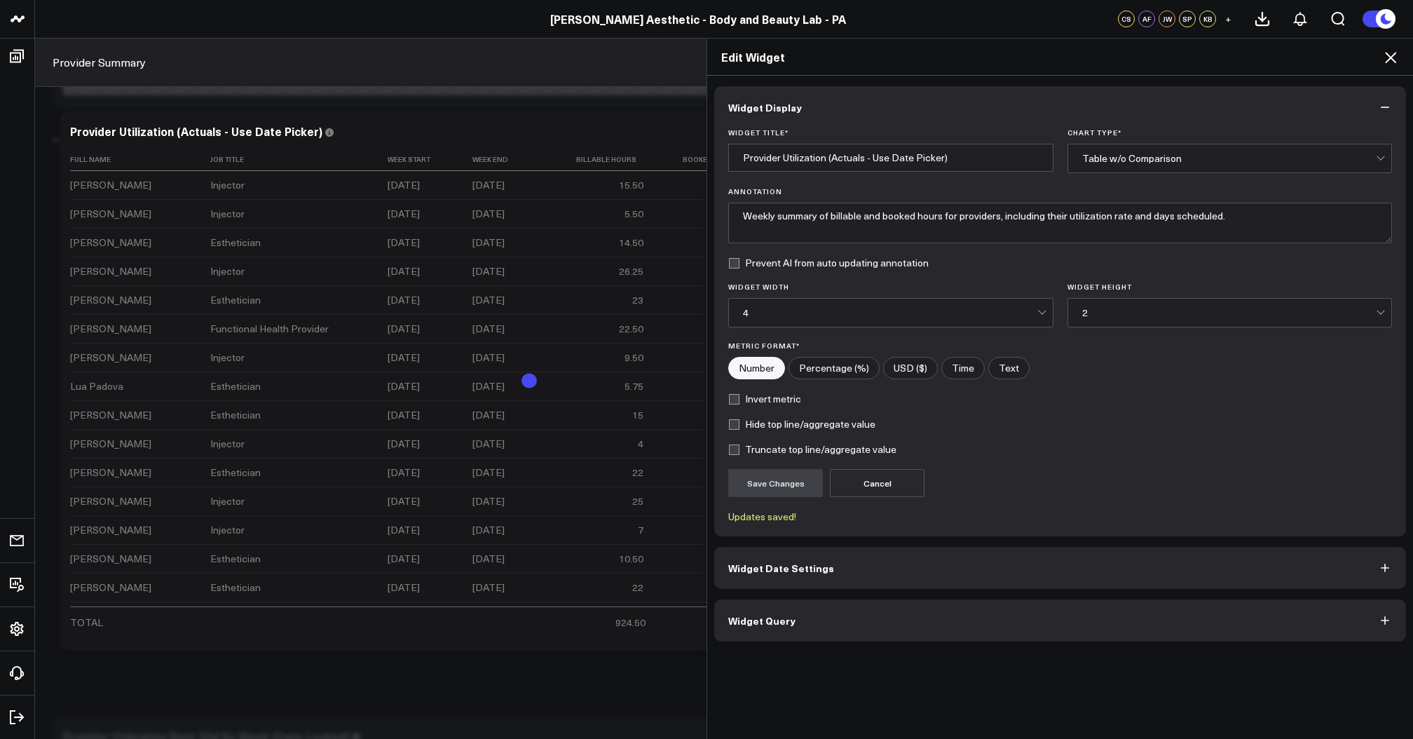
click at [1389, 55] on icon at bounding box center [1390, 57] width 11 height 11
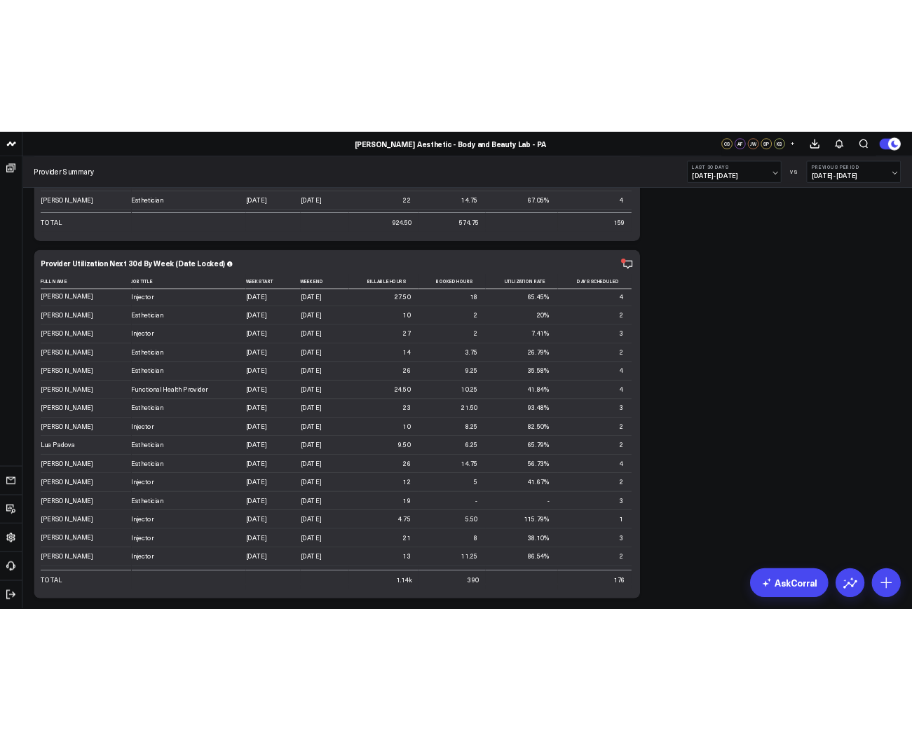
scroll to position [314, 0]
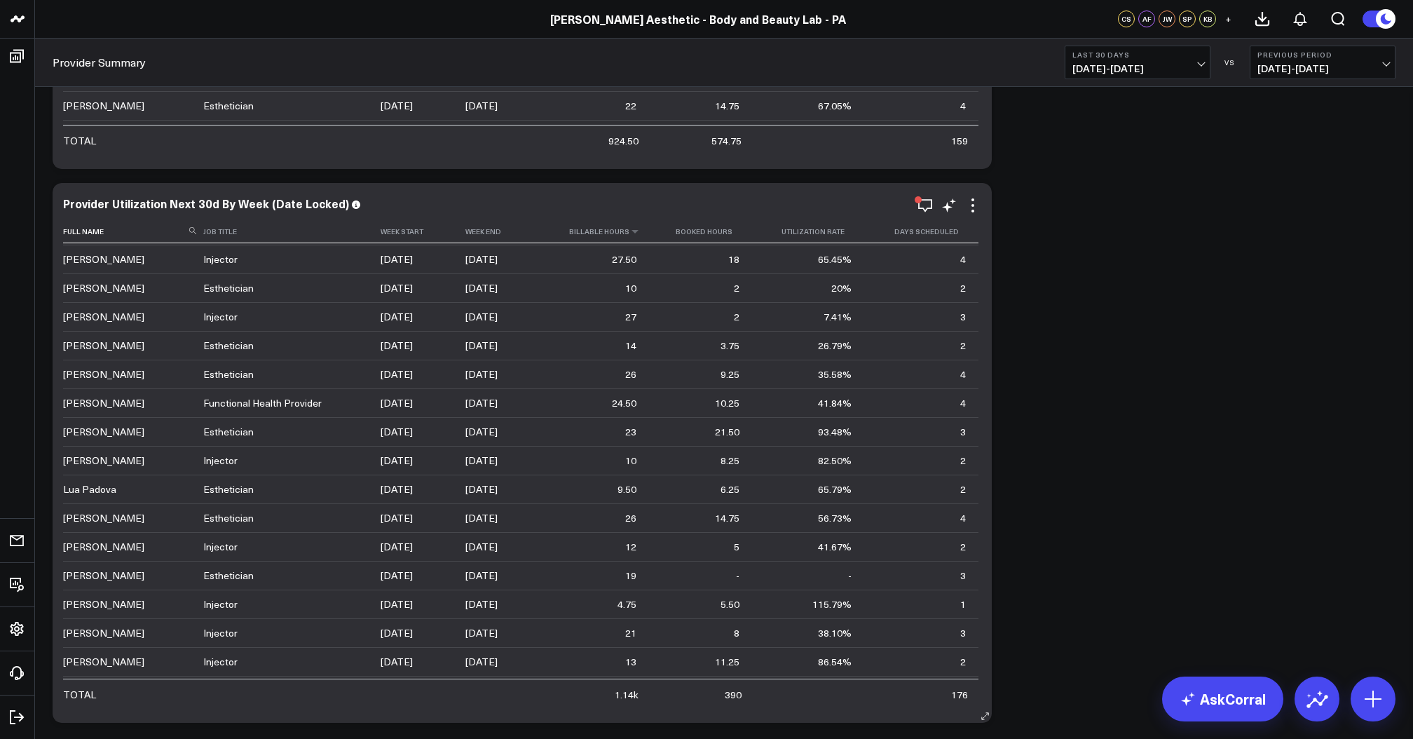
drag, startPoint x: 813, startPoint y: 233, endPoint x: 564, endPoint y: 229, distance: 249.6
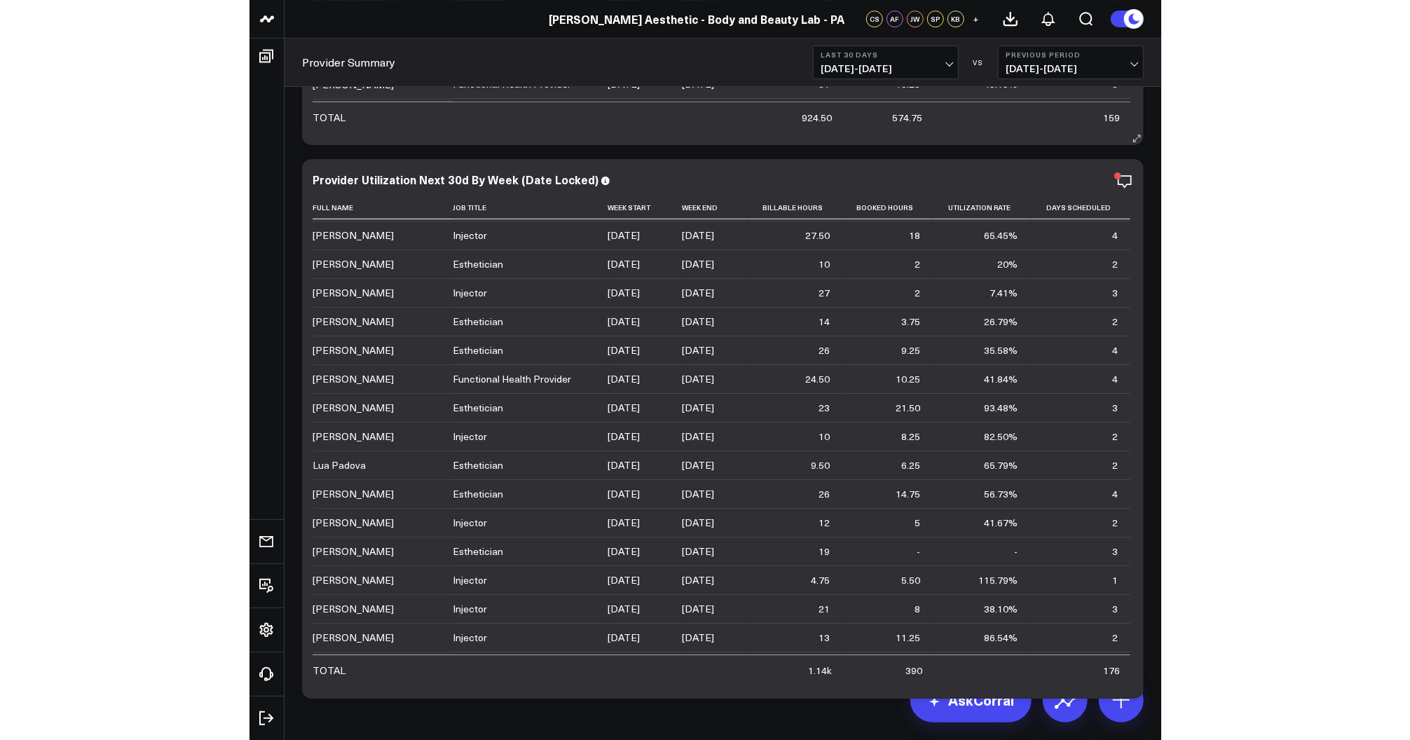
scroll to position [315, 0]
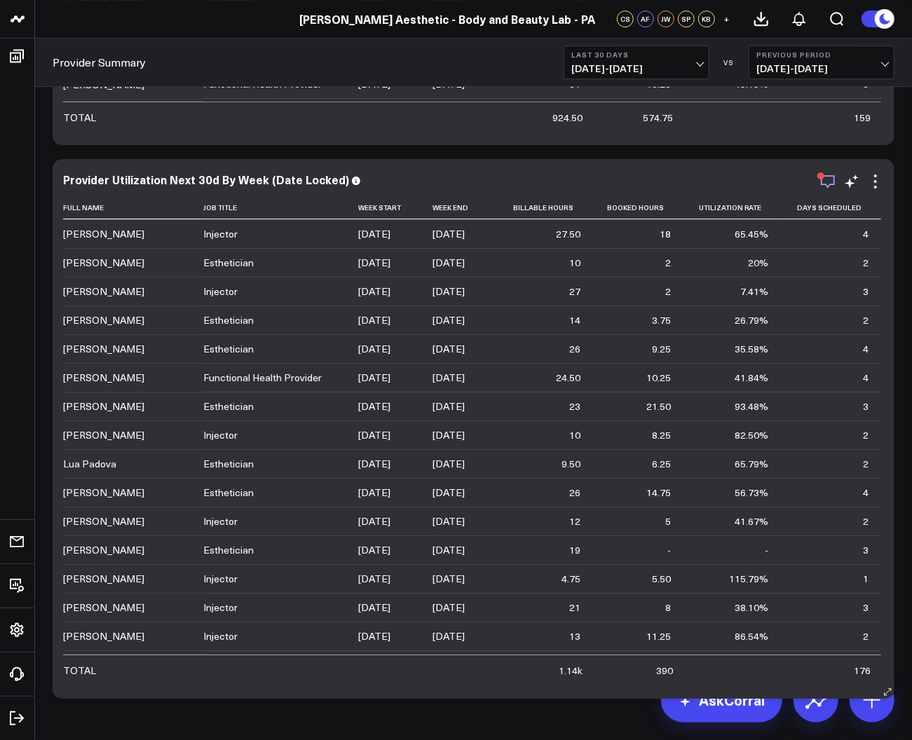
click at [831, 179] on icon "button" at bounding box center [828, 181] width 17 height 17
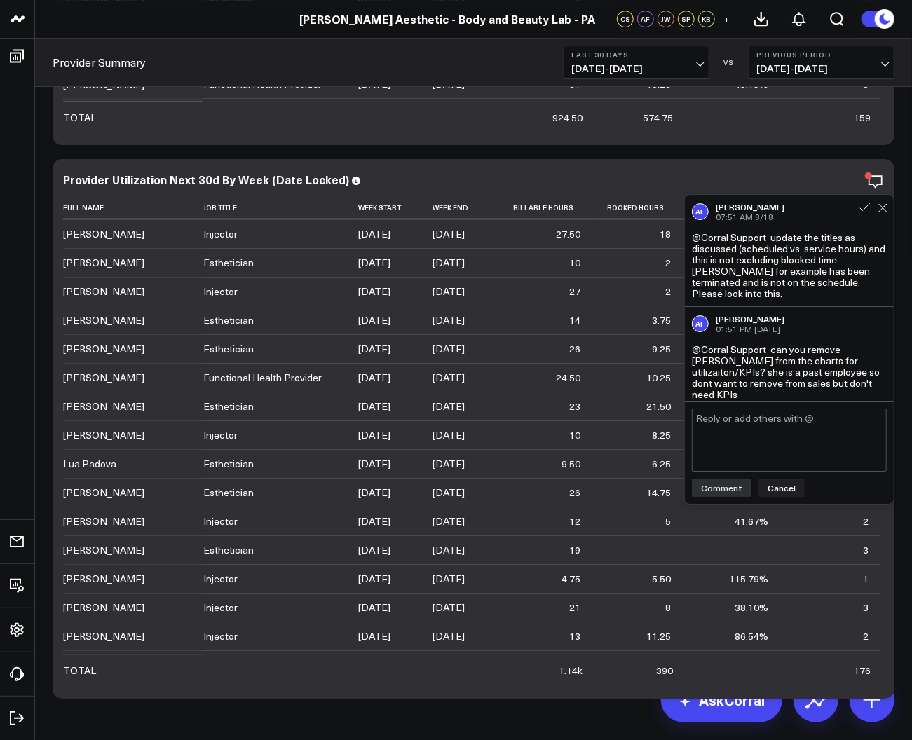
click at [797, 441] on textarea at bounding box center [789, 440] width 195 height 63
type textarea "@Corral Support please also remove Sandi woods - ex employee"
click at [719, 492] on button "Comment" at bounding box center [722, 488] width 60 height 18
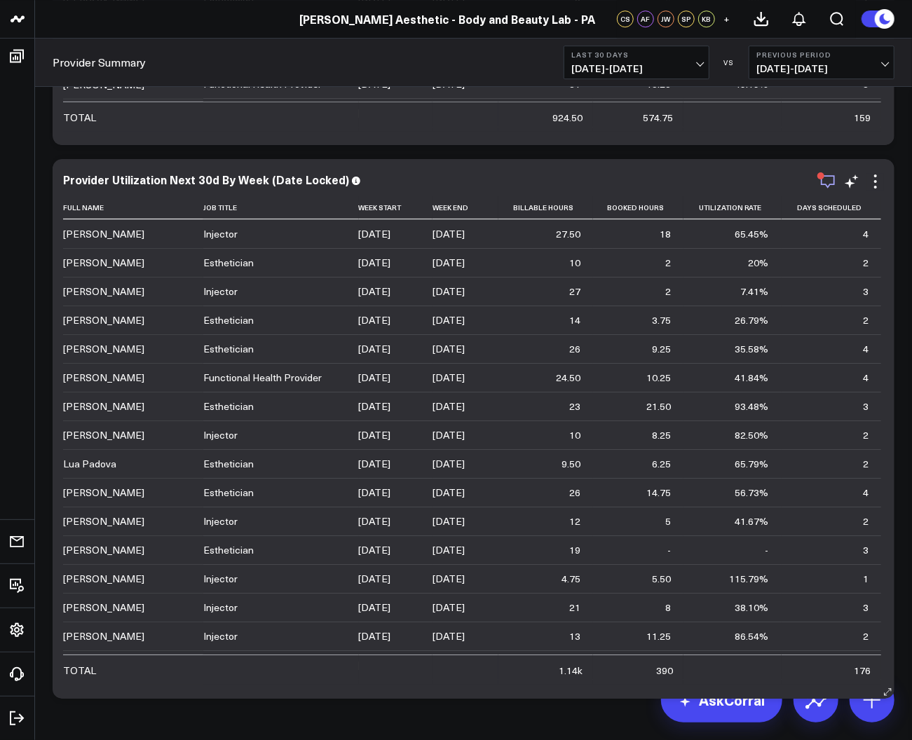
click at [826, 181] on icon "button" at bounding box center [828, 181] width 17 height 17
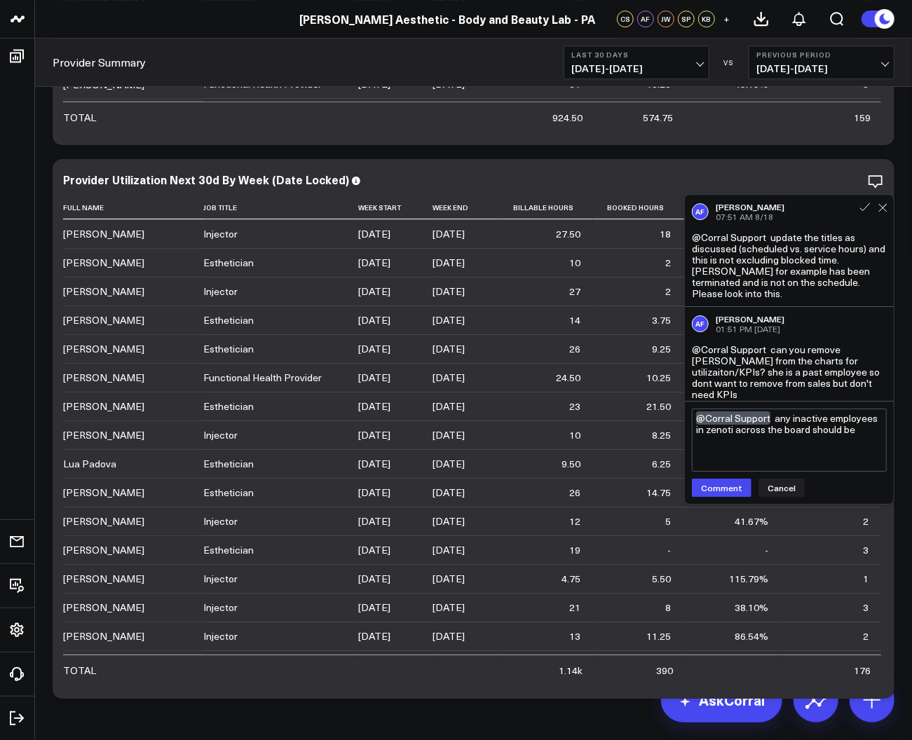
type textarea "@Corral Support any inactive employees in zenoti across the board should be"
click at [798, 430] on textarea "@Corral Support any inactive employees in zenoti across the board should be" at bounding box center [789, 440] width 195 height 63
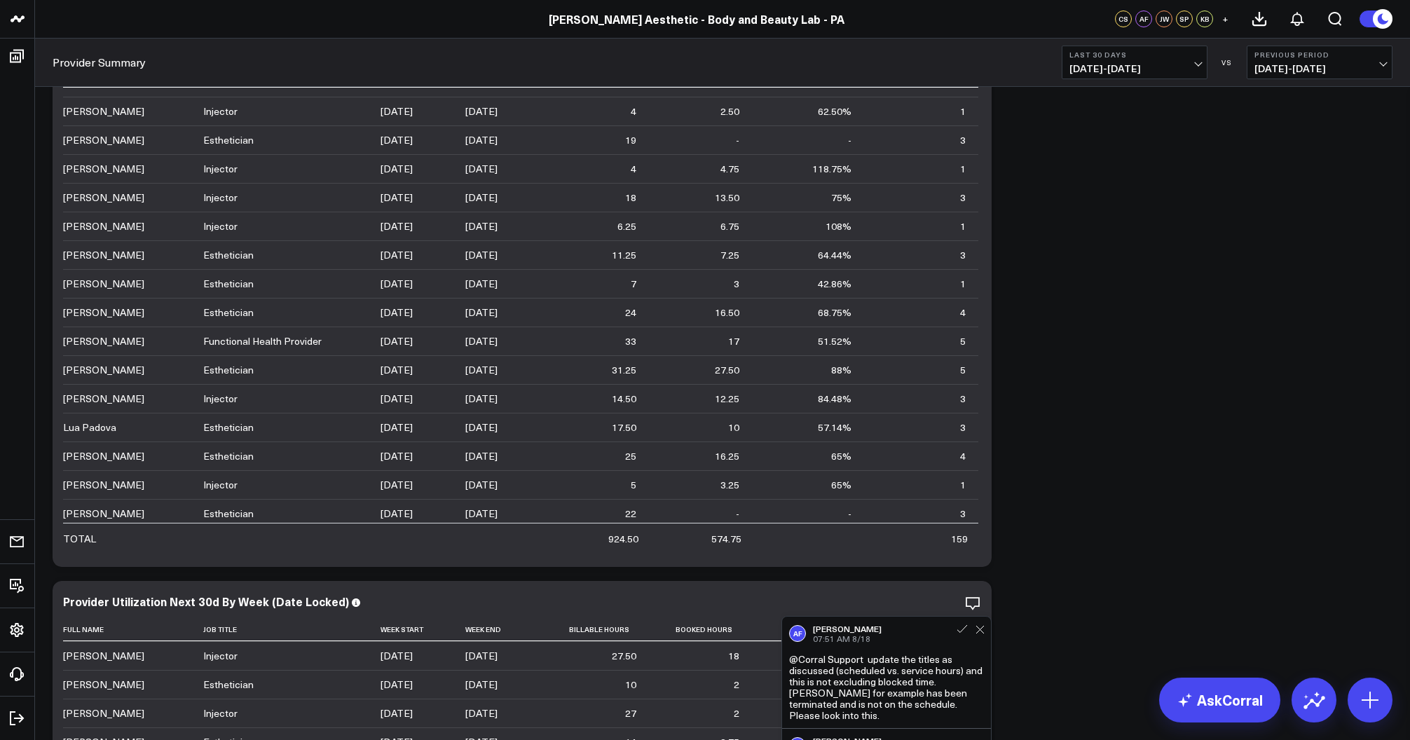
scroll to position [4025, 0]
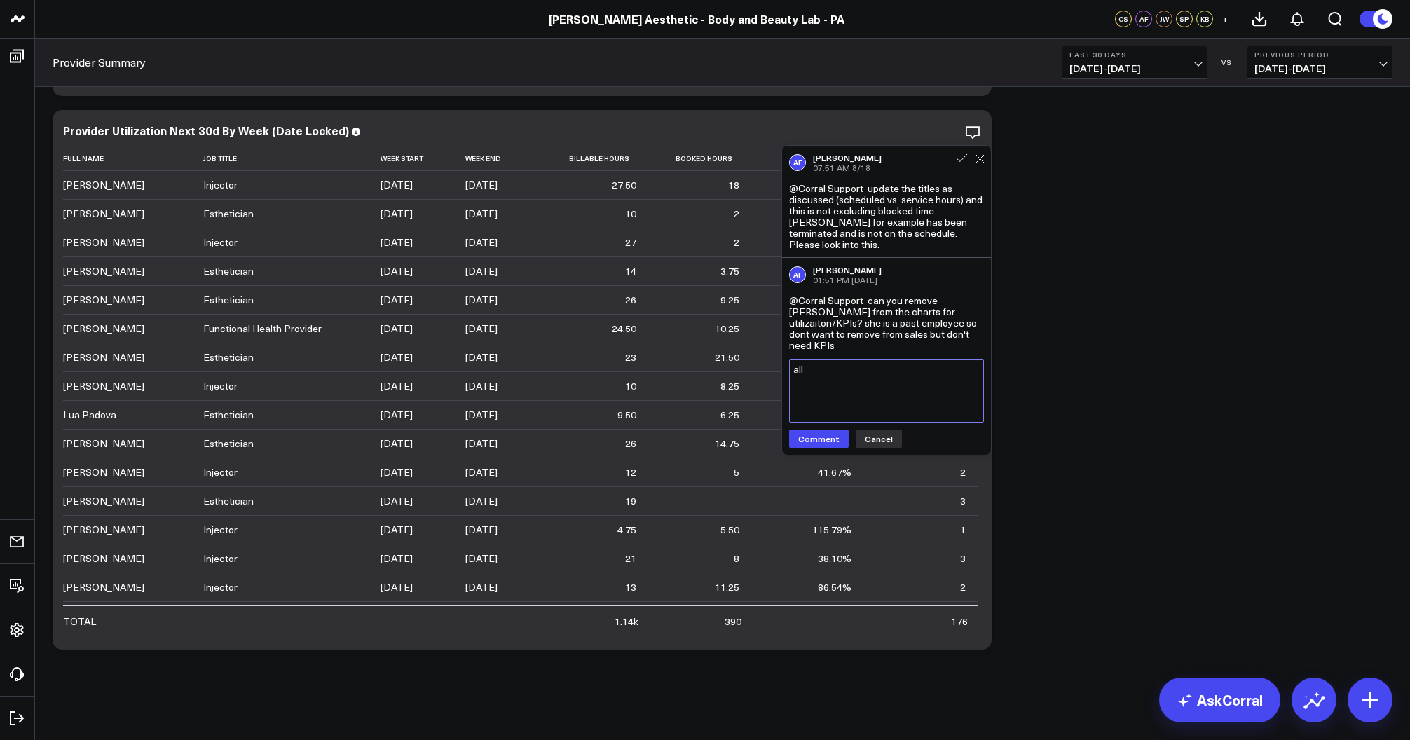
type textarea "all"
click at [884, 442] on button "Cancel" at bounding box center [879, 439] width 46 height 18
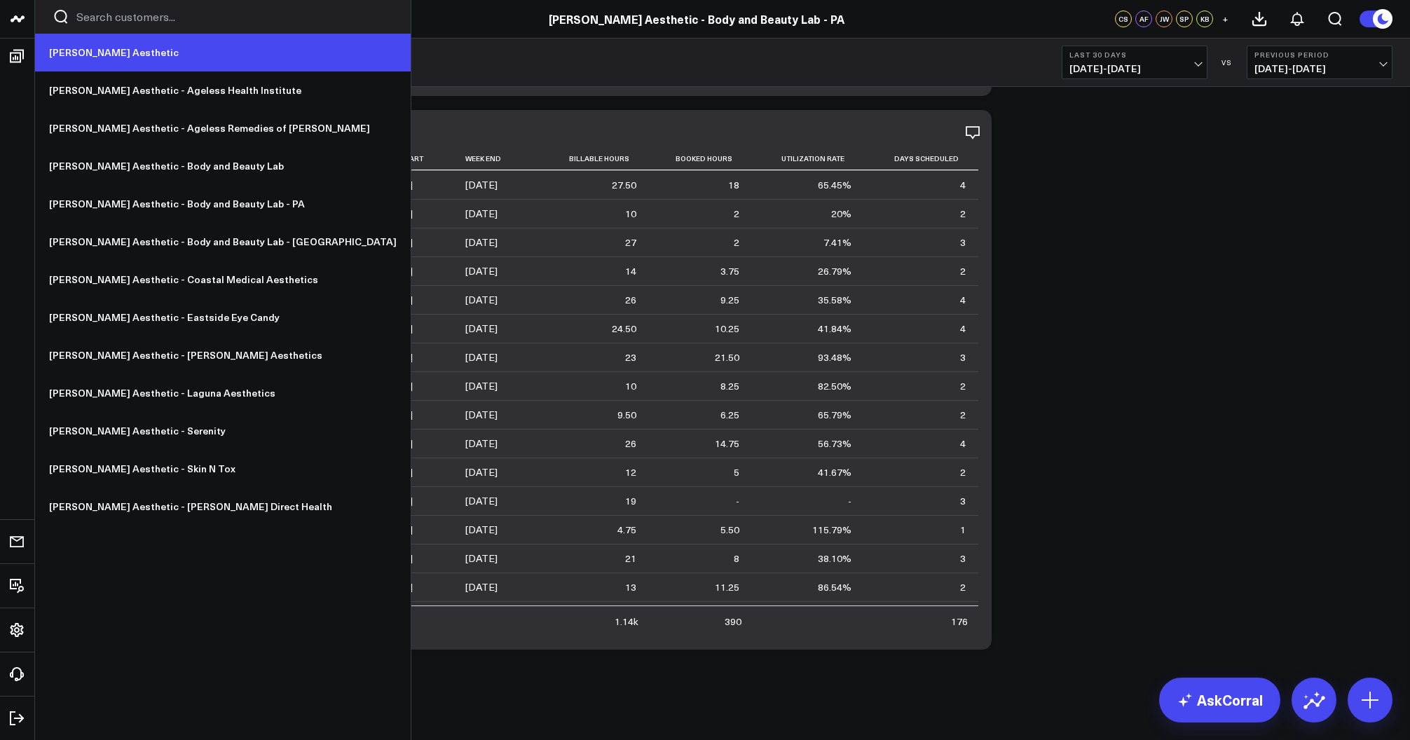
click at [108, 50] on link "[PERSON_NAME] Aesthetic" at bounding box center [223, 53] width 376 height 38
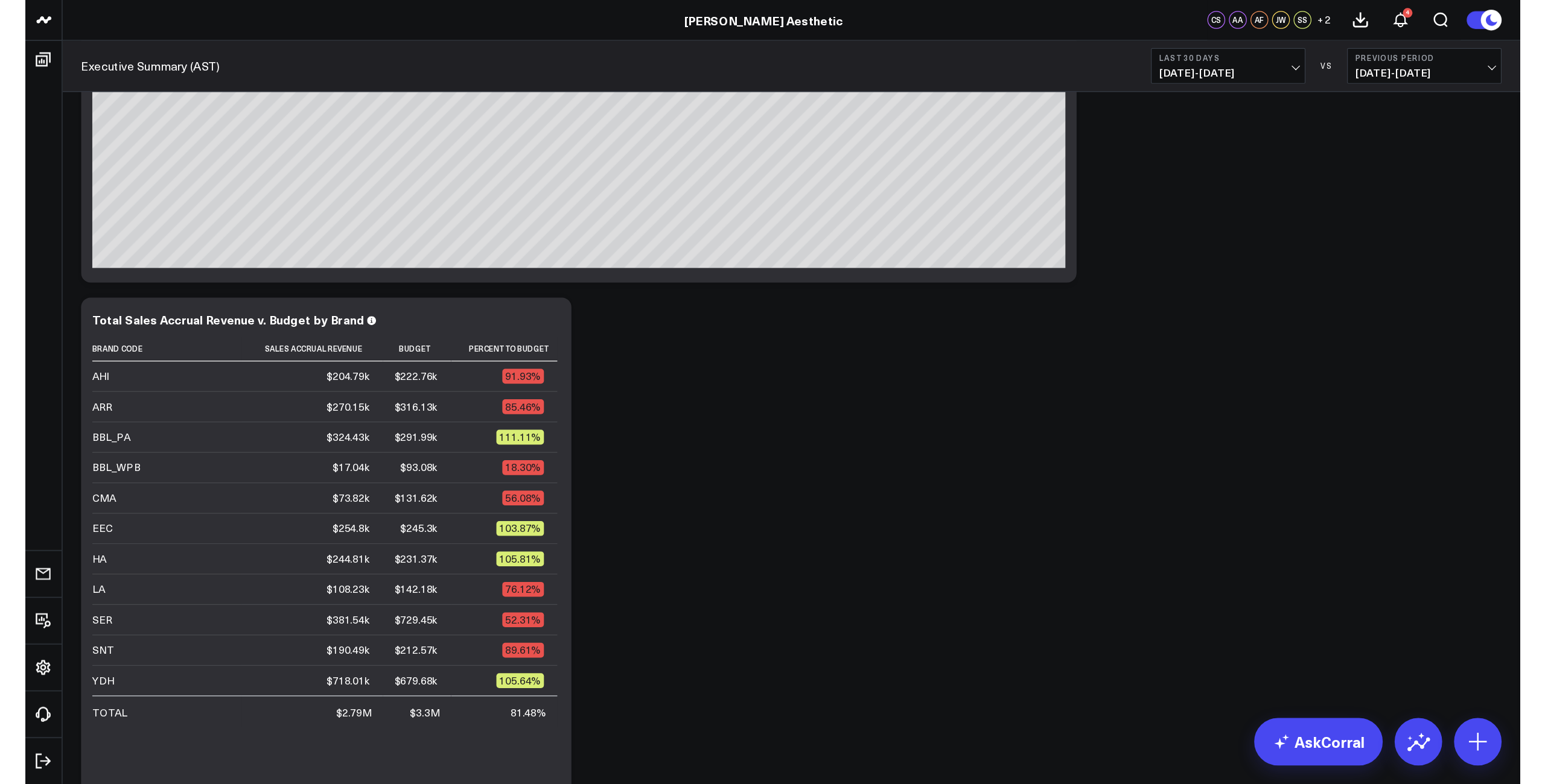
scroll to position [121, 0]
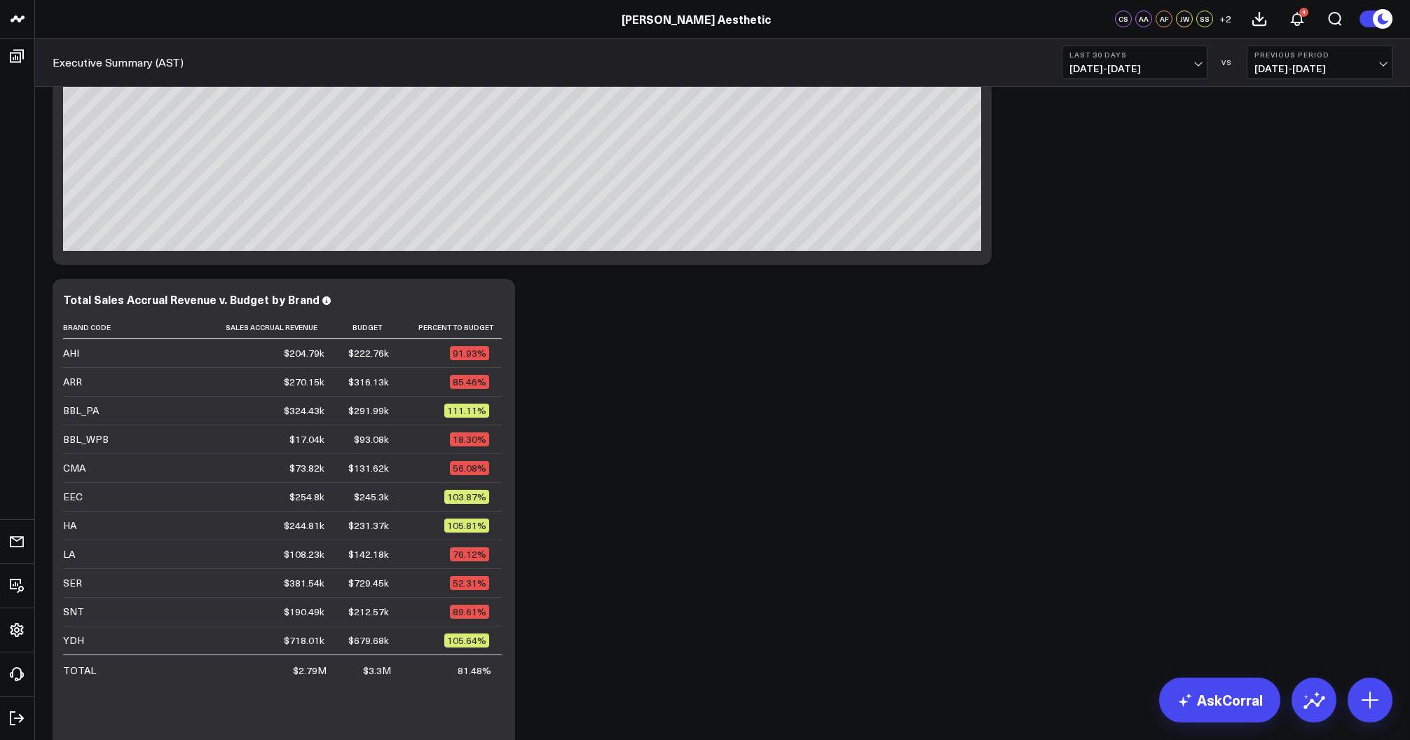
click at [1128, 65] on span "[DATE] - [DATE]" at bounding box center [1135, 68] width 130 height 11
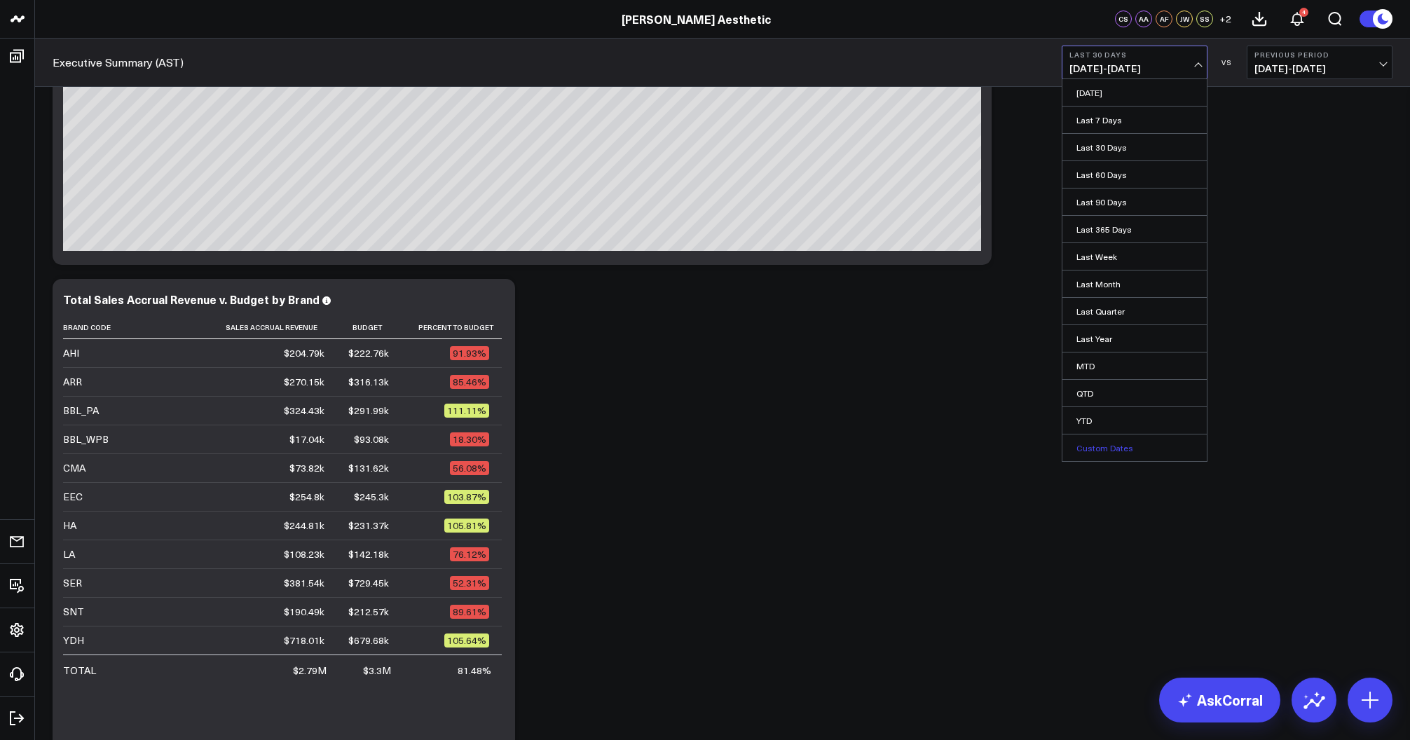
click at [1114, 442] on link "Custom Dates" at bounding box center [1135, 448] width 144 height 27
select select "7"
select select "2025"
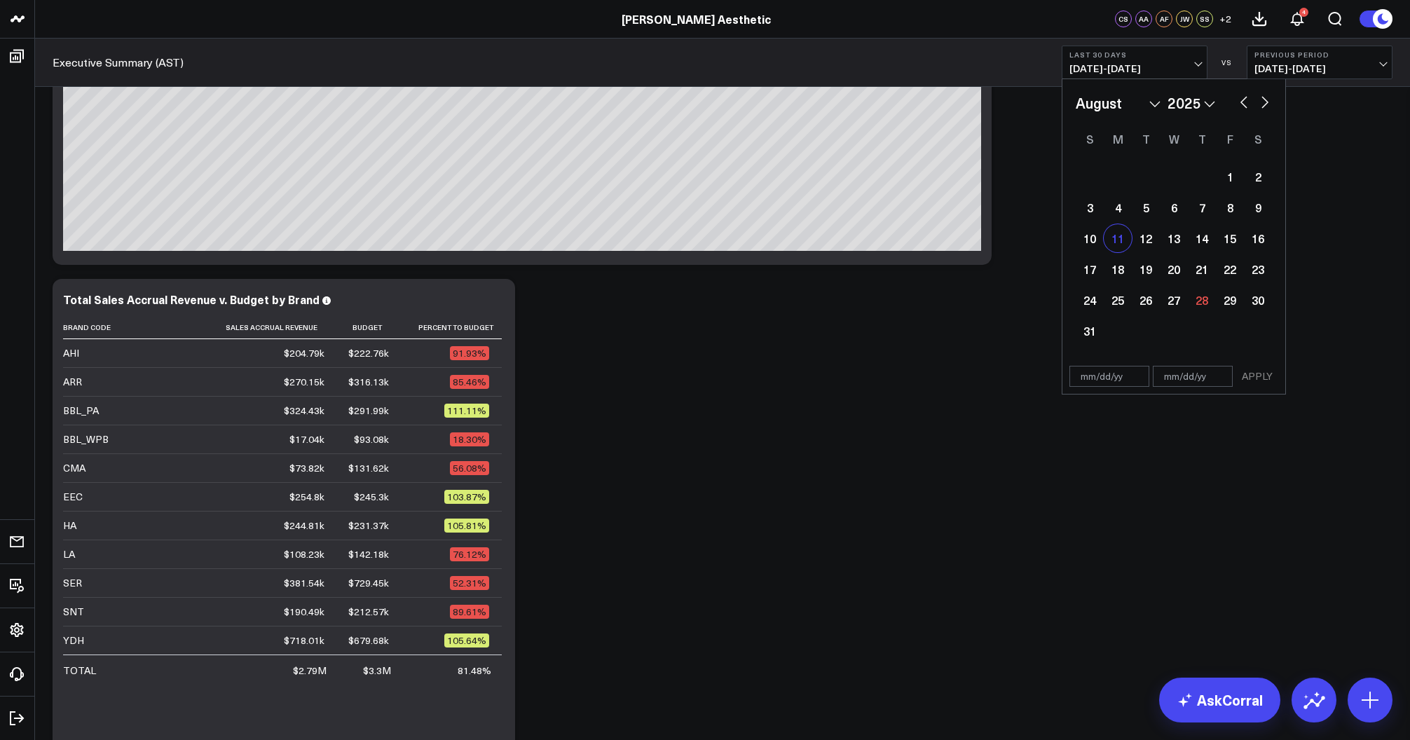
click at [1123, 245] on div "11" at bounding box center [1118, 238] width 28 height 28
type input "[DATE]"
select select "7"
select select "2025"
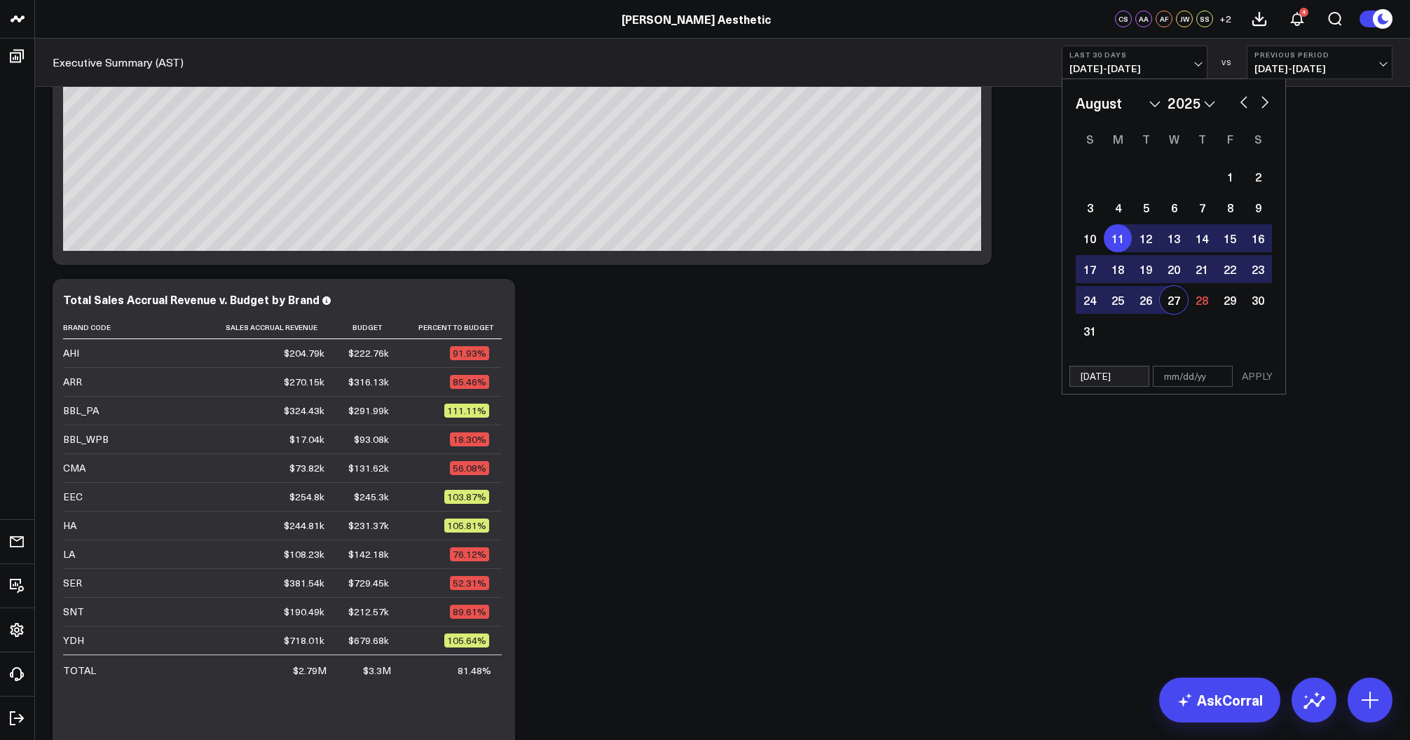
click at [1179, 305] on div "27" at bounding box center [1174, 300] width 28 height 28
type input "[DATE]"
select select "7"
select select "2025"
click at [1260, 382] on button "APPLY" at bounding box center [1258, 376] width 42 height 21
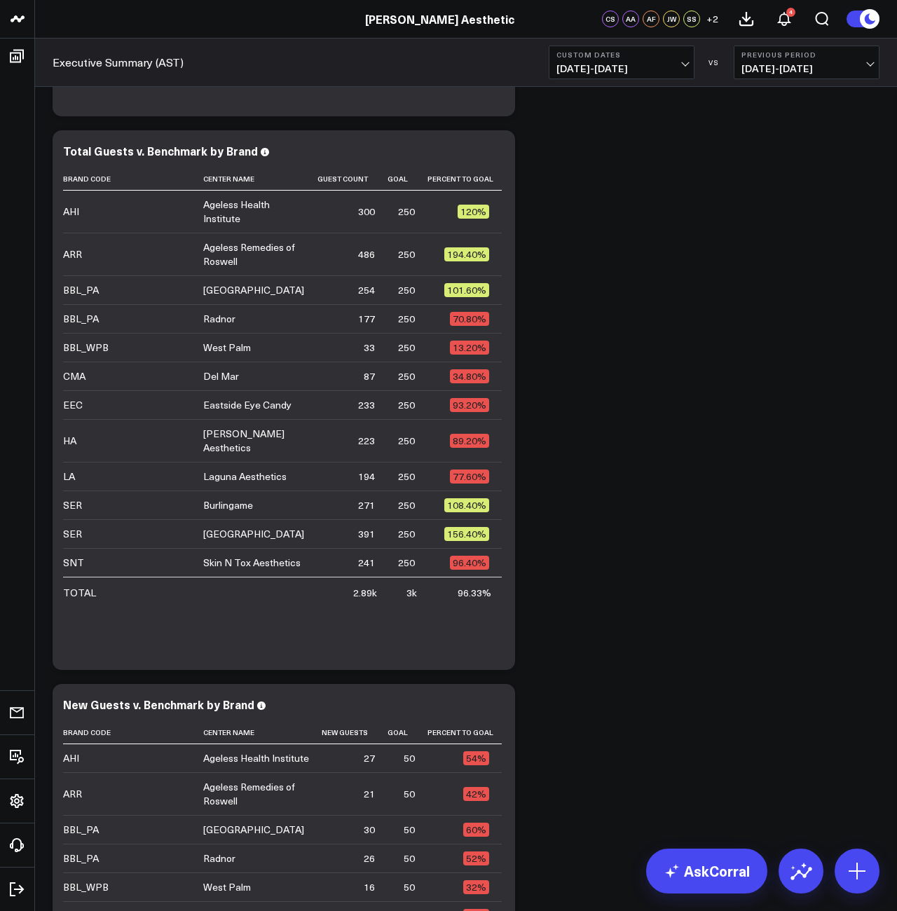
scroll to position [5323, 0]
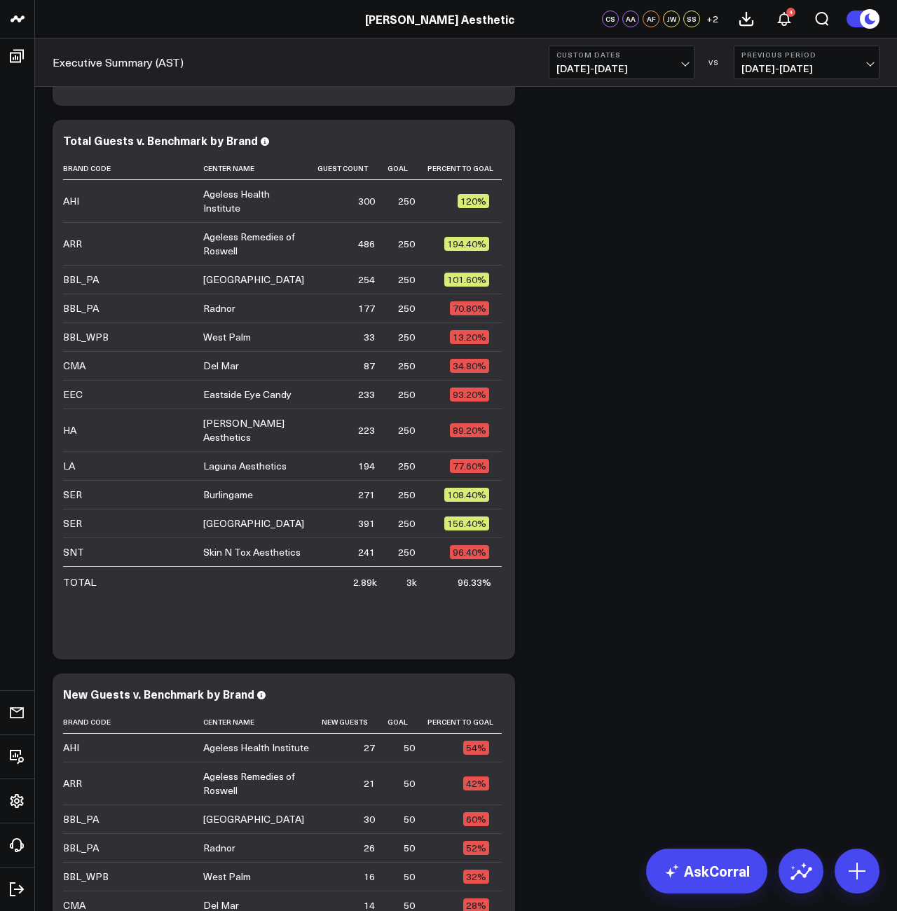
click at [635, 63] on span "[DATE] - [DATE]" at bounding box center [622, 68] width 130 height 11
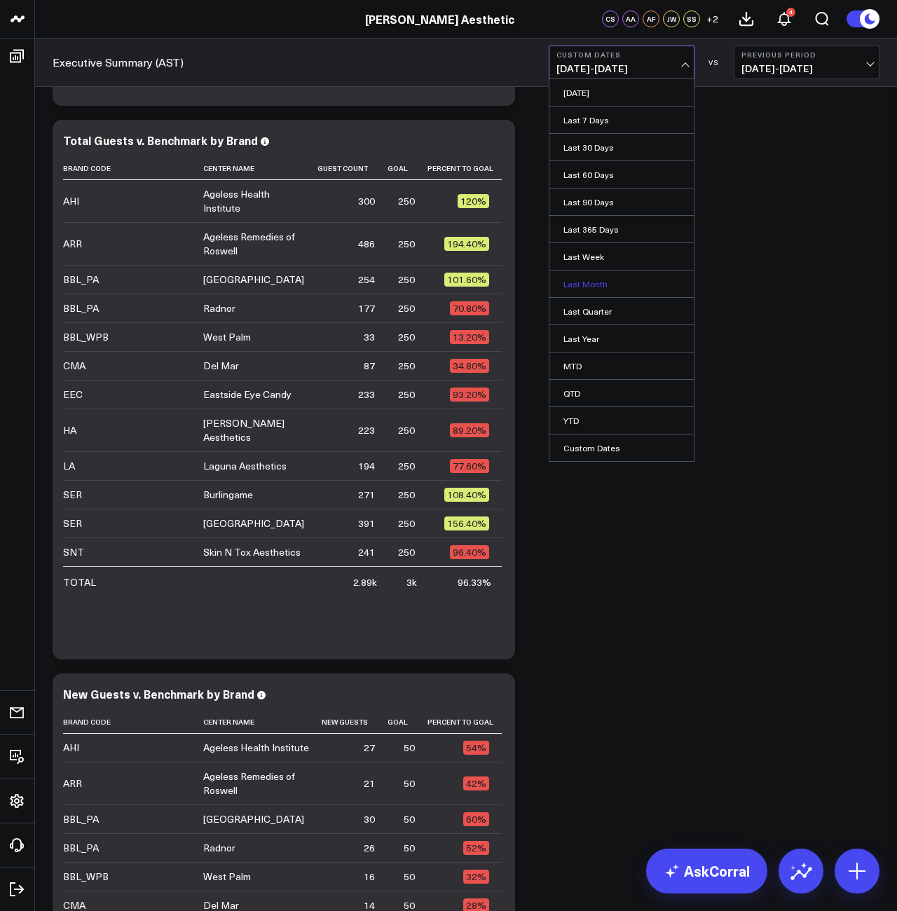
click at [603, 282] on link "Last Month" at bounding box center [622, 284] width 144 height 27
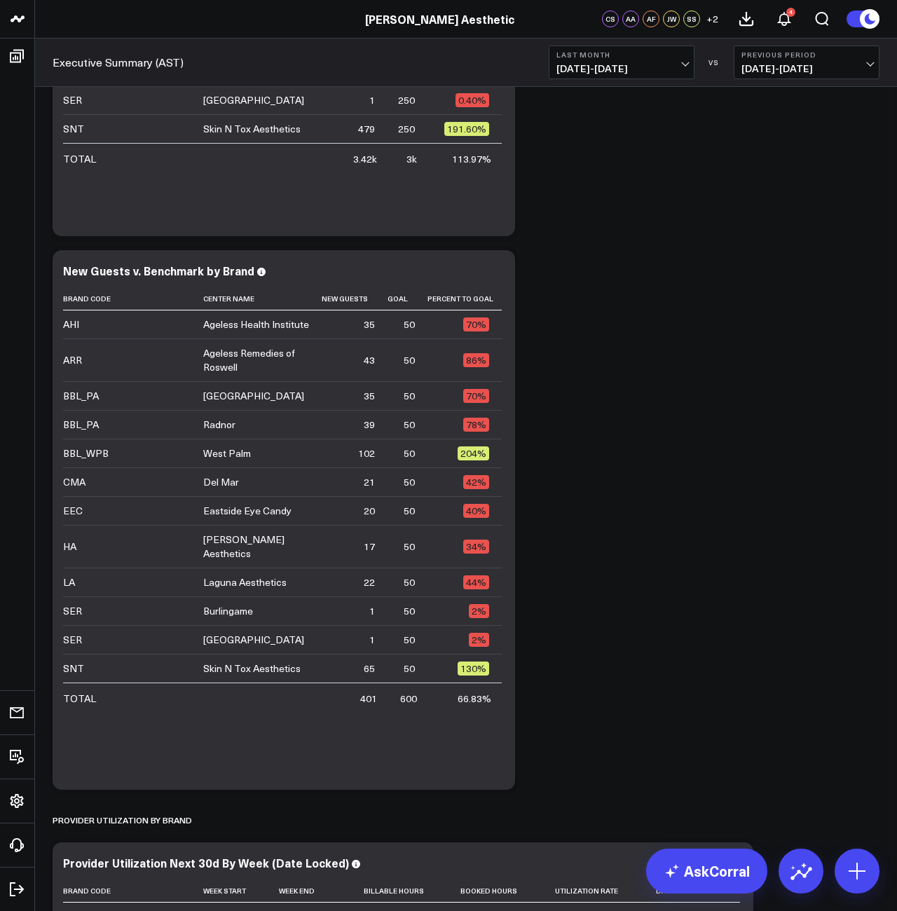
scroll to position [5763, 0]
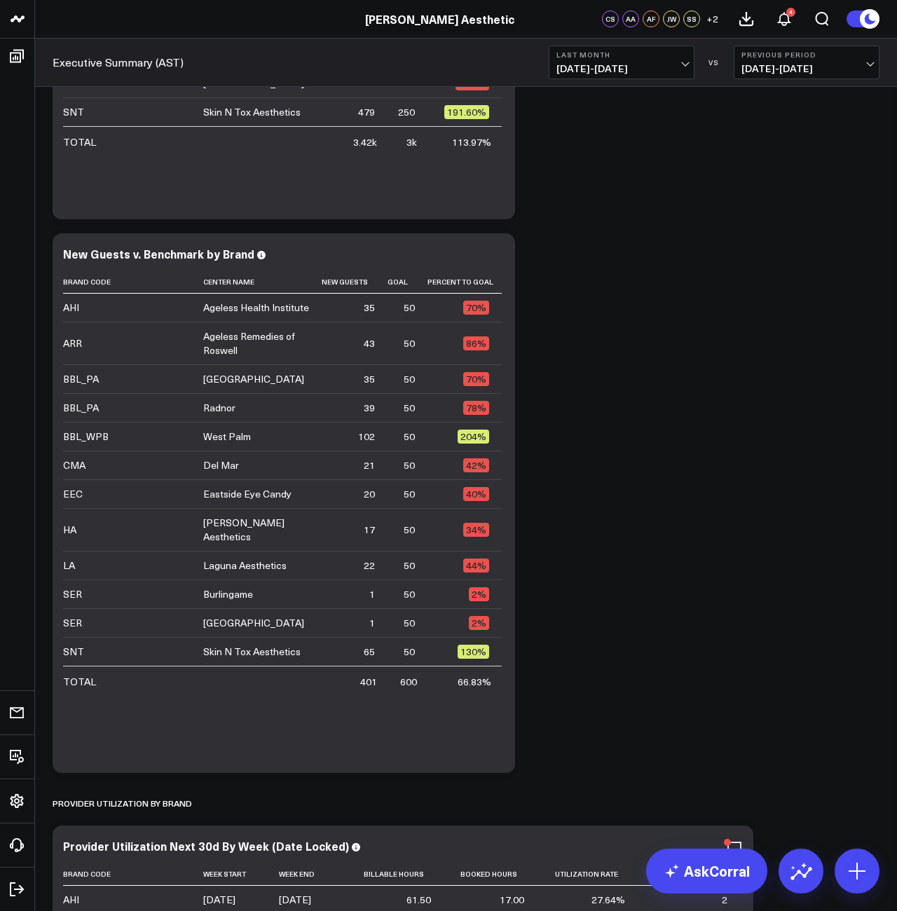
click at [681, 63] on span "[DATE] - [DATE]" at bounding box center [622, 68] width 130 height 11
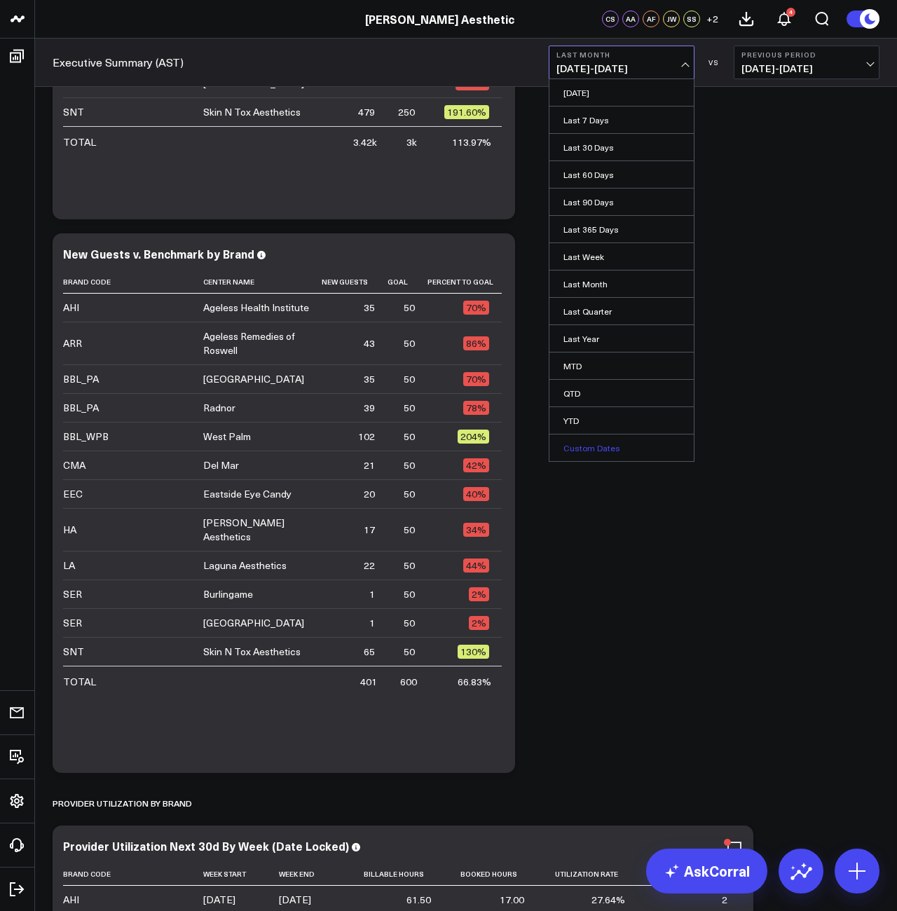
click at [596, 449] on link "Custom Dates" at bounding box center [622, 448] width 144 height 27
select select "7"
select select "2025"
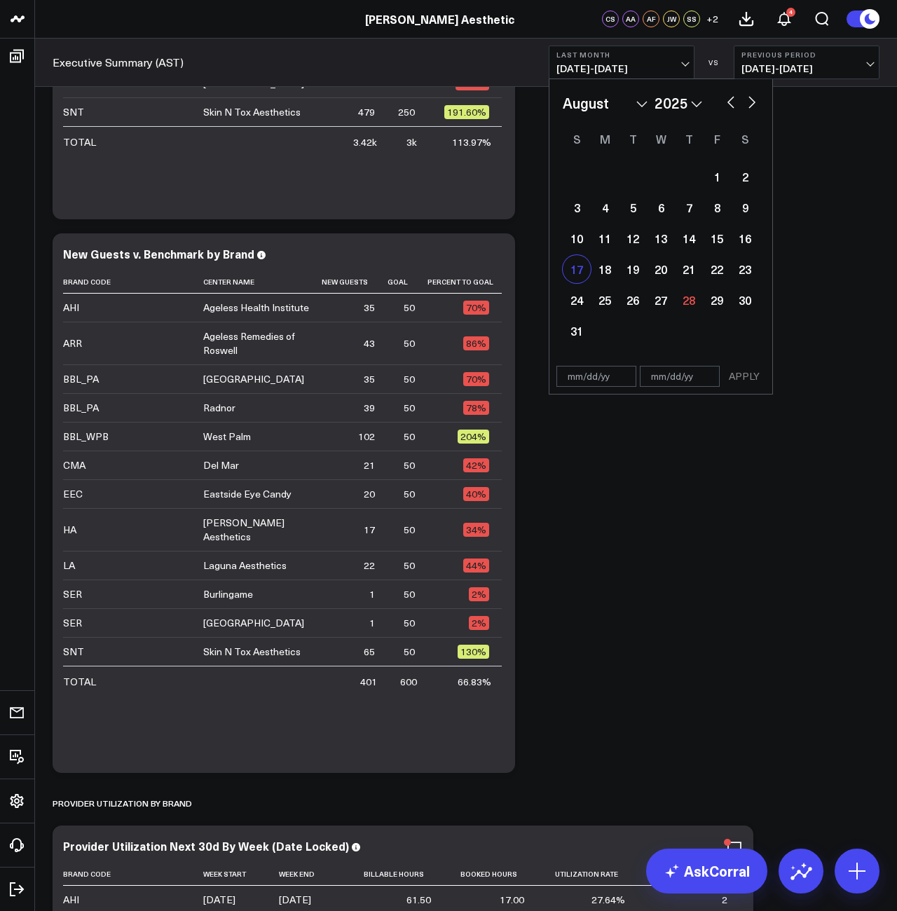
click at [578, 271] on div "17" at bounding box center [577, 269] width 28 height 28
type input "[DATE]"
select select "7"
select select "2025"
click at [601, 271] on div "18" at bounding box center [605, 269] width 28 height 28
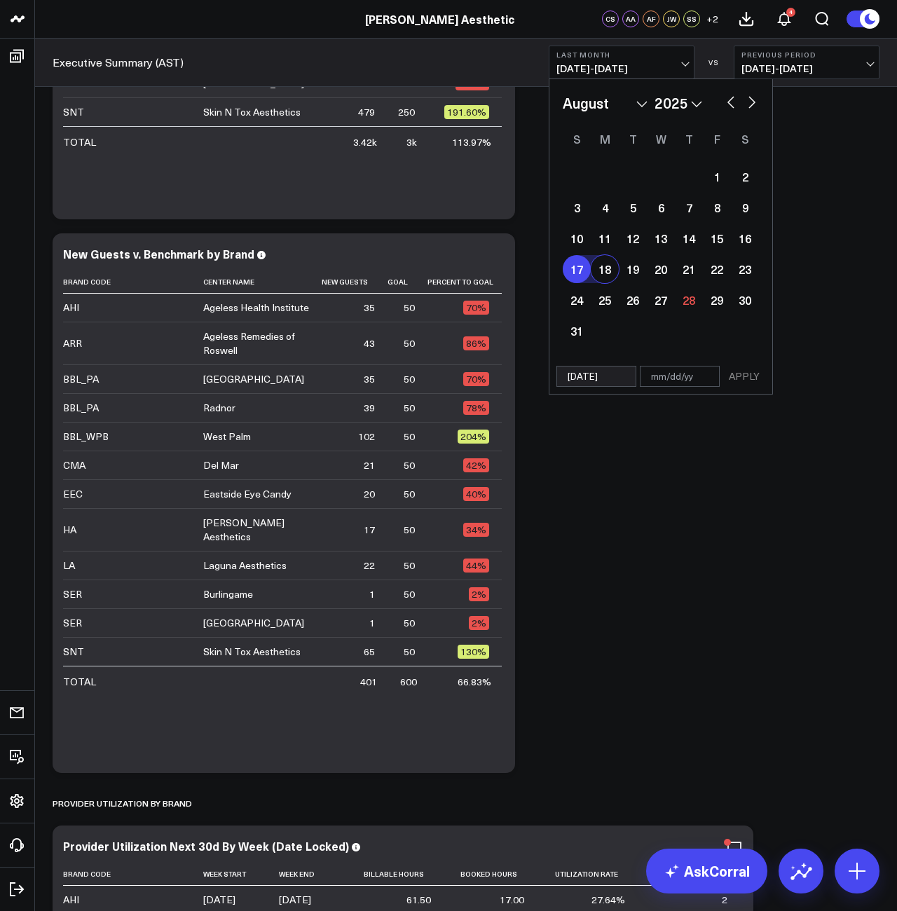
type input "[DATE]"
select select "7"
select select "2025"
click at [609, 270] on div "18" at bounding box center [605, 269] width 28 height 28
type input "[DATE]"
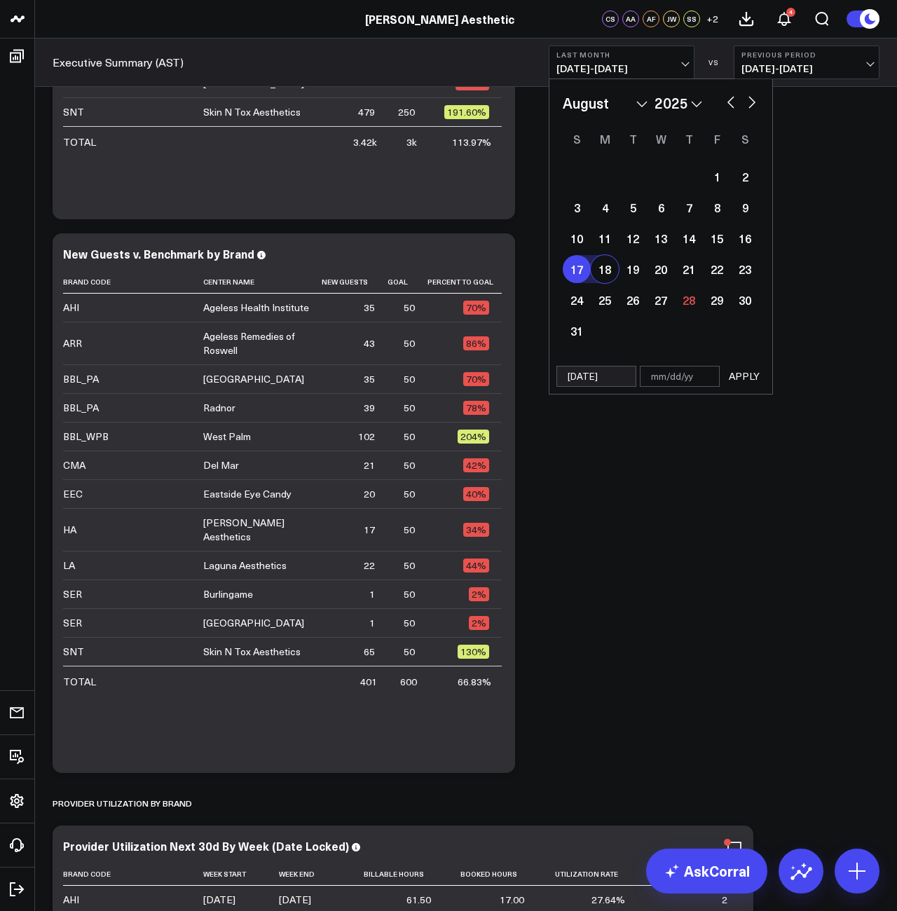
select select "7"
select select "2025"
click at [570, 307] on div "24" at bounding box center [577, 300] width 28 height 28
type input "[DATE]"
select select "7"
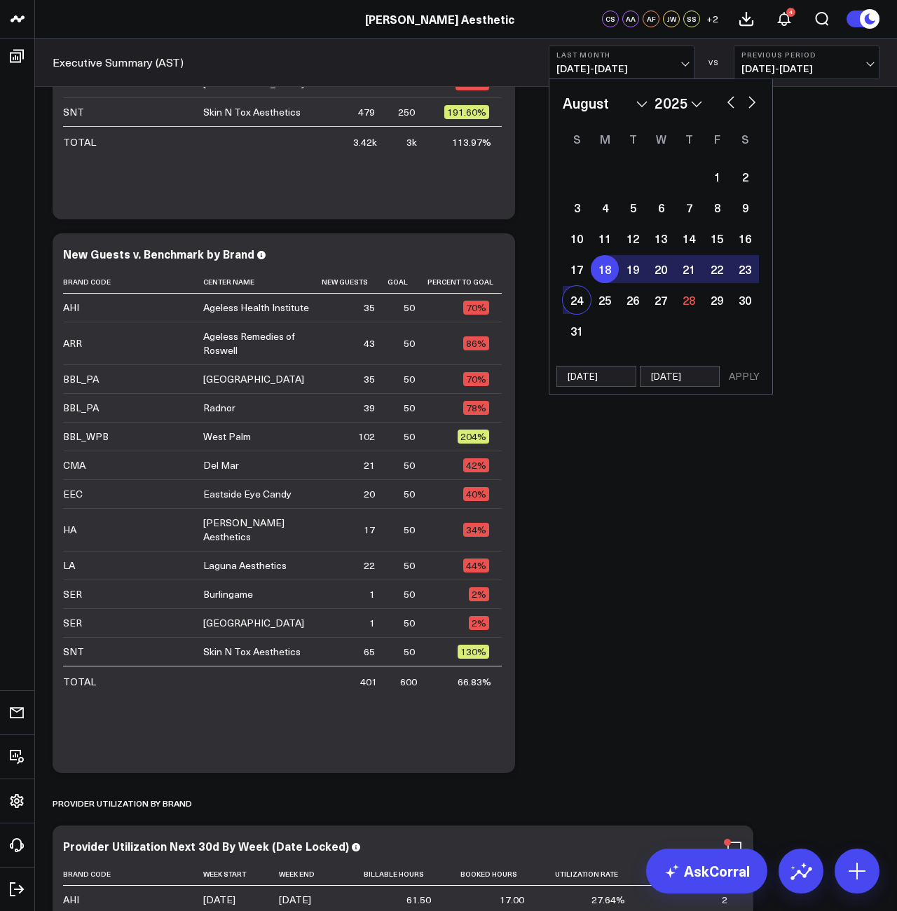
select select "2025"
click at [744, 379] on button "APPLY" at bounding box center [744, 376] width 42 height 21
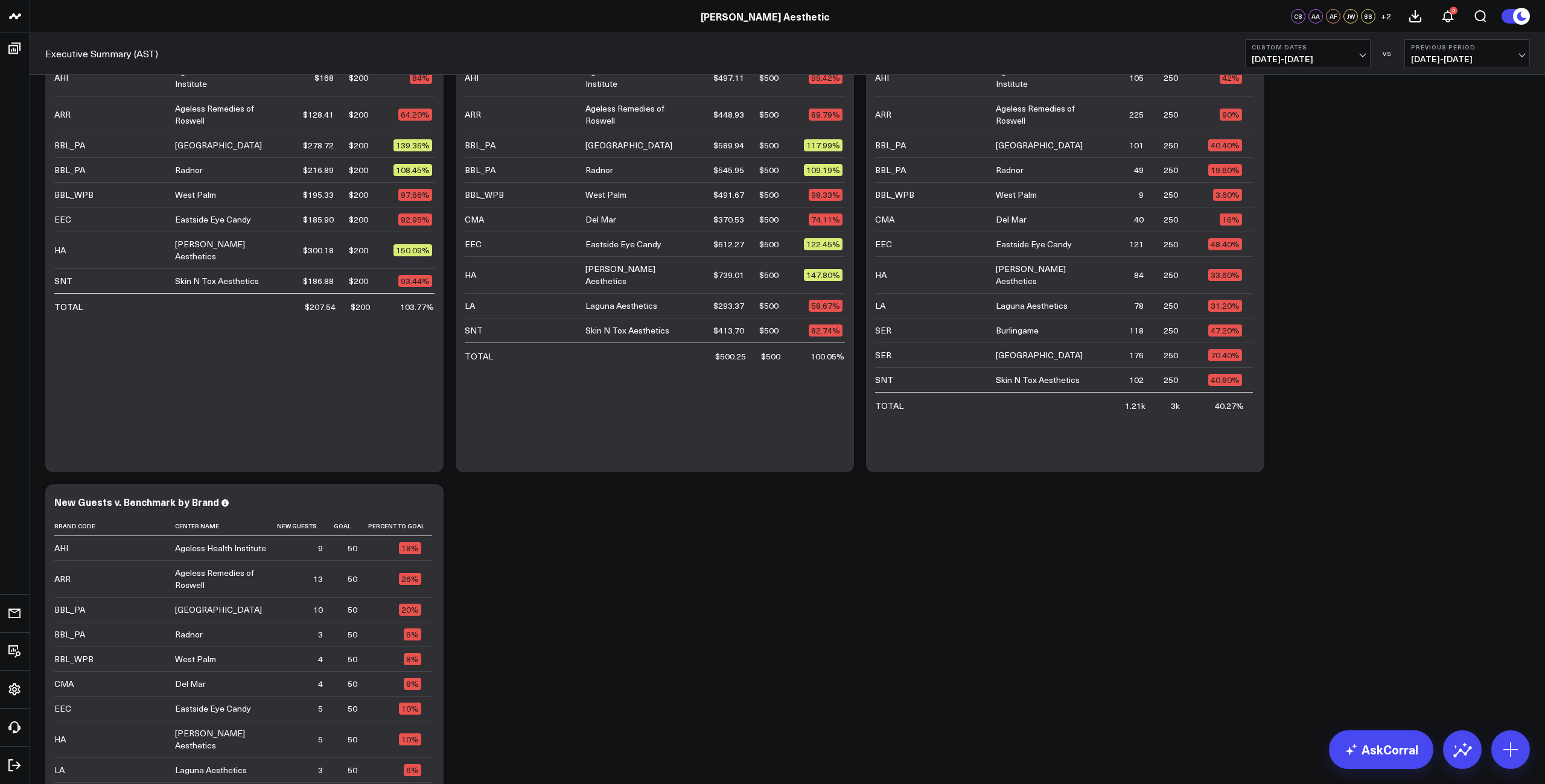
scroll to position [1386, 0]
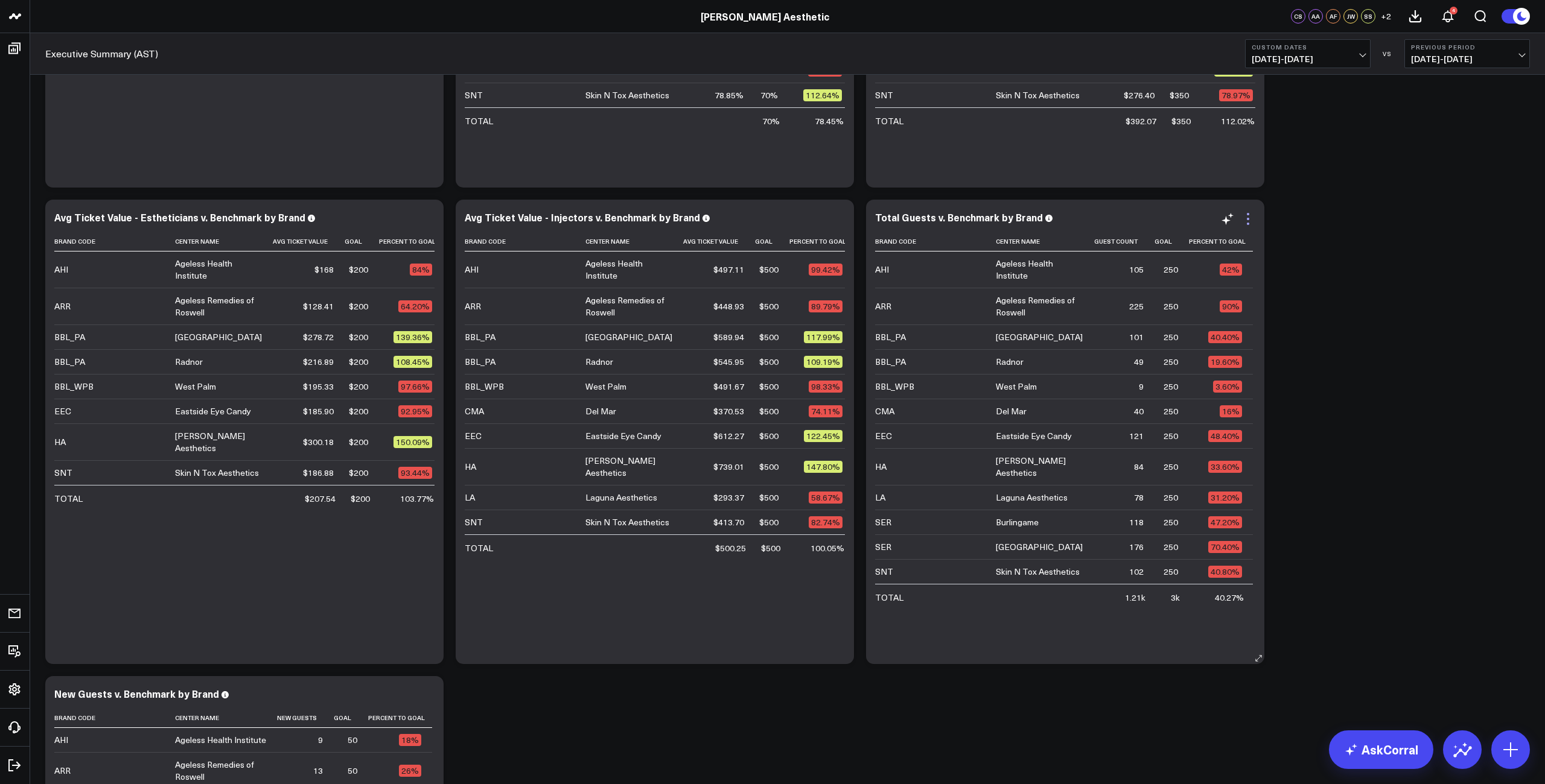
click at [1214, 223] on icon at bounding box center [1247, 224] width 3 height 3
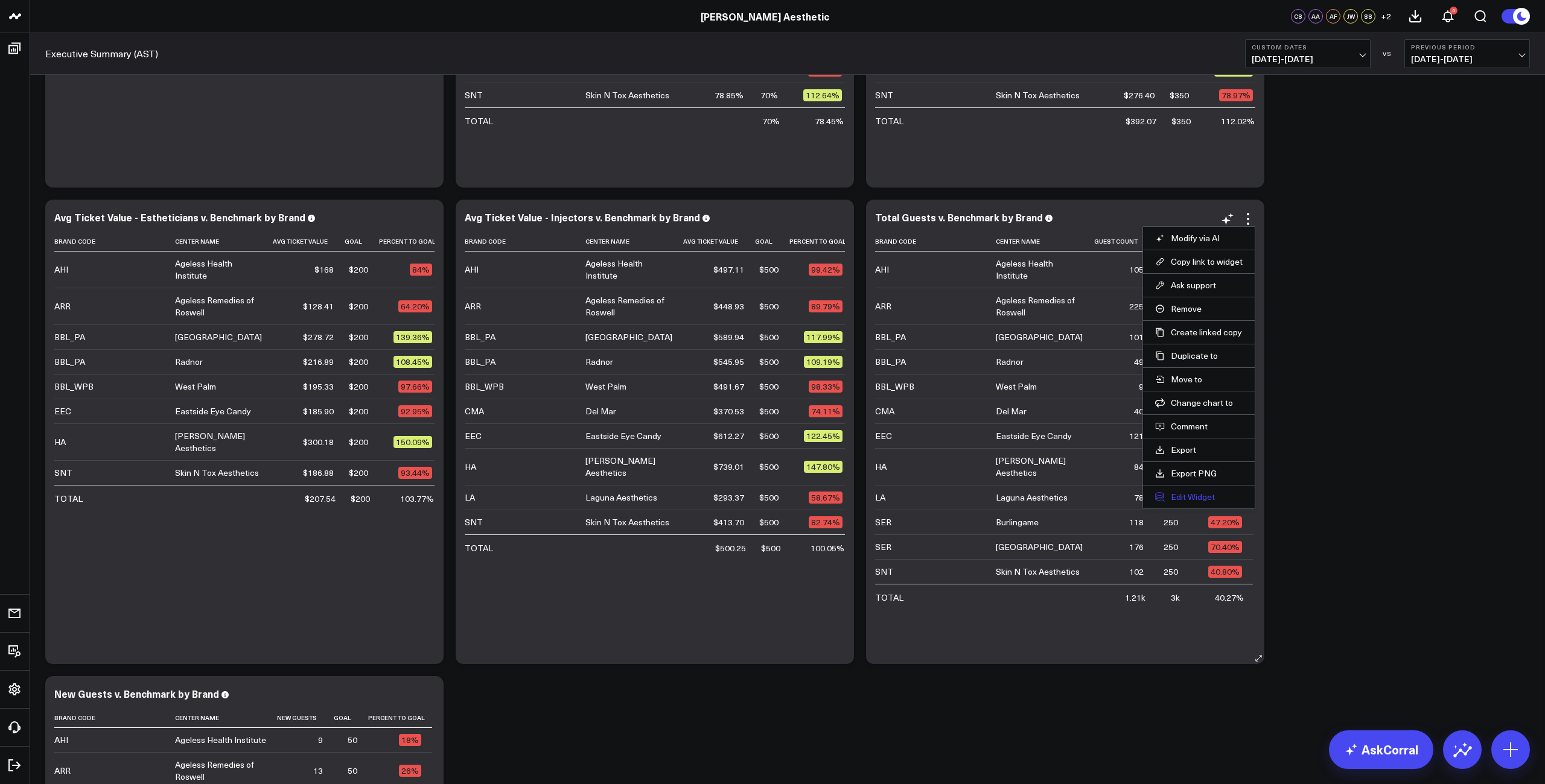
click at [1193, 496] on button "Edit Widget" at bounding box center [1199, 497] width 88 height 11
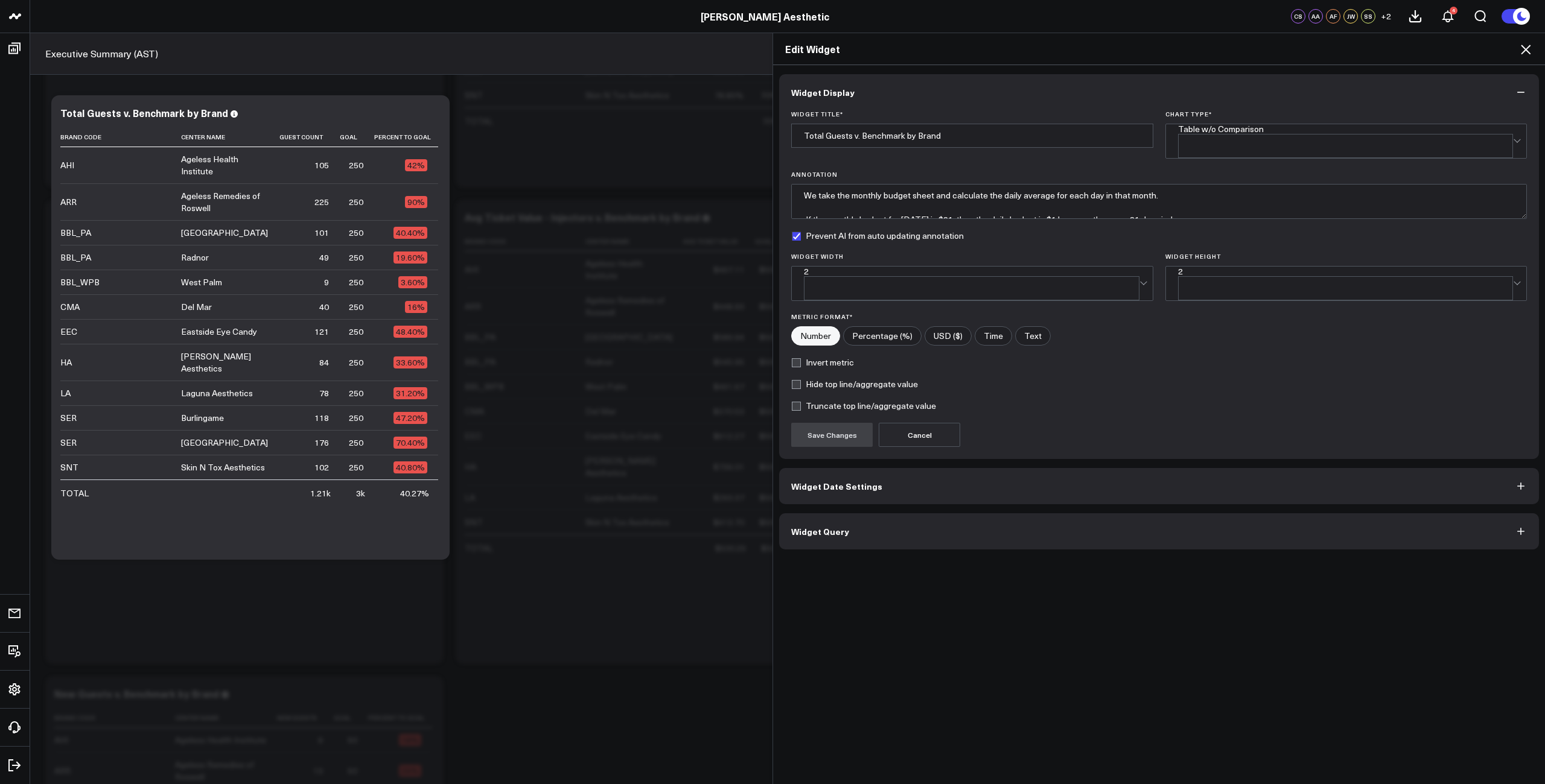
click at [997, 514] on button "Widget Query" at bounding box center [1159, 532] width 760 height 36
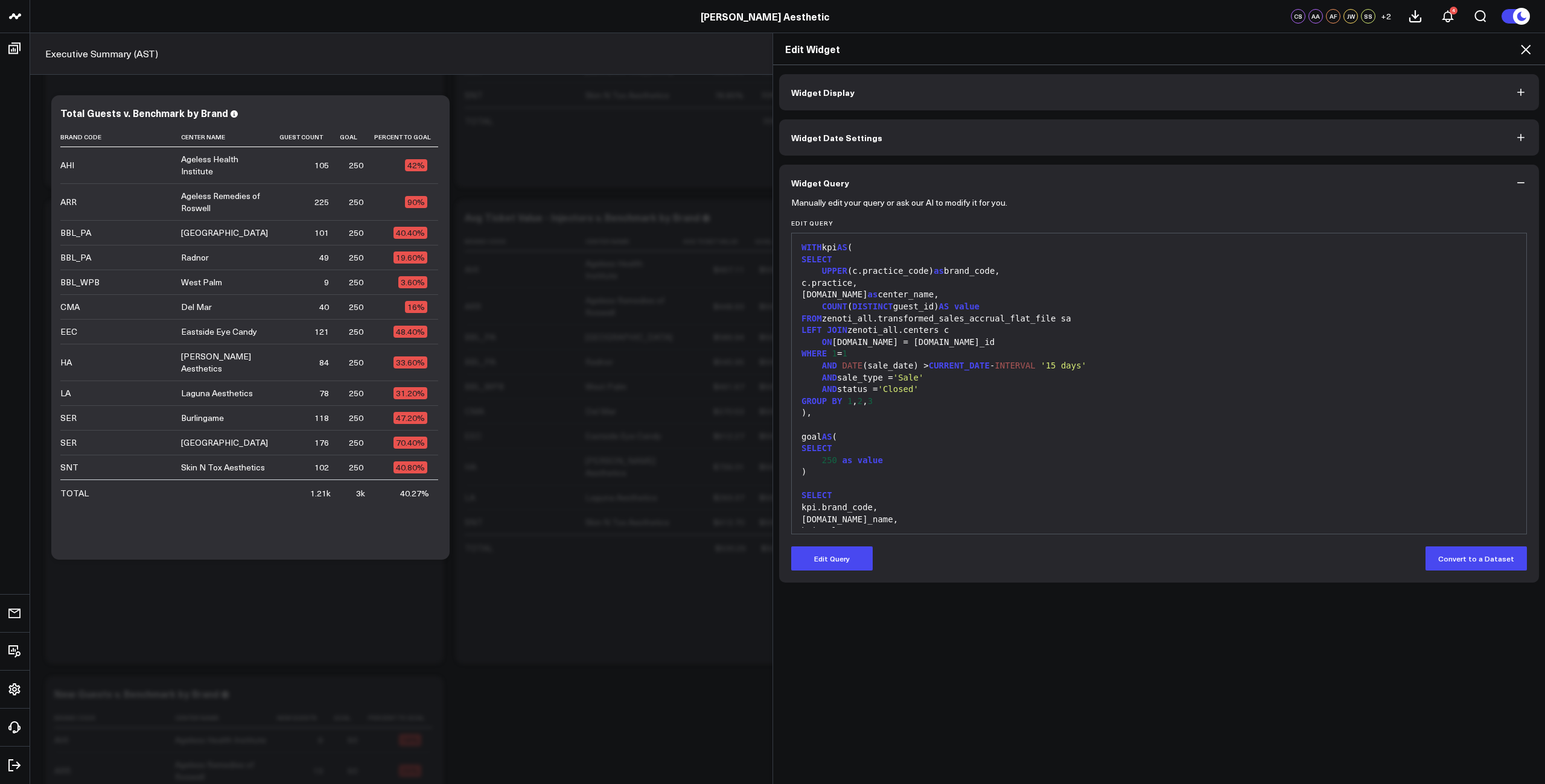
click at [1214, 52] on icon at bounding box center [1525, 49] width 9 height 9
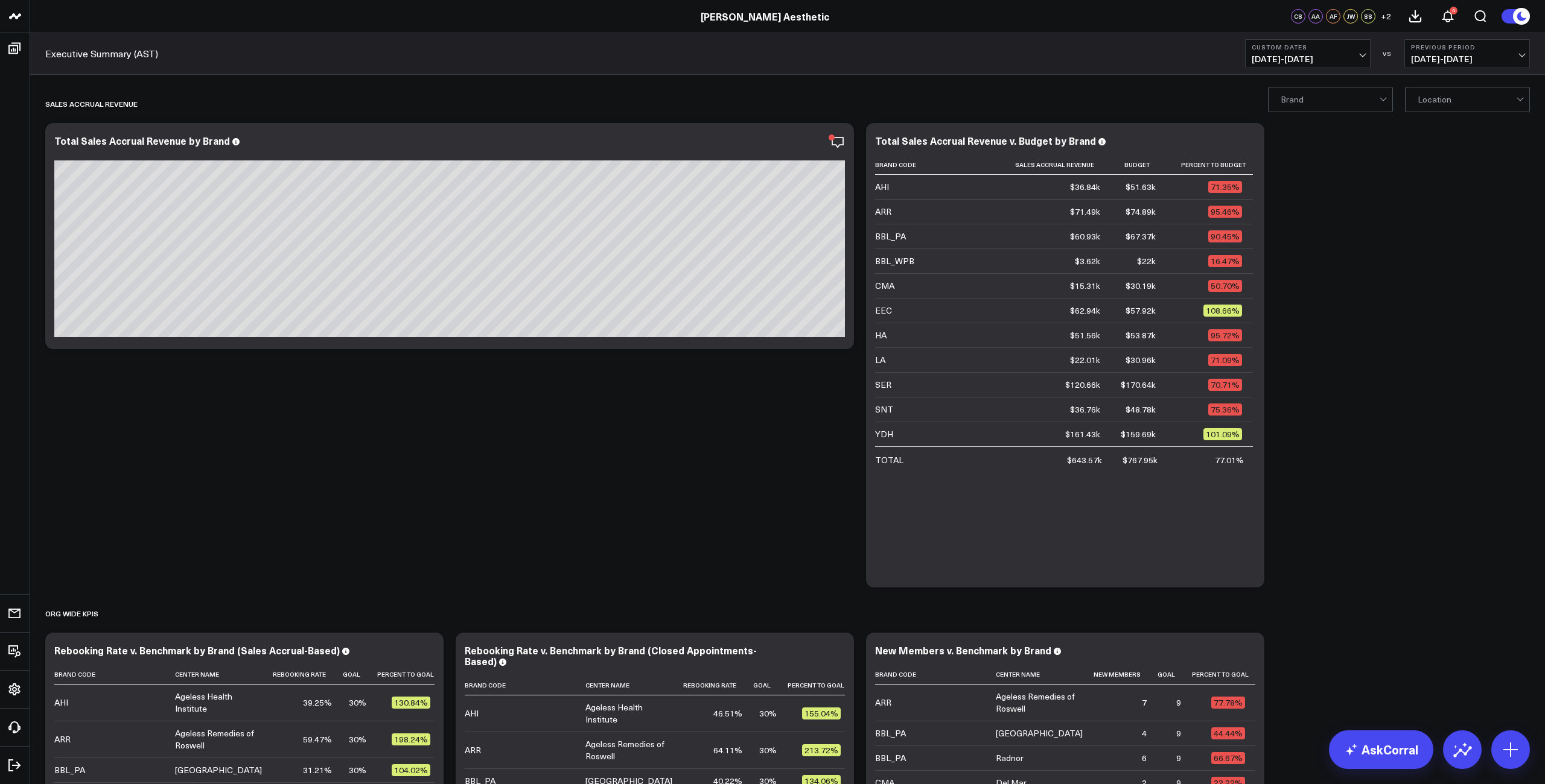
click at [1214, 53] on button "Custom Dates [DATE] - [DATE]" at bounding box center [1307, 54] width 126 height 29
click at [1214, 64] on span "[DATE] - [DATE]" at bounding box center [1467, 59] width 112 height 9
click at [1214, 130] on link "YoY" at bounding box center [1467, 127] width 124 height 23
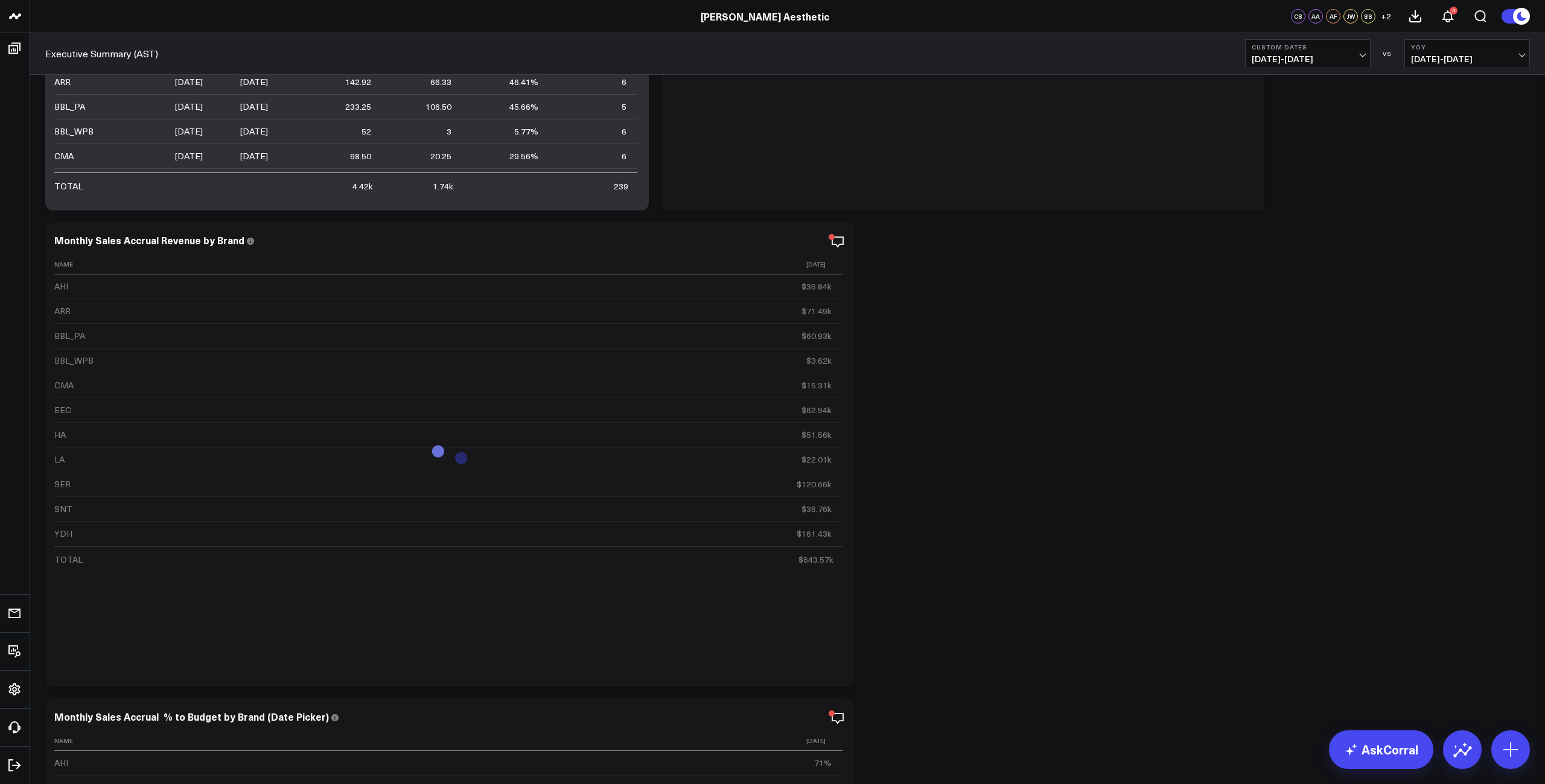
scroll to position [2836, 0]
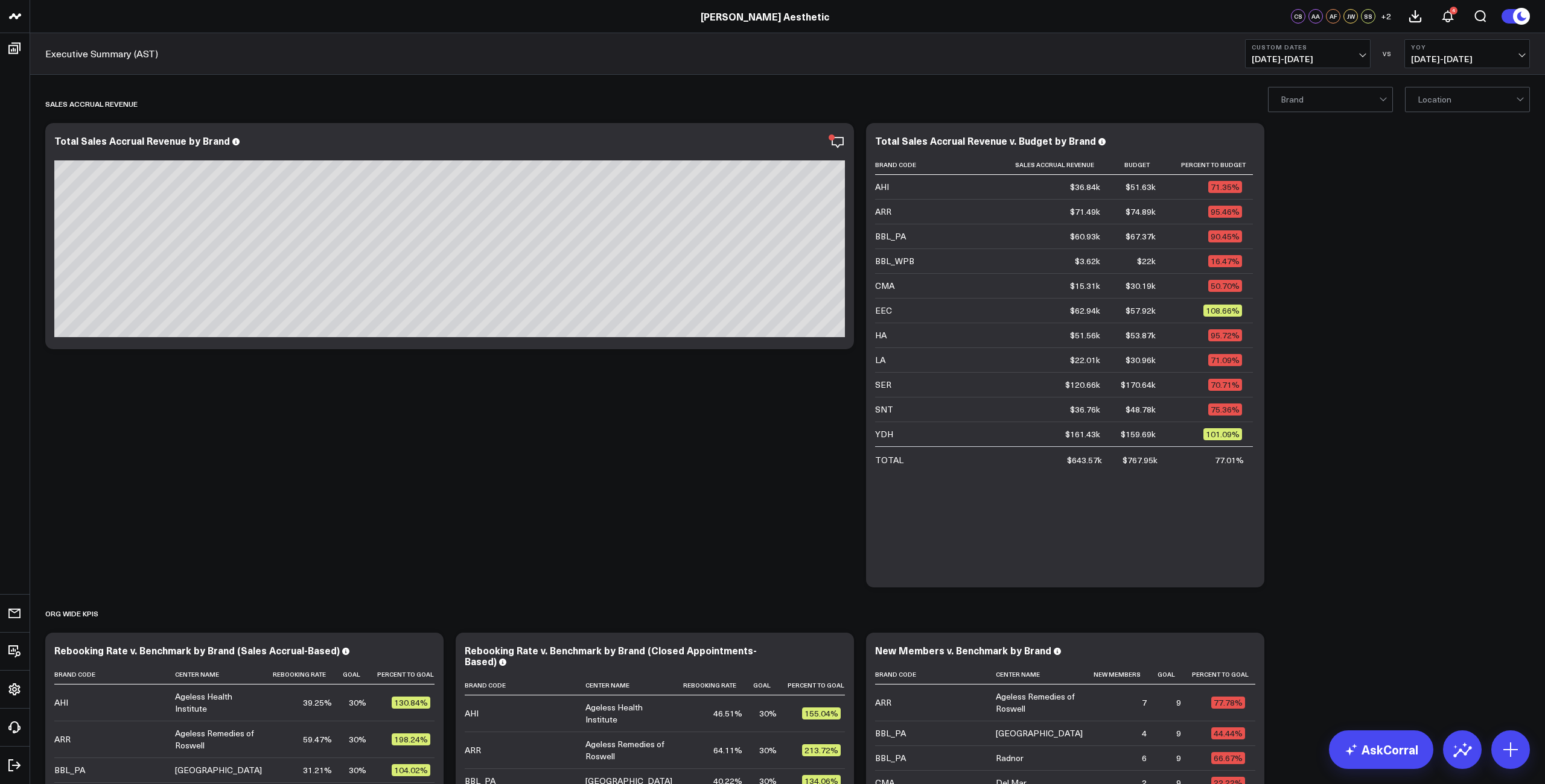
scroll to position [0, 0]
click at [1214, 54] on span "[DATE] - [DATE]" at bounding box center [1307, 59] width 112 height 9
click at [1214, 129] on link "Last 30 Days" at bounding box center [1307, 127] width 124 height 23
click at [1214, 58] on span "[DATE] - [DATE]" at bounding box center [1307, 59] width 112 height 9
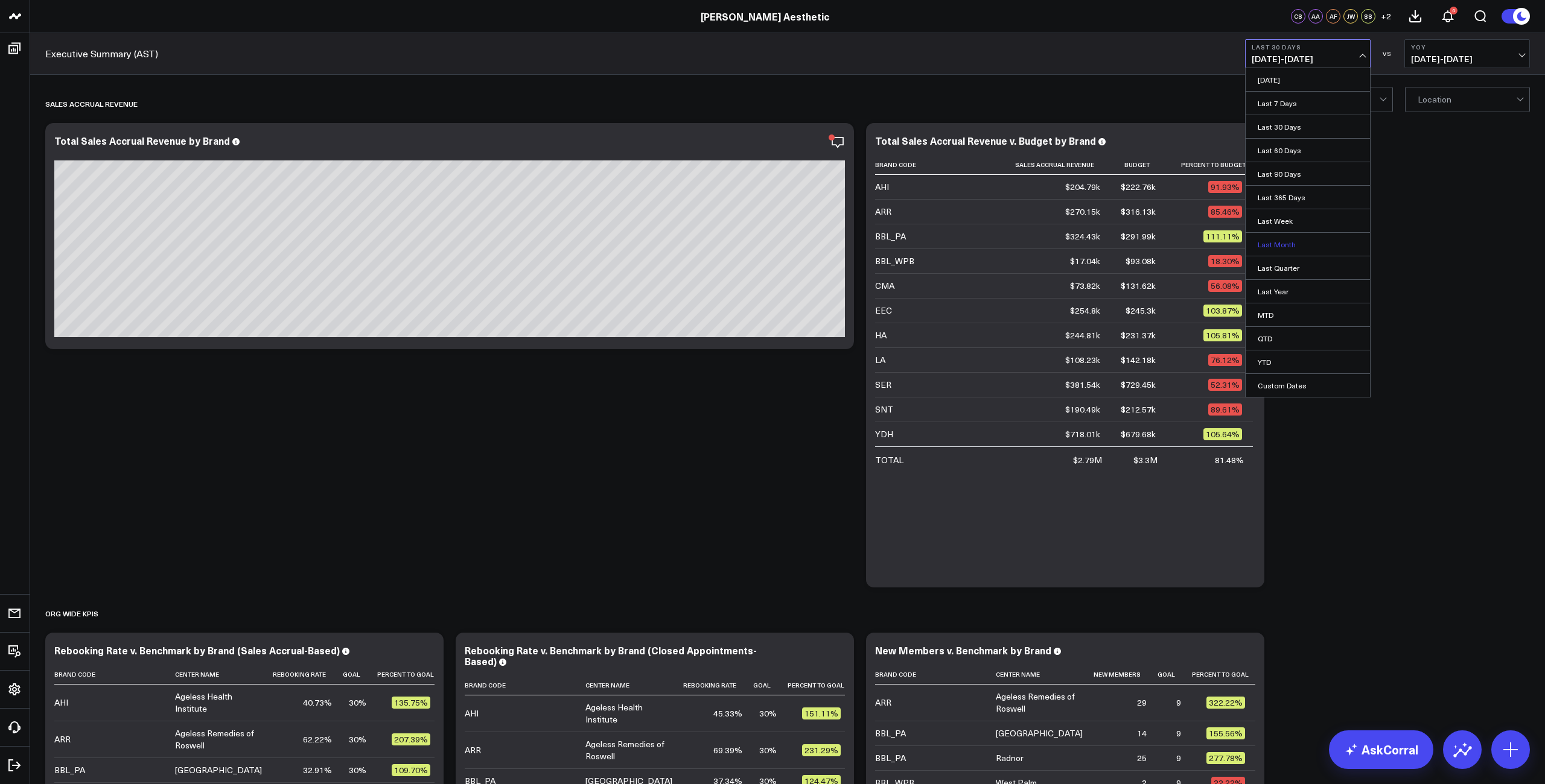
click at [1214, 246] on link "Last Month" at bounding box center [1307, 244] width 124 height 23
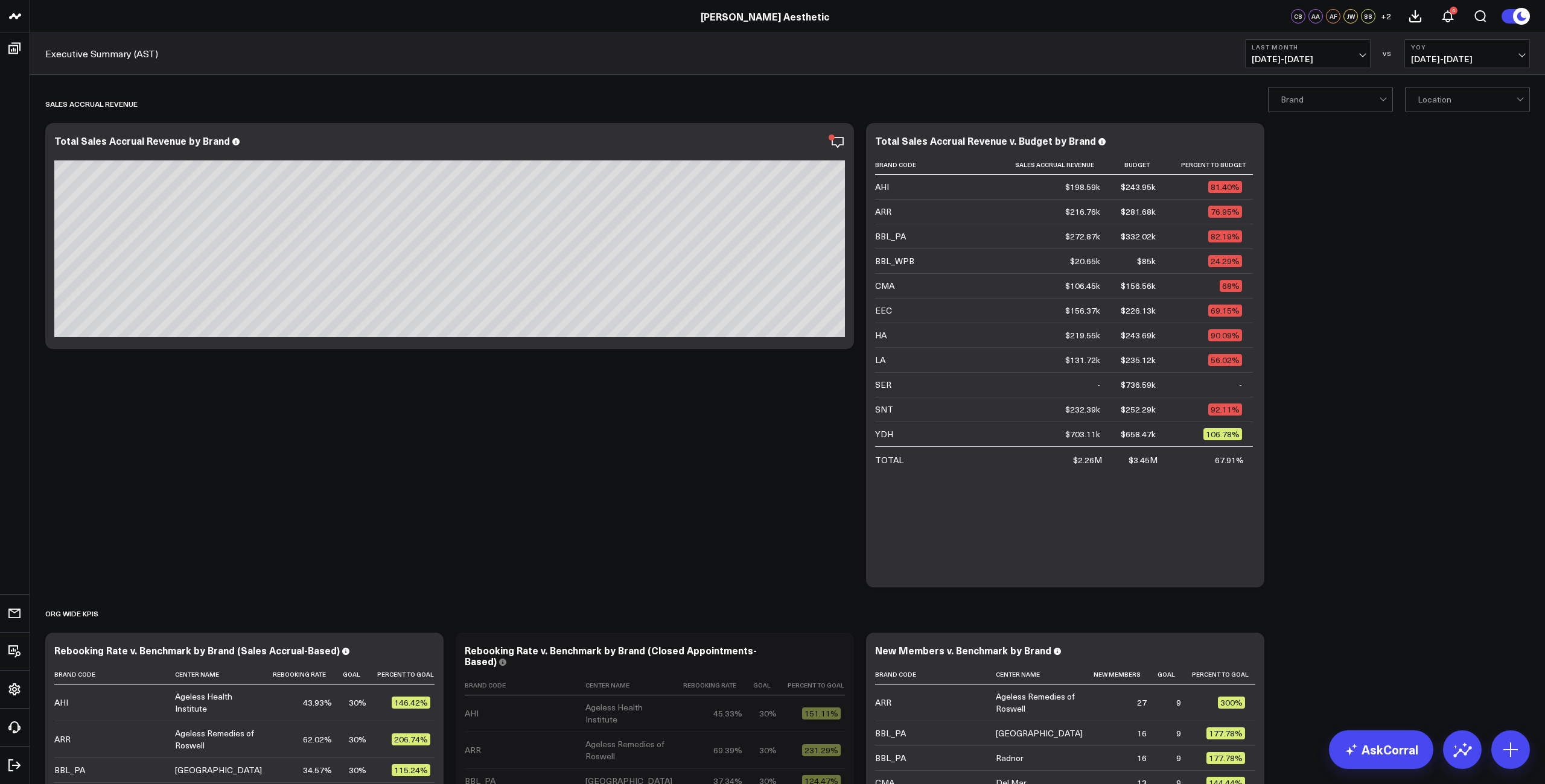
click at [1214, 56] on span "[DATE] - [DATE]" at bounding box center [1307, 59] width 112 height 9
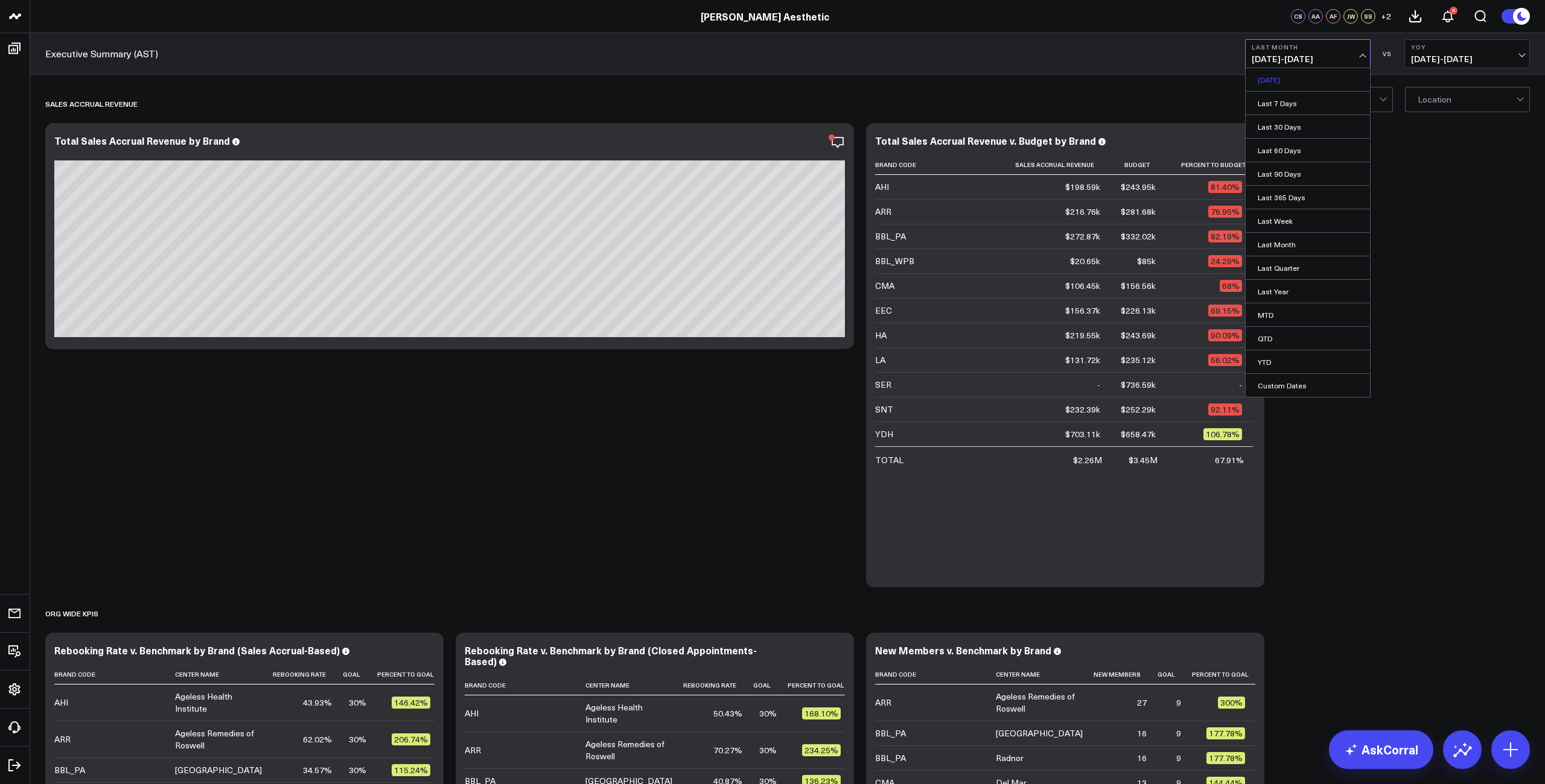
click at [1214, 84] on link "[DATE]" at bounding box center [1307, 79] width 124 height 23
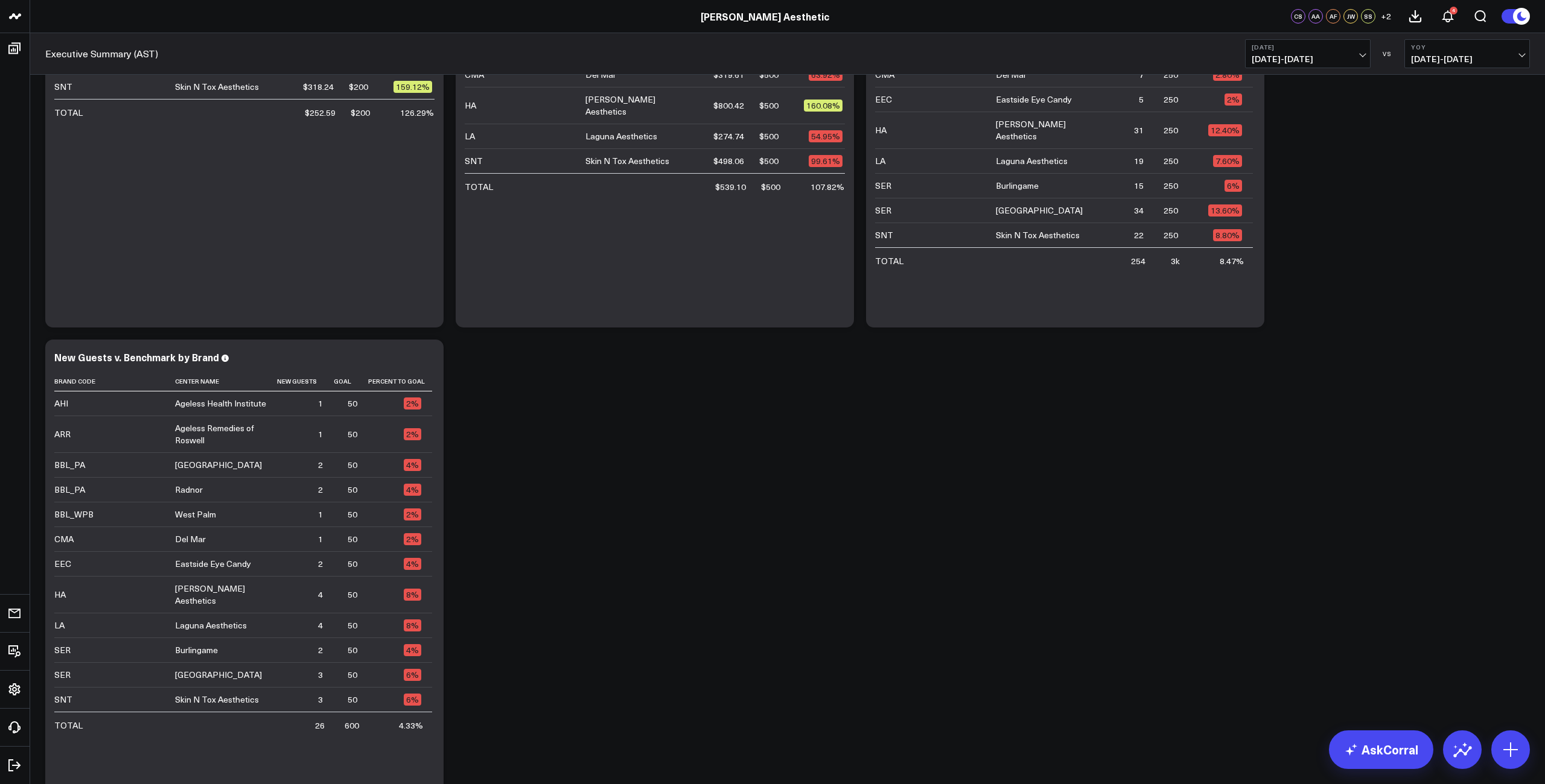
scroll to position [1704, 0]
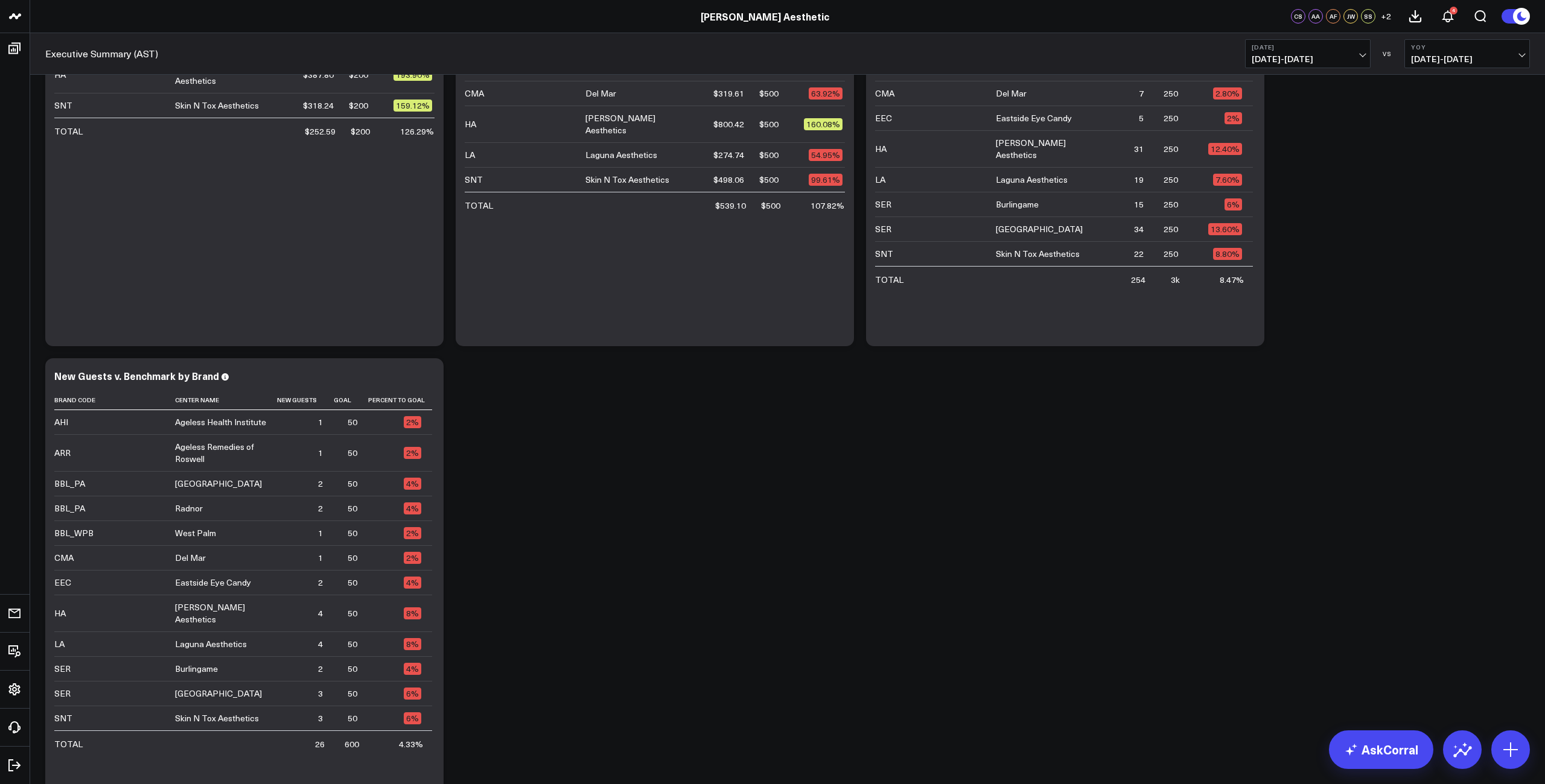
click at [1214, 57] on span "[DATE] - [DATE]" at bounding box center [1307, 59] width 112 height 9
click at [1214, 122] on link "Last 30 Days" at bounding box center [1307, 127] width 124 height 23
